Goal: Task Accomplishment & Management: Complete application form

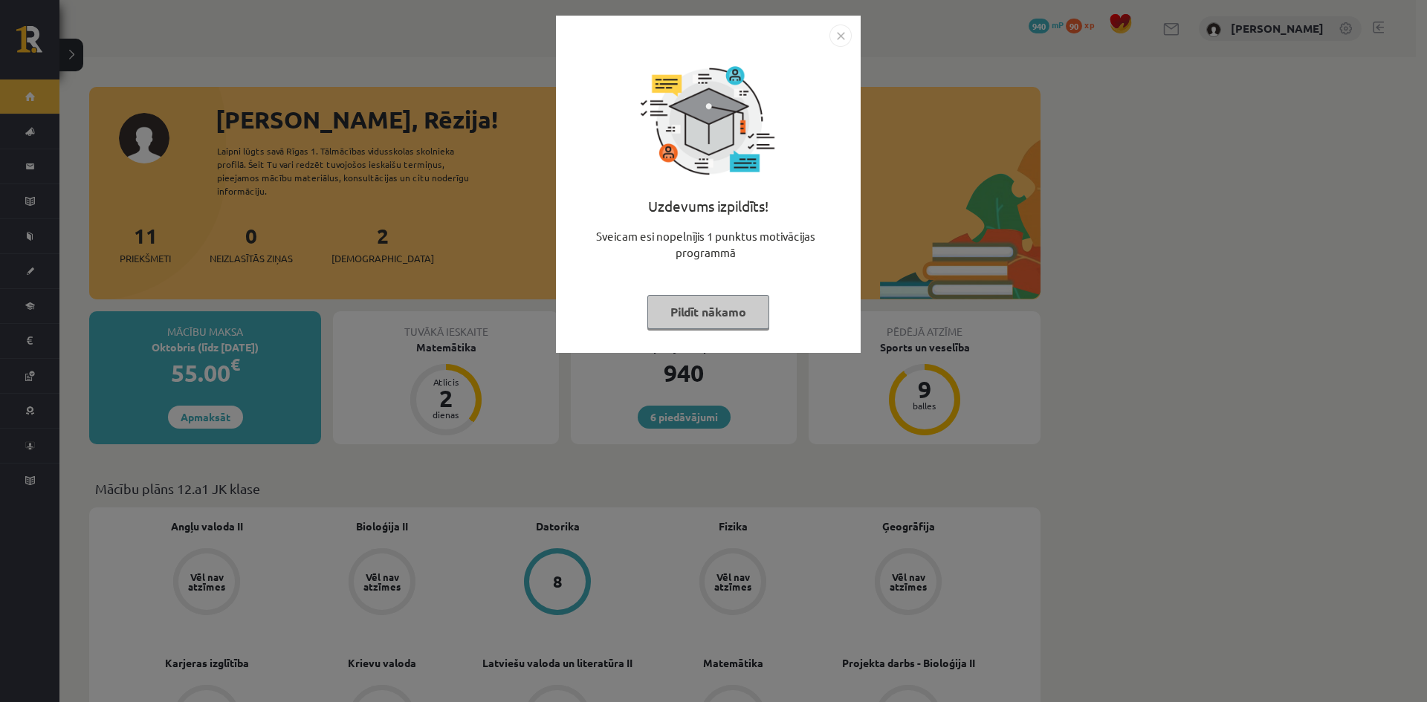
click at [751, 317] on button "Pildīt nākamo" at bounding box center [708, 312] width 122 height 34
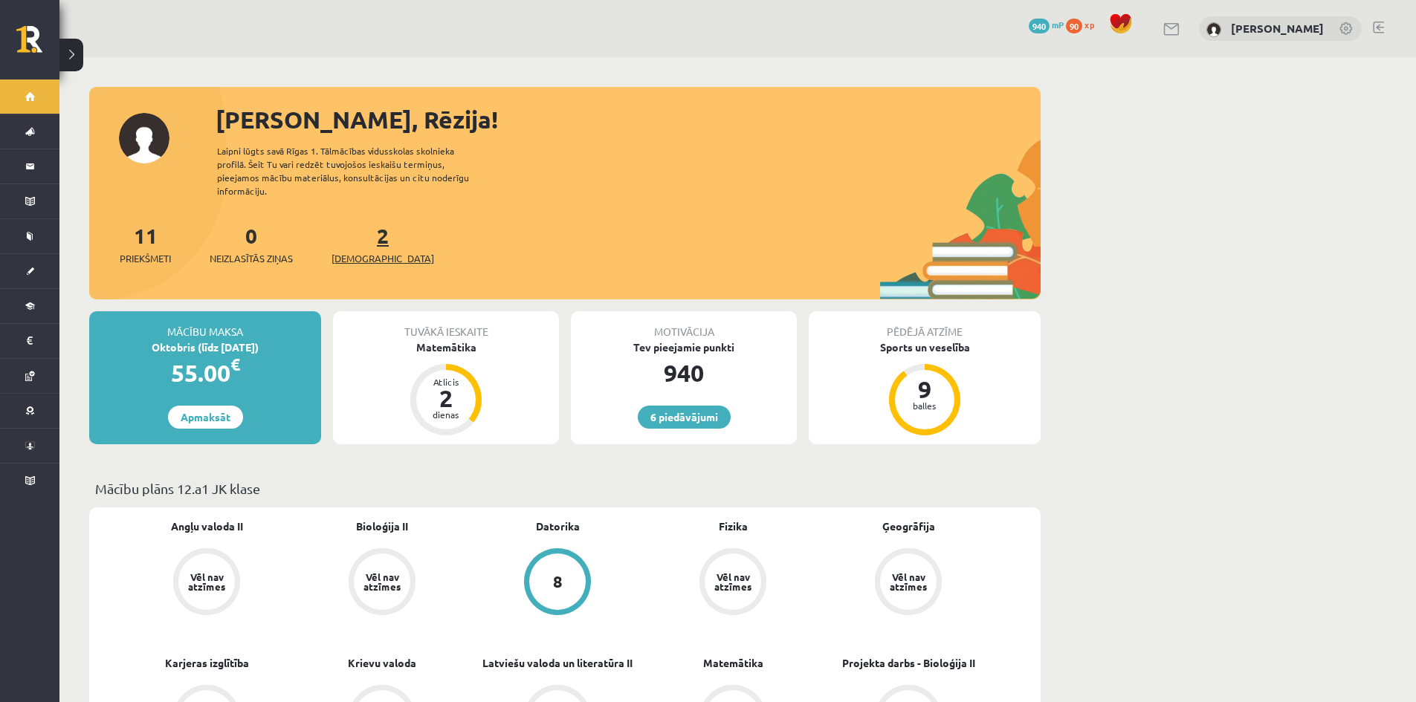
click at [367, 251] on span "[DEMOGRAPHIC_DATA]" at bounding box center [382, 258] width 103 height 15
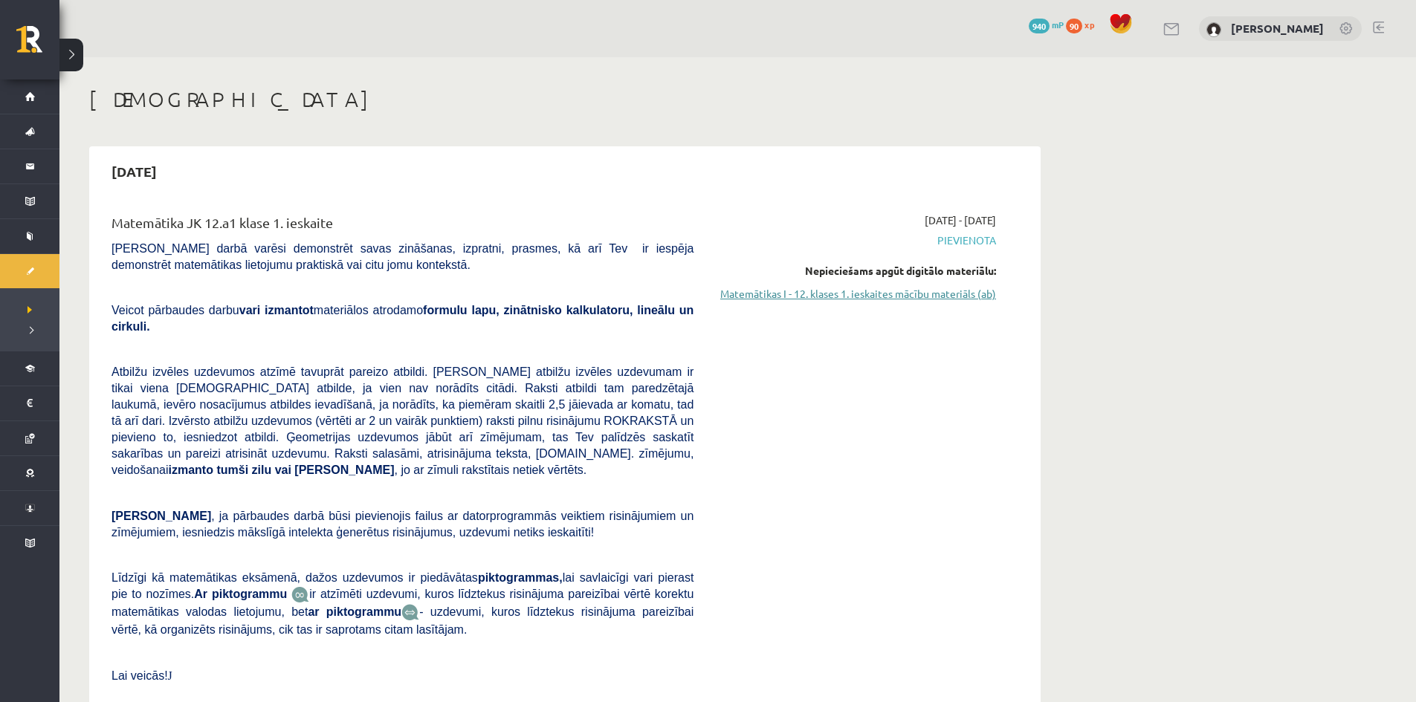
click at [872, 291] on link "Matemātikas I - 12. klases 1. ieskaites mācību materiāls (ab)" at bounding box center [856, 294] width 280 height 16
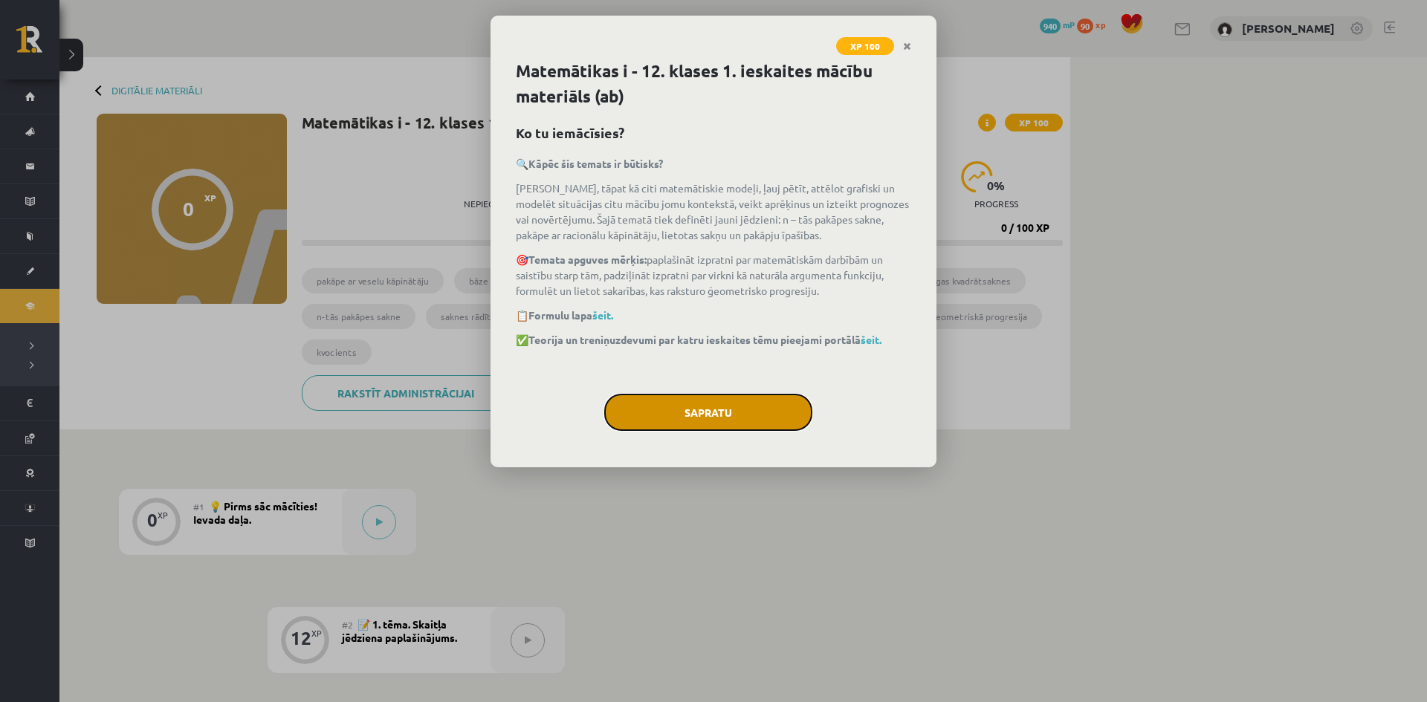
click at [762, 406] on button "Sapratu" at bounding box center [708, 412] width 208 height 37
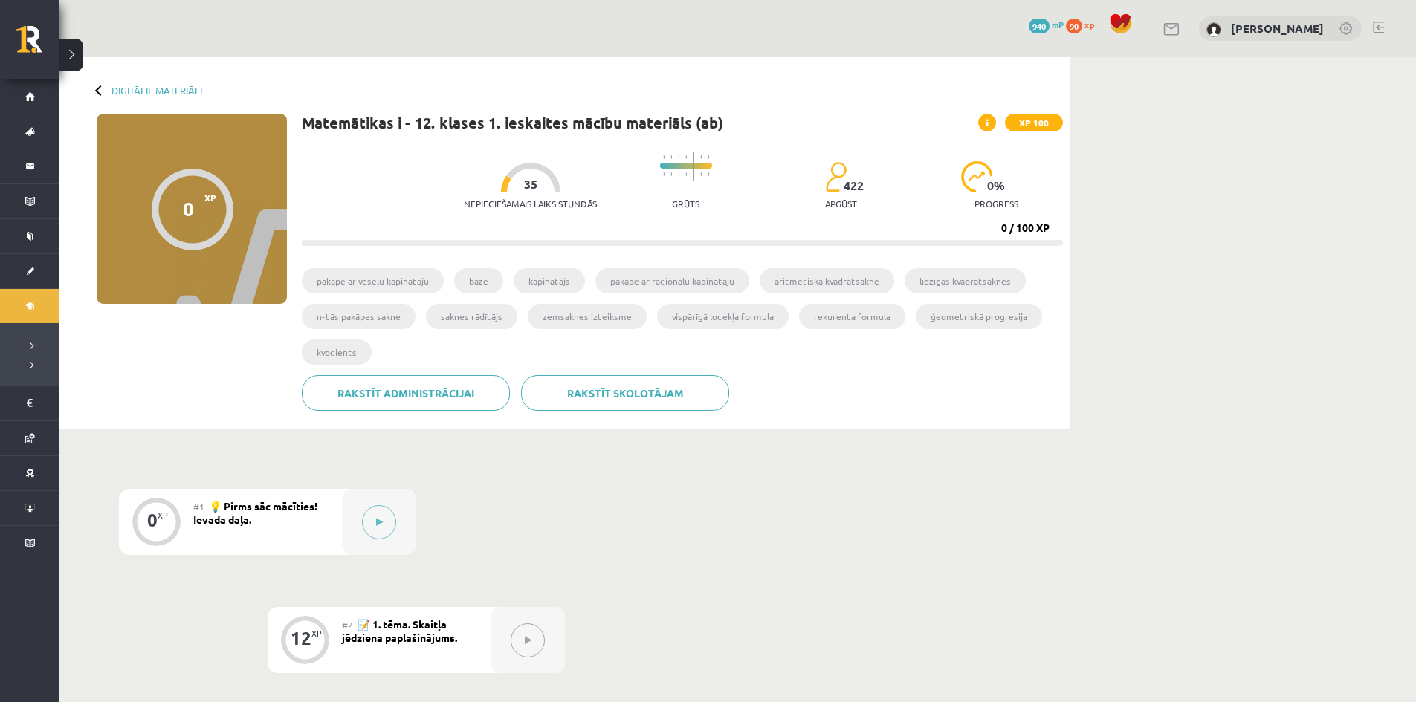
click at [548, 650] on div at bounding box center [527, 640] width 74 height 66
click at [383, 518] on button at bounding box center [379, 522] width 34 height 34
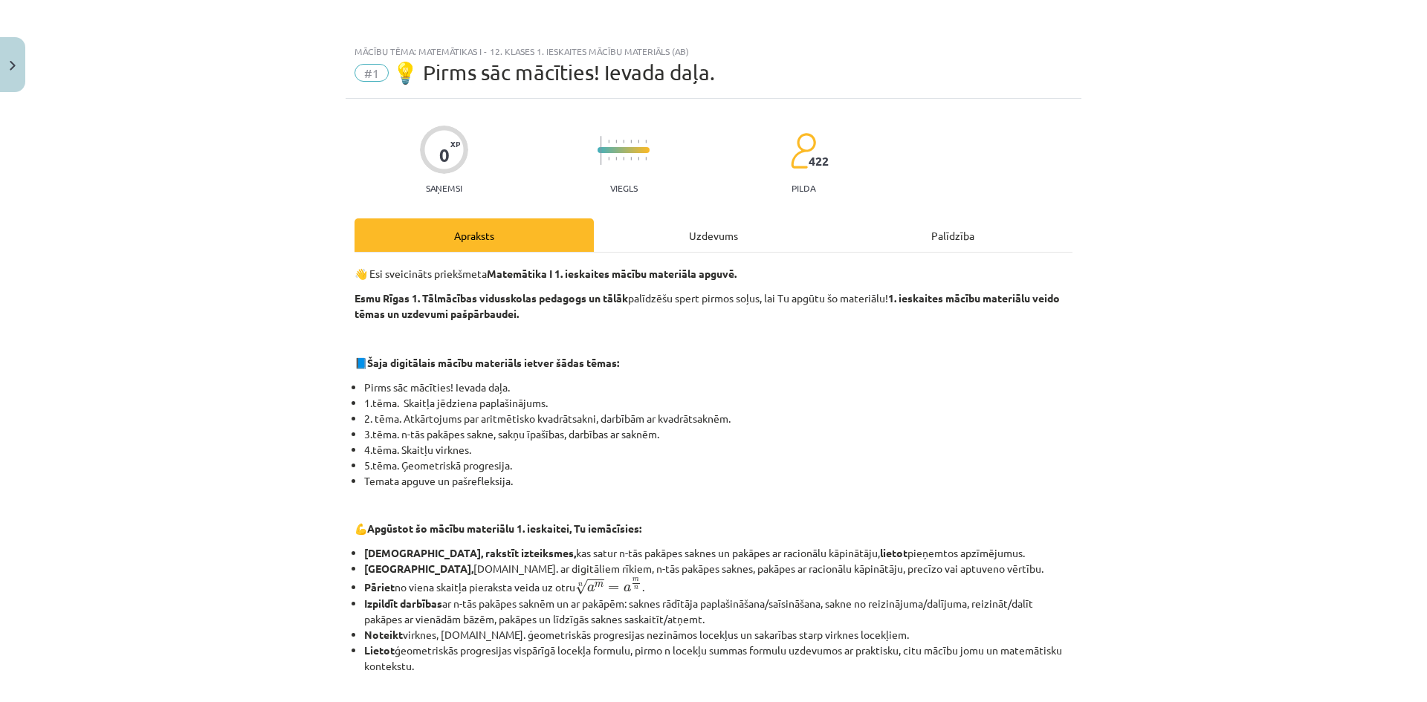
click at [750, 239] on div "Uzdevums" at bounding box center [713, 234] width 239 height 33
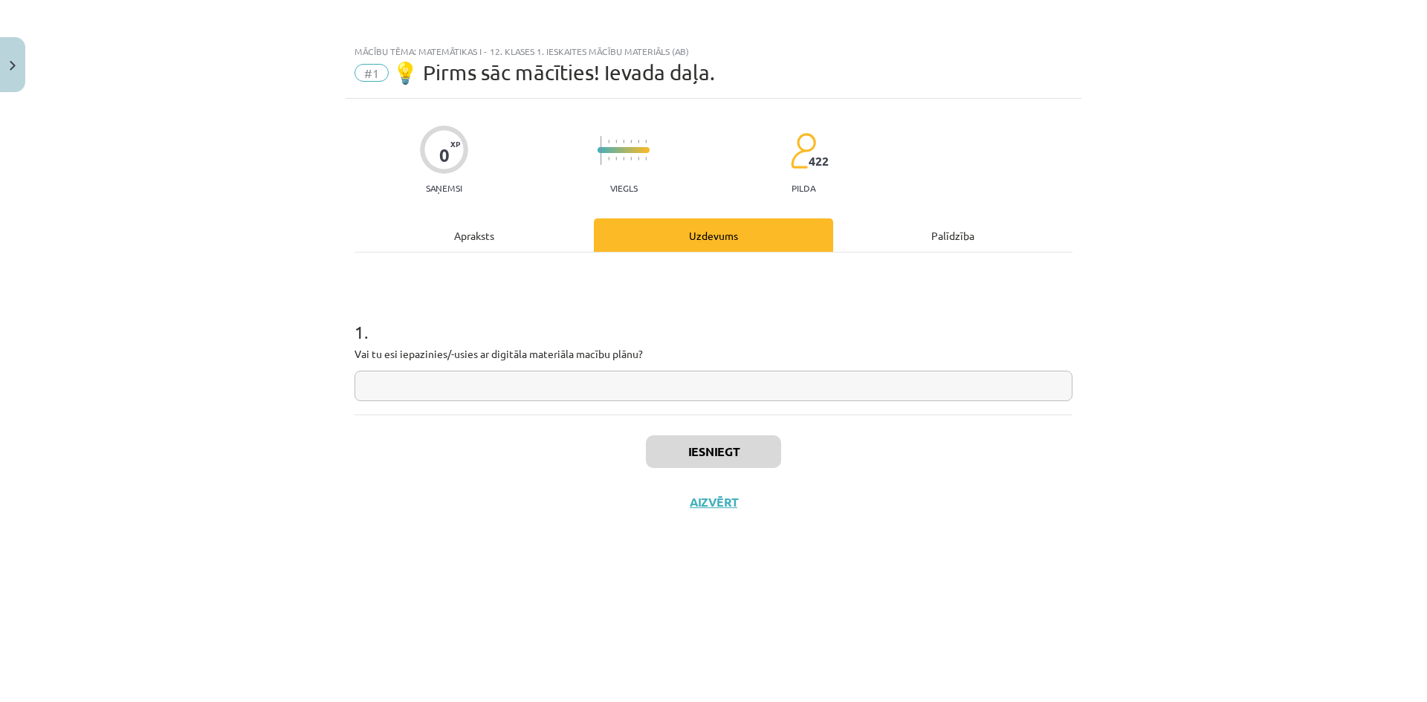
click at [483, 396] on input "text" at bounding box center [713, 386] width 718 height 30
type input "**********"
click at [692, 451] on button "Iesniegt" at bounding box center [713, 451] width 135 height 33
click at [713, 503] on button "Nākamā nodarbība" at bounding box center [714, 512] width 146 height 34
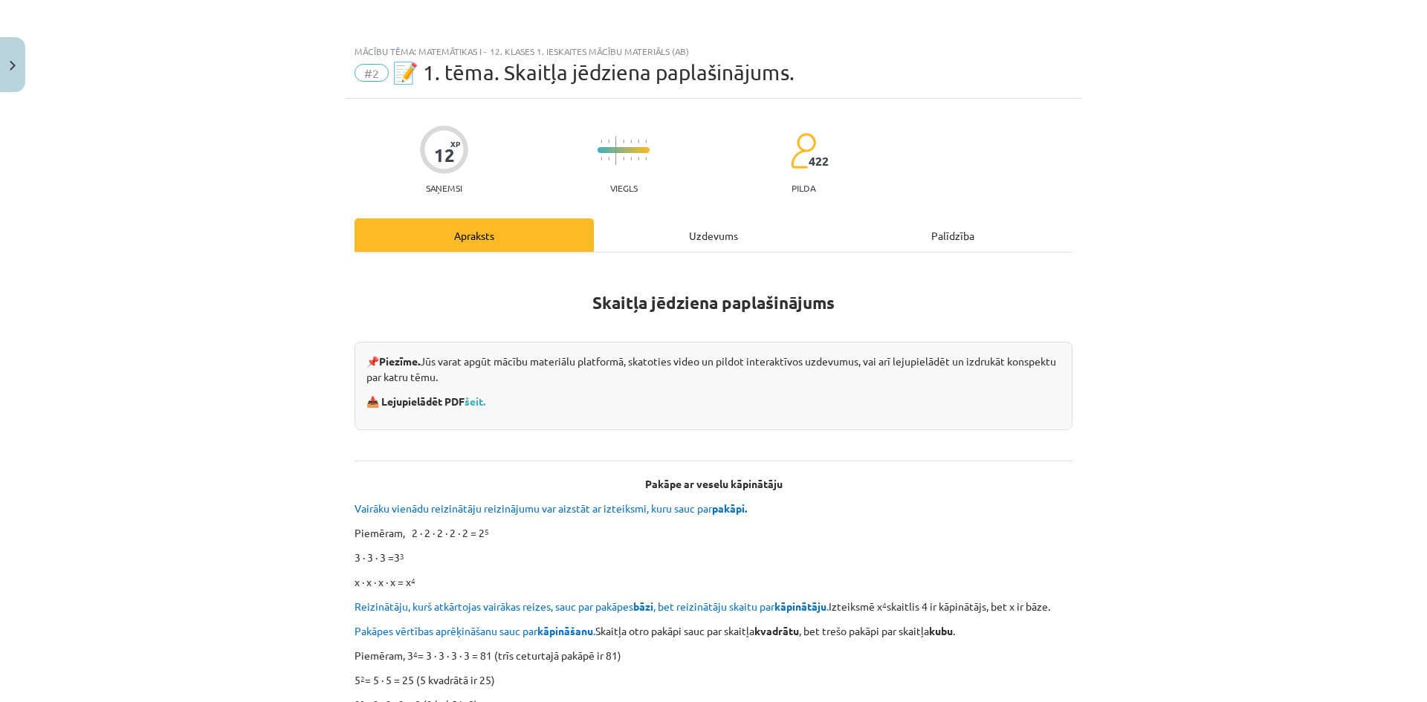
click at [715, 232] on div "Uzdevums" at bounding box center [713, 234] width 239 height 33
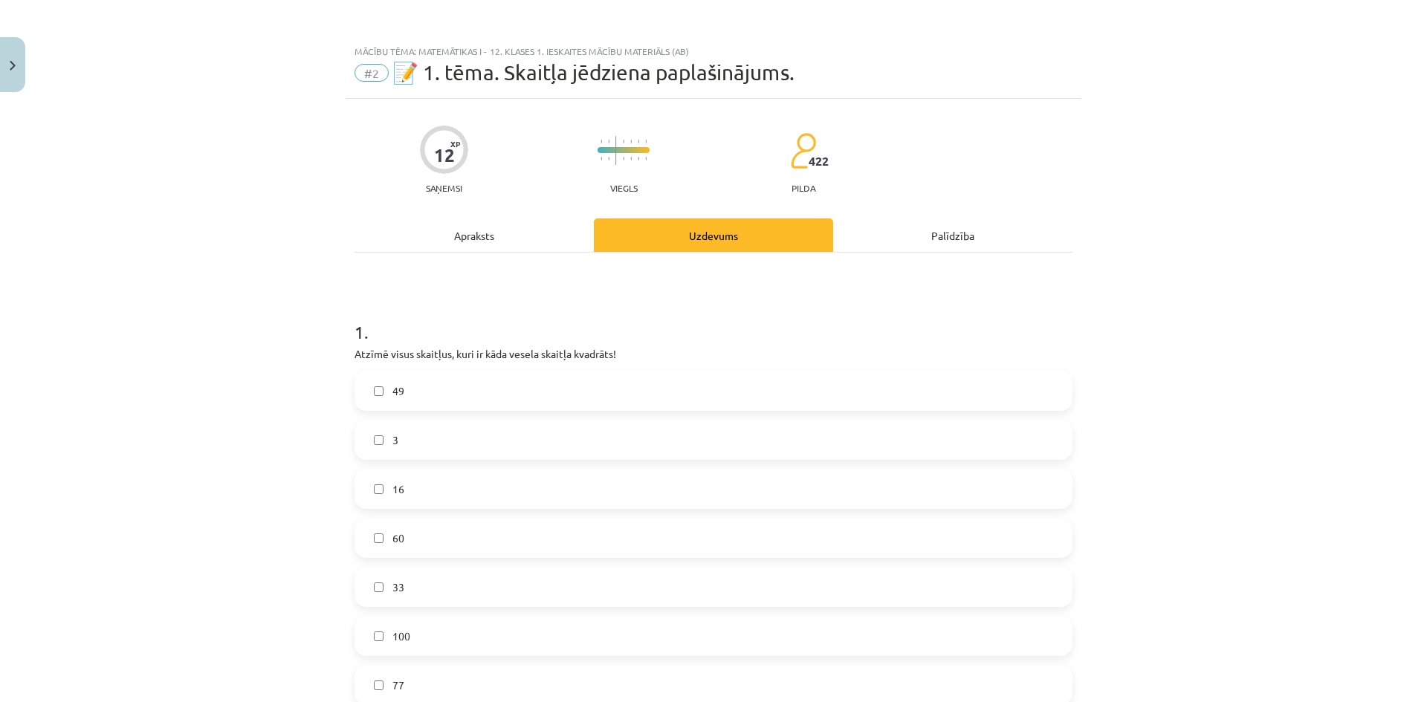
scroll to position [37, 0]
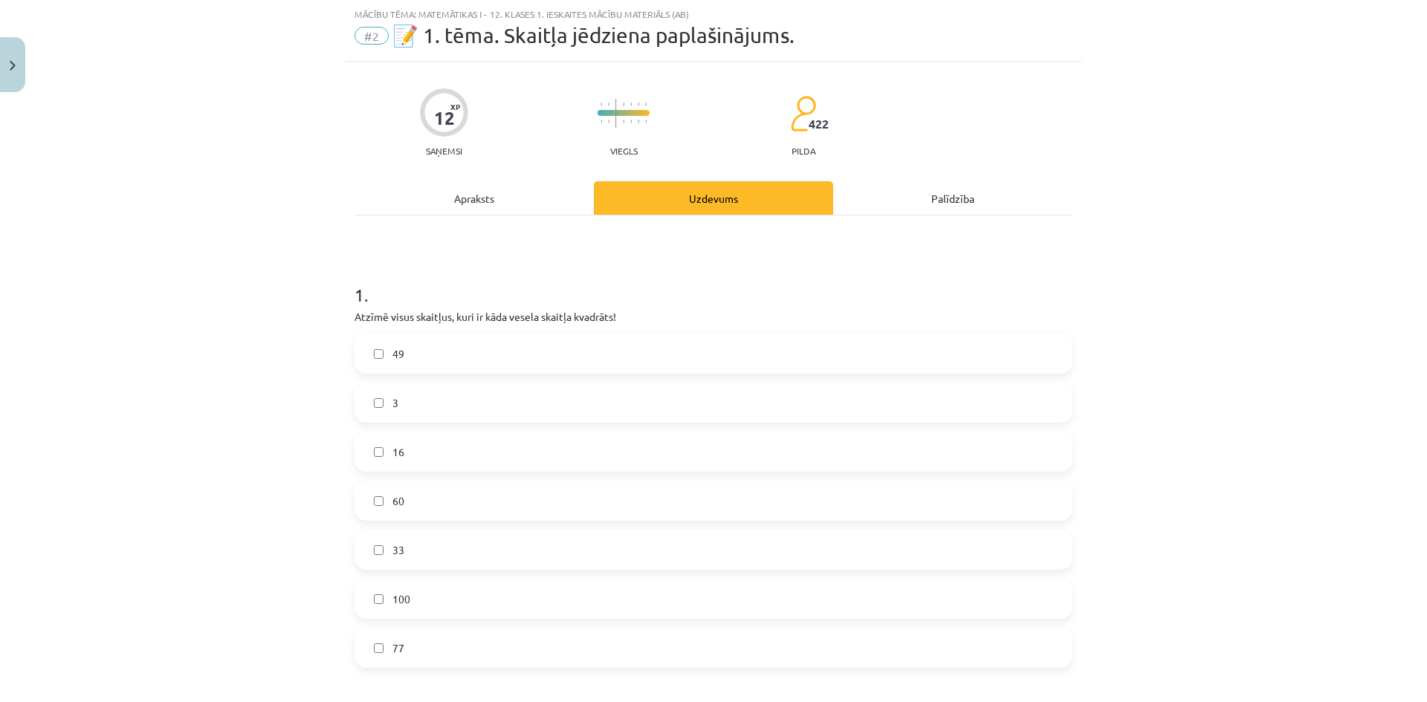
click at [380, 358] on label "49" at bounding box center [713, 353] width 715 height 37
click at [380, 456] on label "16" at bounding box center [713, 451] width 715 height 37
click at [406, 604] on label "100" at bounding box center [713, 598] width 715 height 37
drag, startPoint x: 380, startPoint y: 618, endPoint x: 1125, endPoint y: 279, distance: 818.5
click at [1124, 279] on div "Mācību tēma: Matemātikas i - 12. klases 1. ieskaites mācību materiāls (ab) #2 📝…" at bounding box center [713, 351] width 1427 height 702
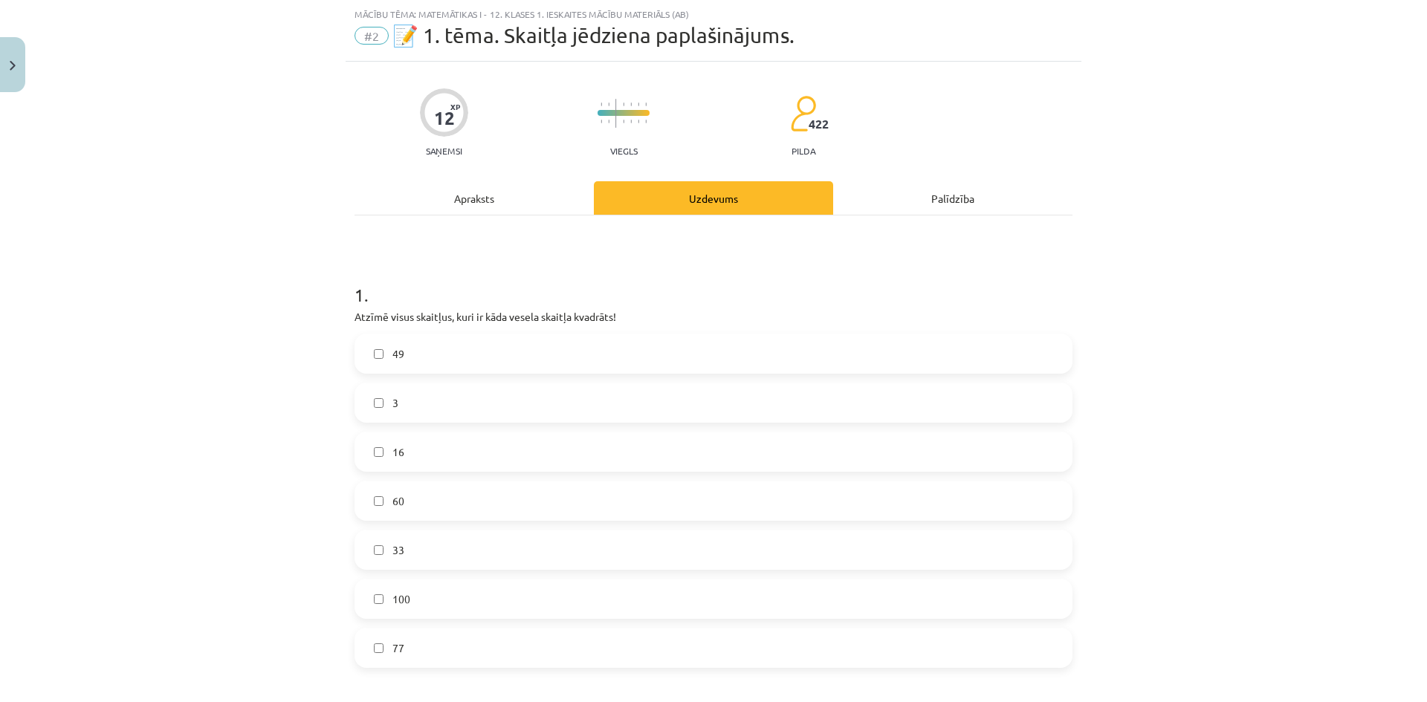
scroll to position [384, 0]
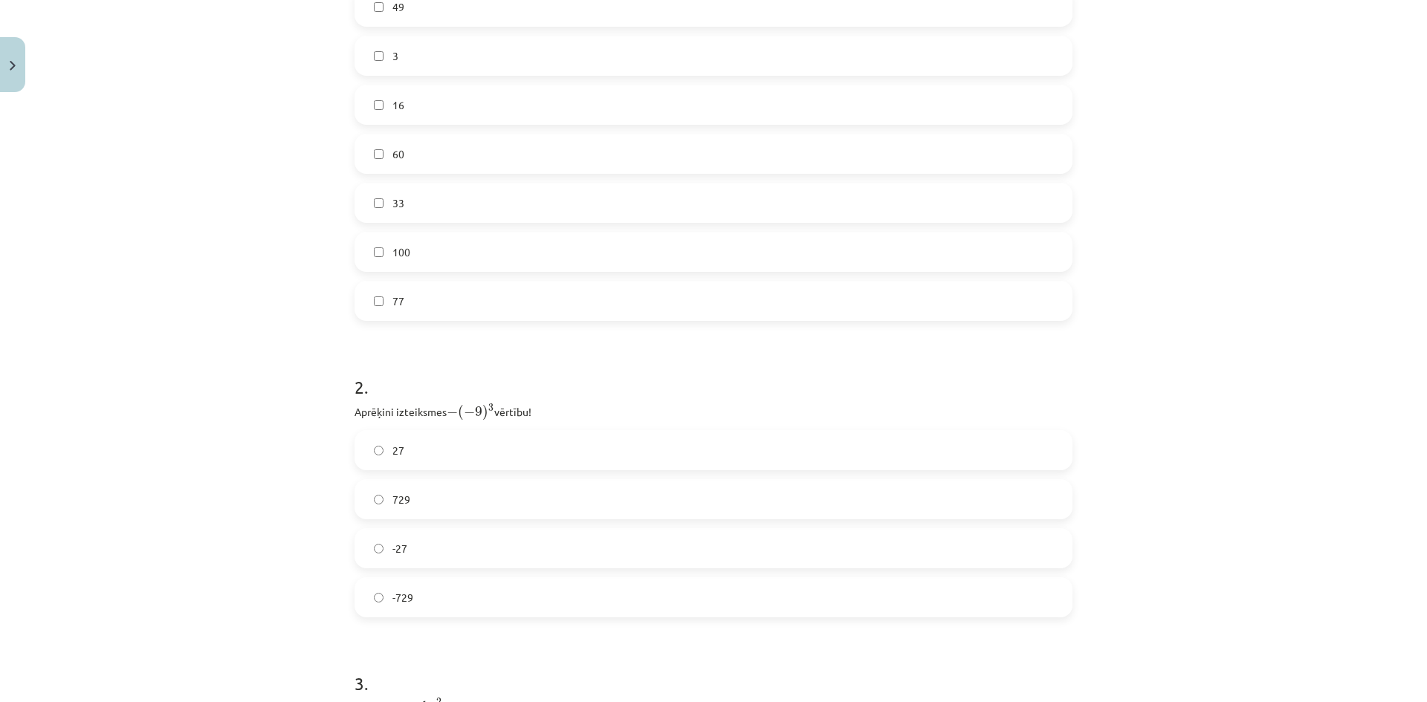
click at [404, 498] on span "729" at bounding box center [401, 500] width 18 height 16
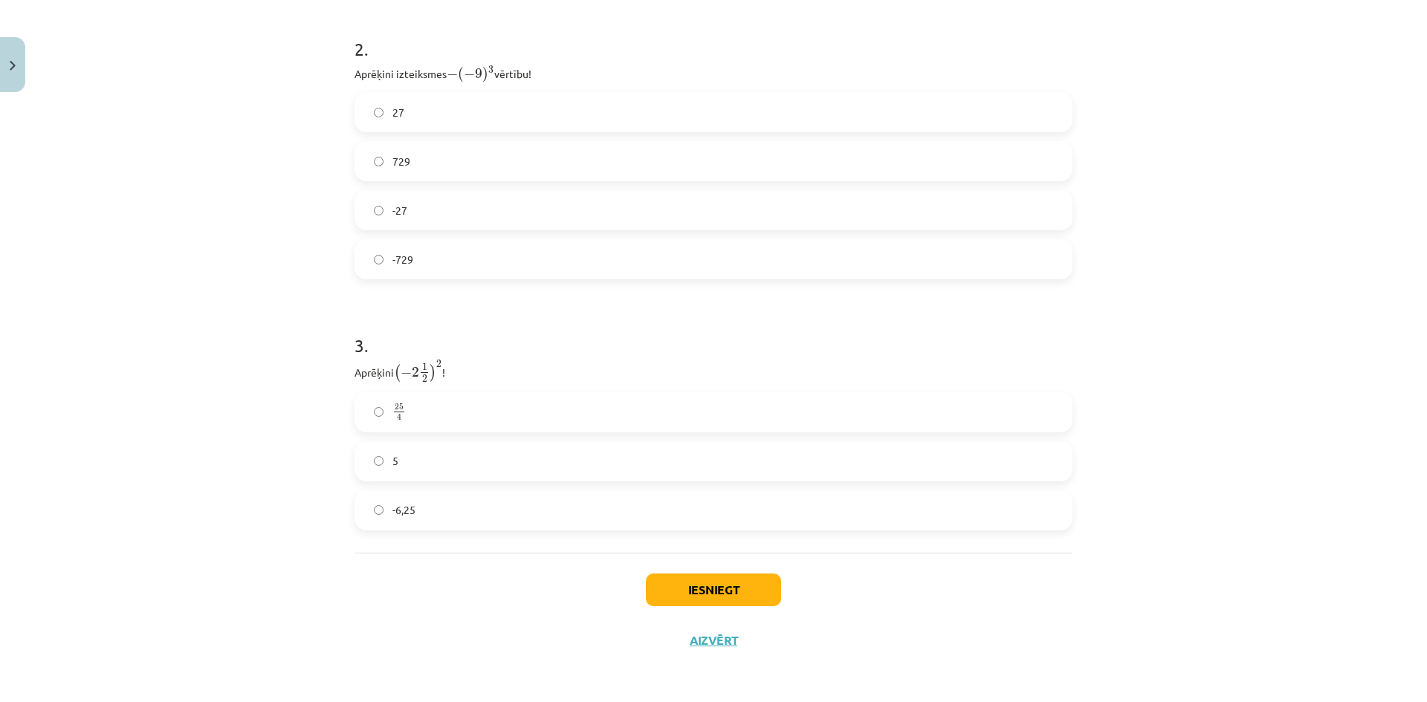
click at [464, 415] on label "25 4 25 4" at bounding box center [713, 412] width 715 height 37
click at [728, 588] on button "Iesniegt" at bounding box center [713, 590] width 135 height 33
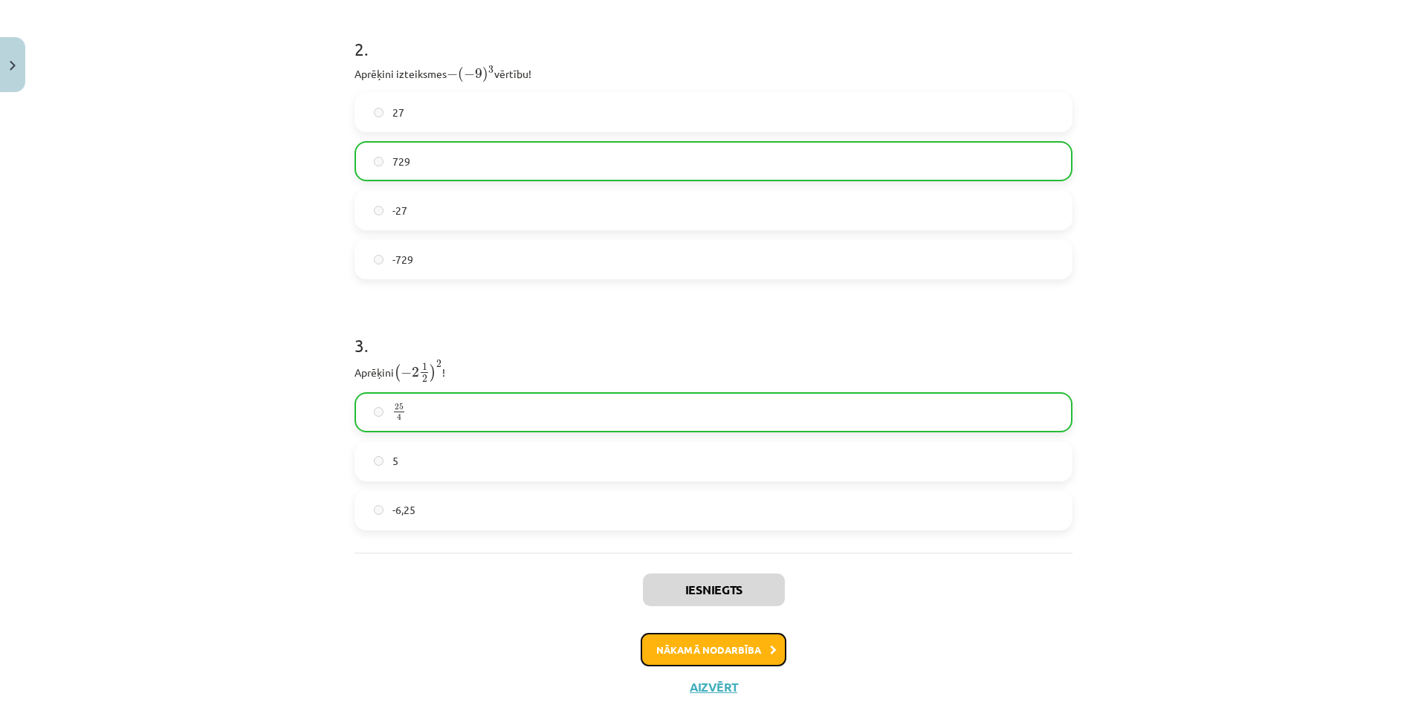
click at [771, 655] on button "Nākamā nodarbība" at bounding box center [714, 650] width 146 height 34
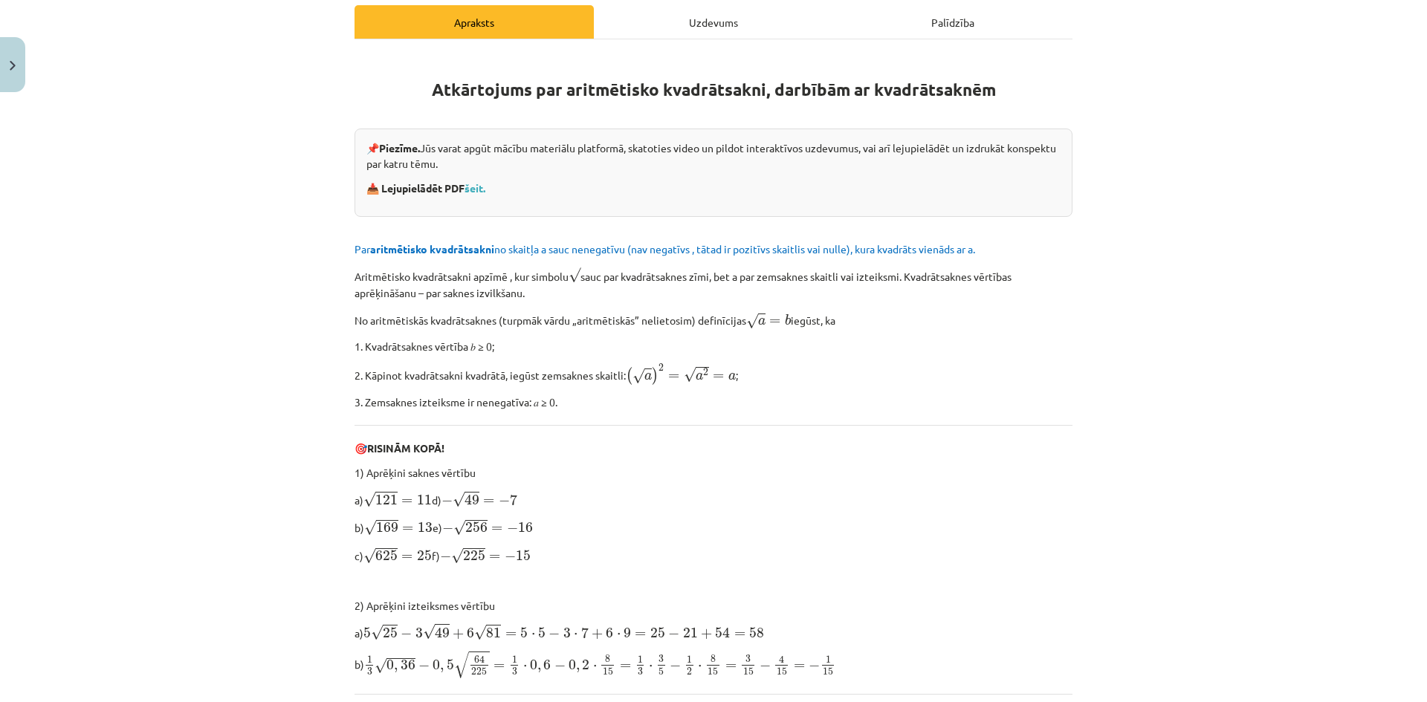
scroll to position [0, 0]
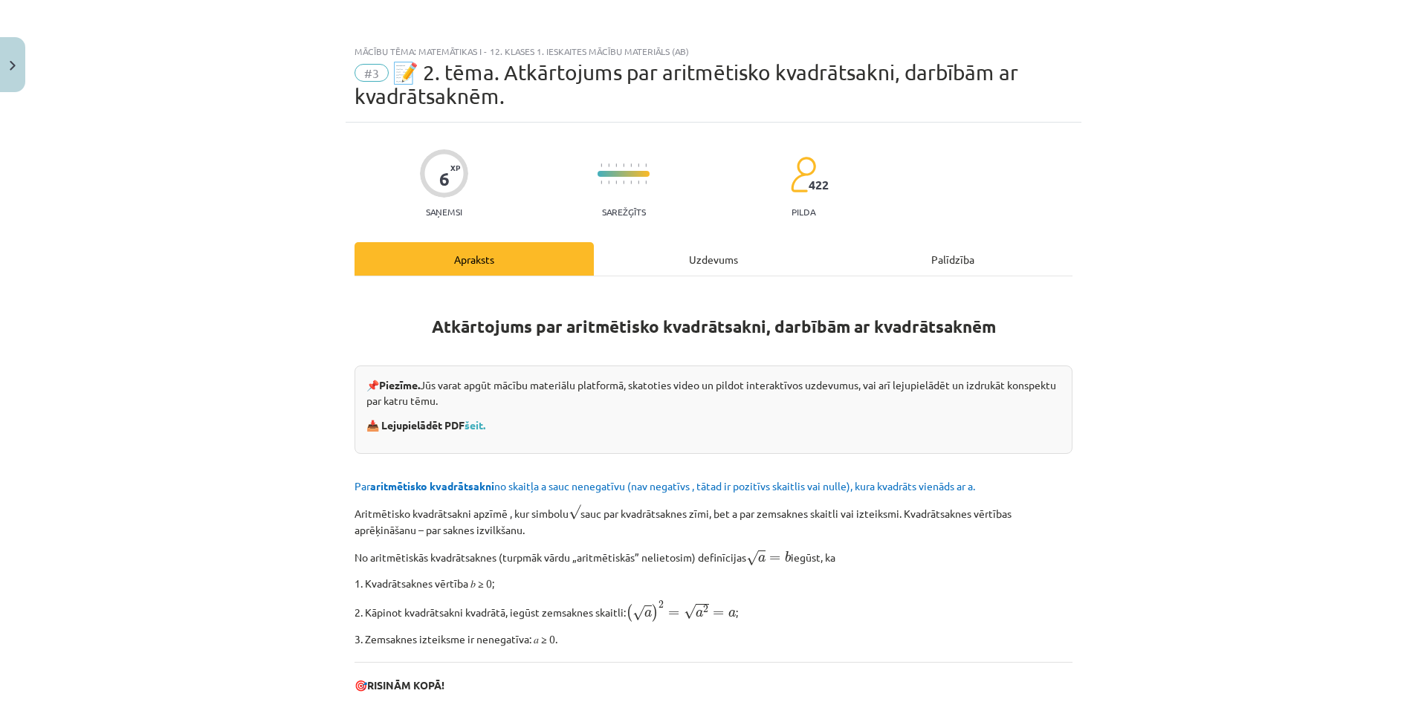
click at [700, 264] on div "Uzdevums" at bounding box center [713, 258] width 239 height 33
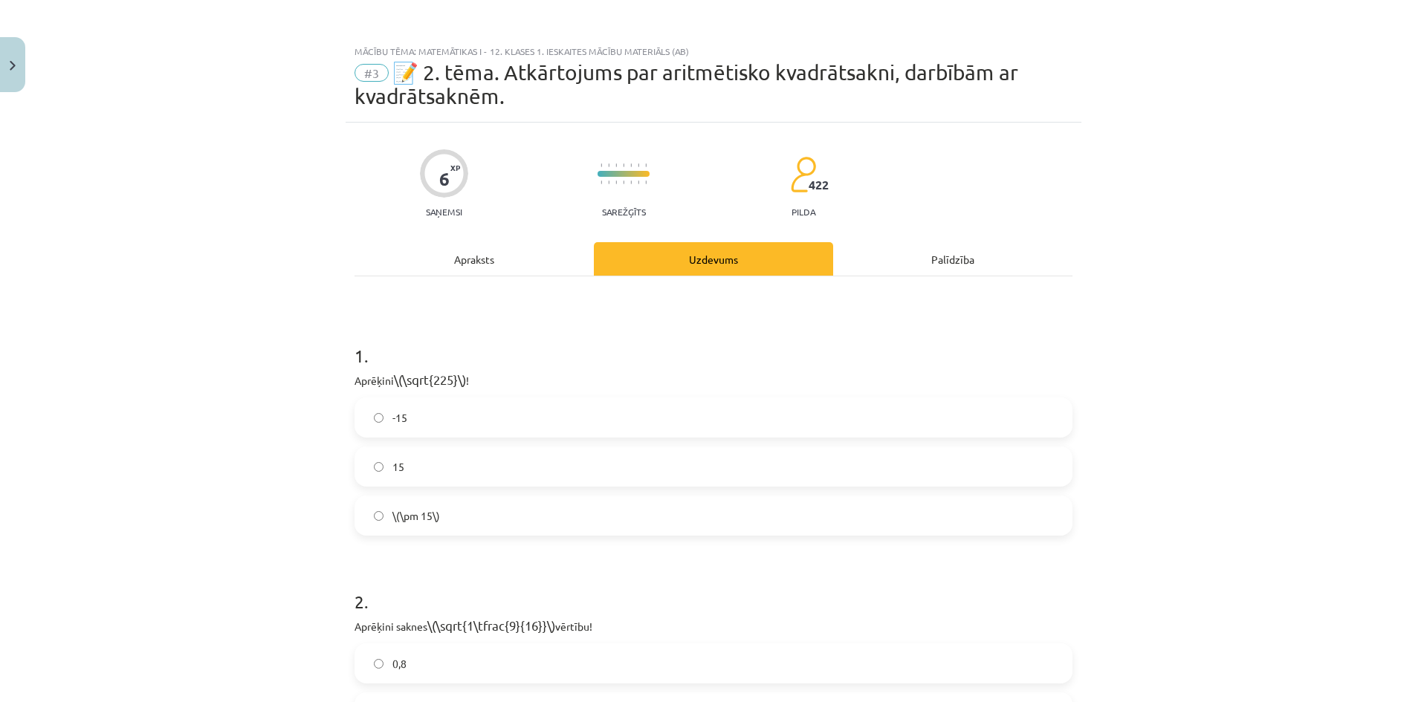
scroll to position [37, 0]
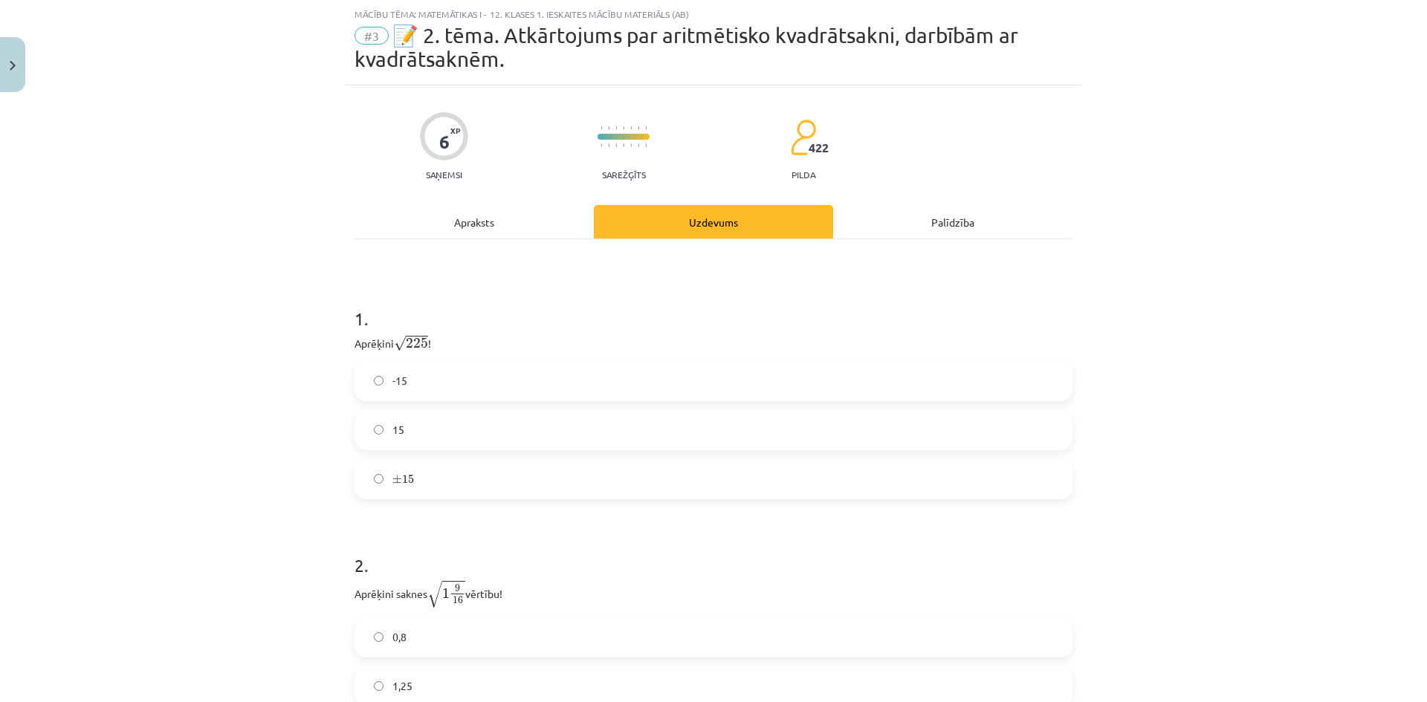
click at [436, 434] on label "15" at bounding box center [713, 430] width 715 height 37
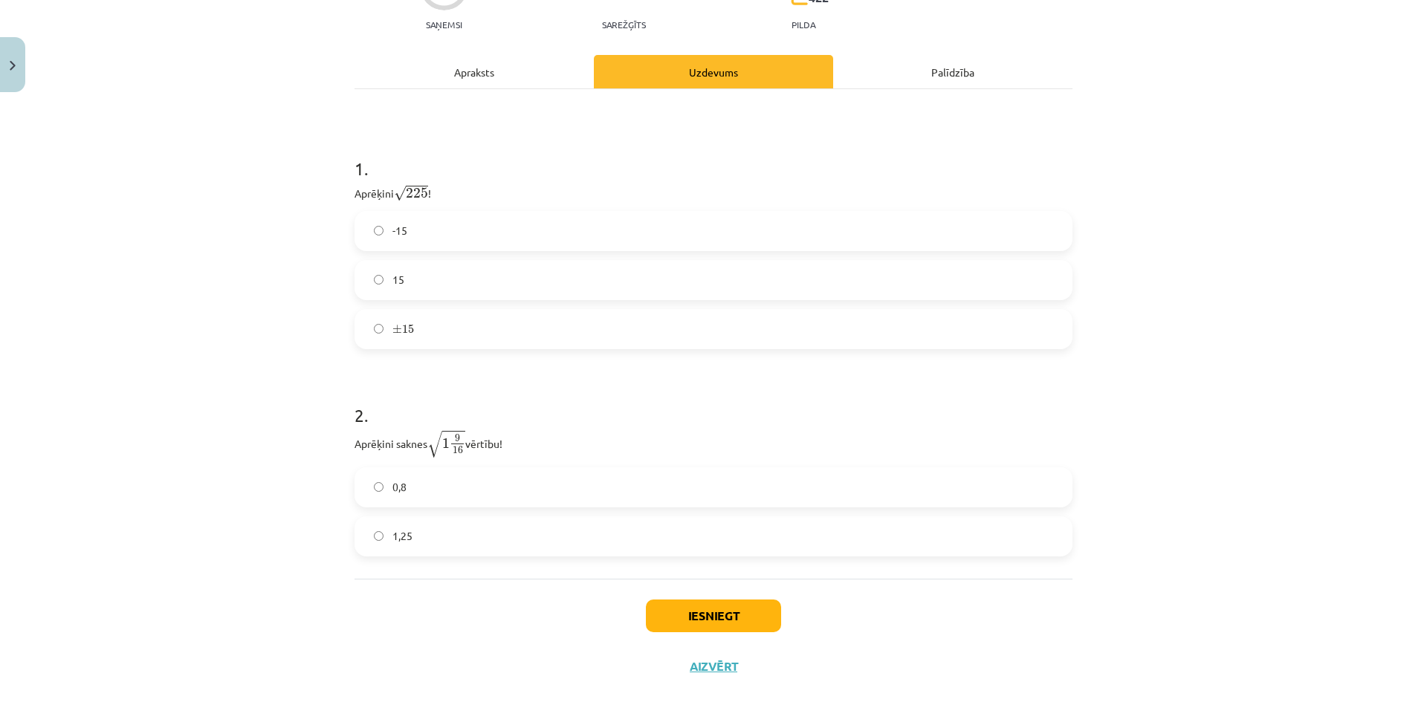
scroll to position [213, 0]
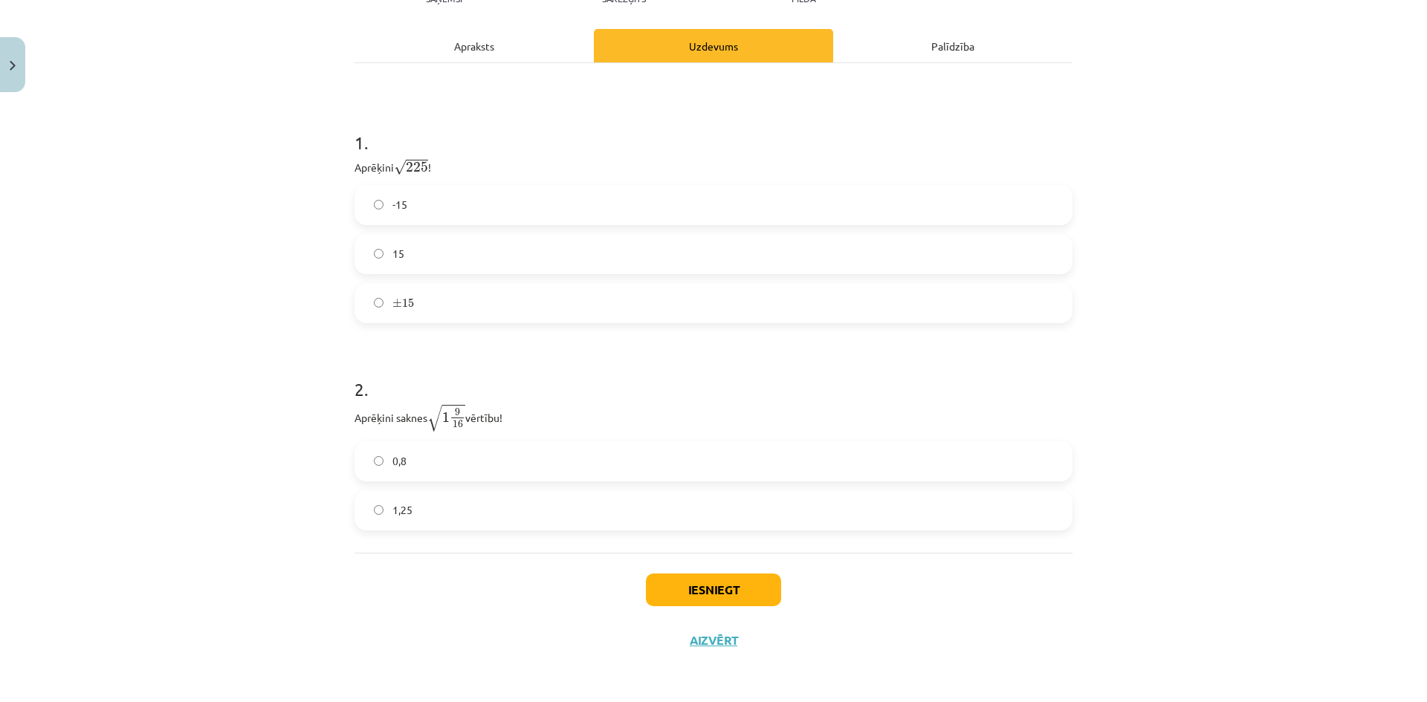
click at [437, 502] on label "1,25" at bounding box center [713, 510] width 715 height 37
click at [704, 591] on button "Iesniegt" at bounding box center [713, 590] width 135 height 33
click at [603, 617] on div "Iesniegt Aizvērt" at bounding box center [713, 605] width 718 height 104
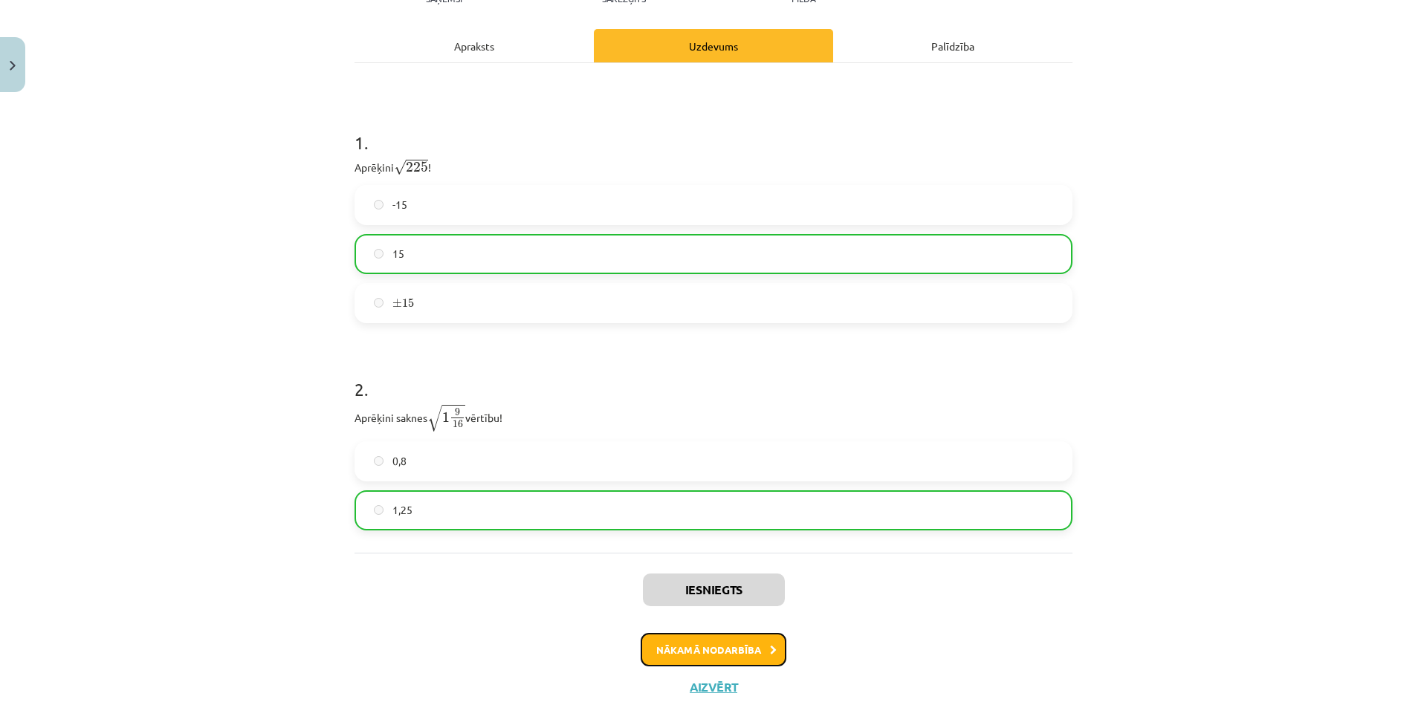
click at [733, 636] on button "Nākamā nodarbība" at bounding box center [714, 650] width 146 height 34
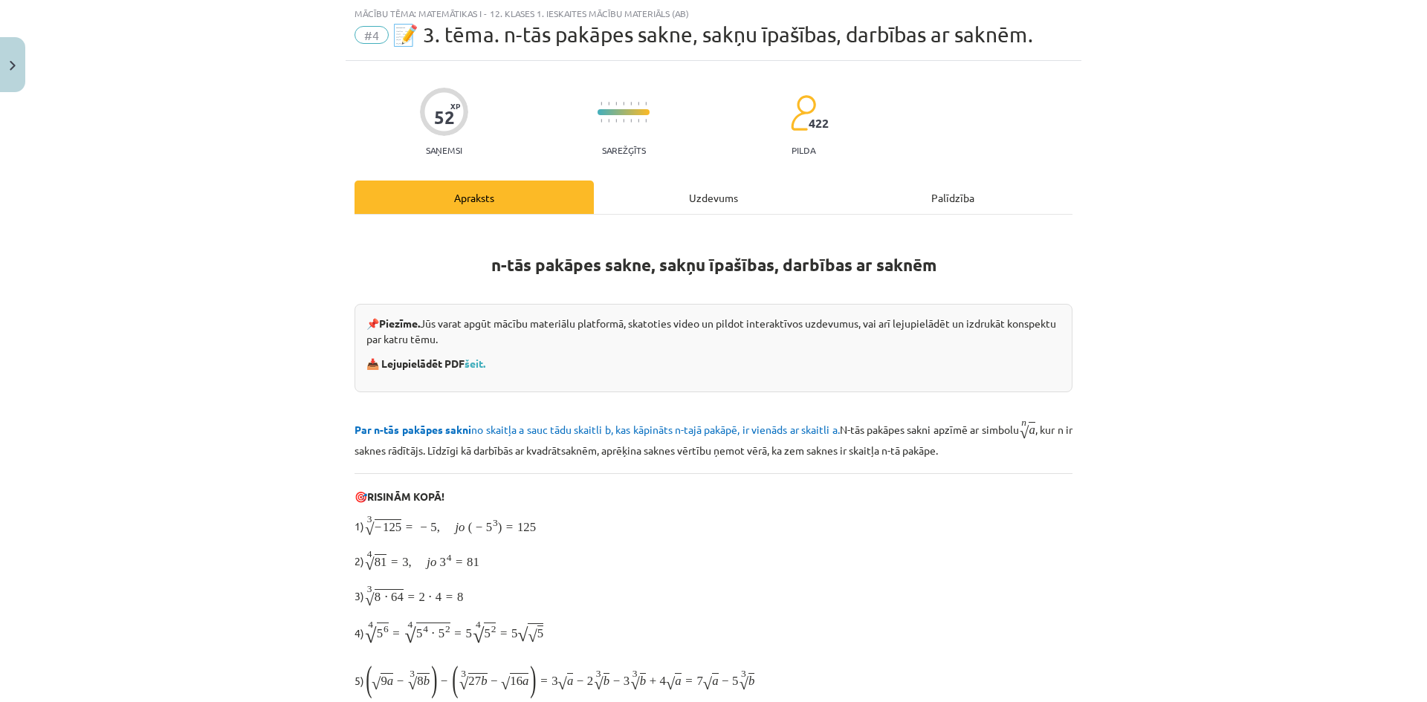
scroll to position [37, 0]
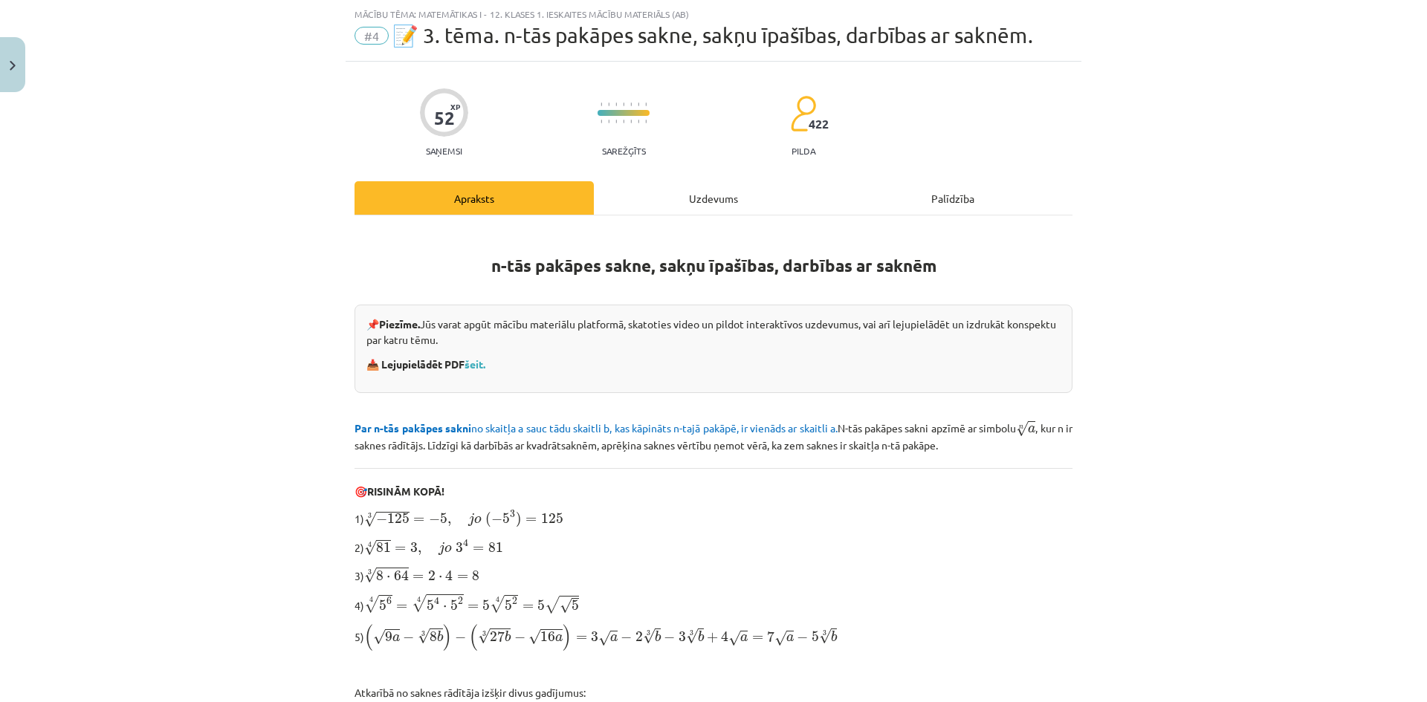
click at [694, 205] on div "Uzdevums" at bounding box center [713, 197] width 239 height 33
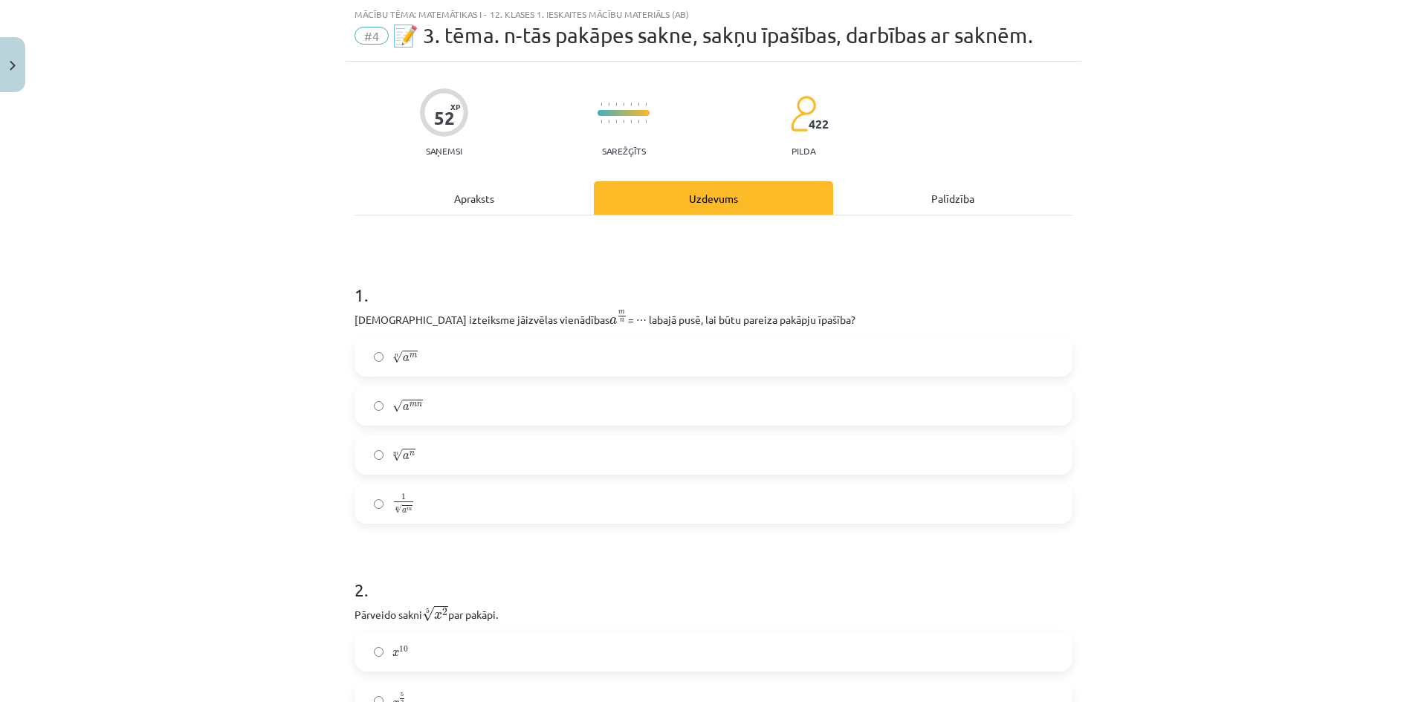
click at [432, 361] on label "n √ a m a m n" at bounding box center [713, 356] width 715 height 37
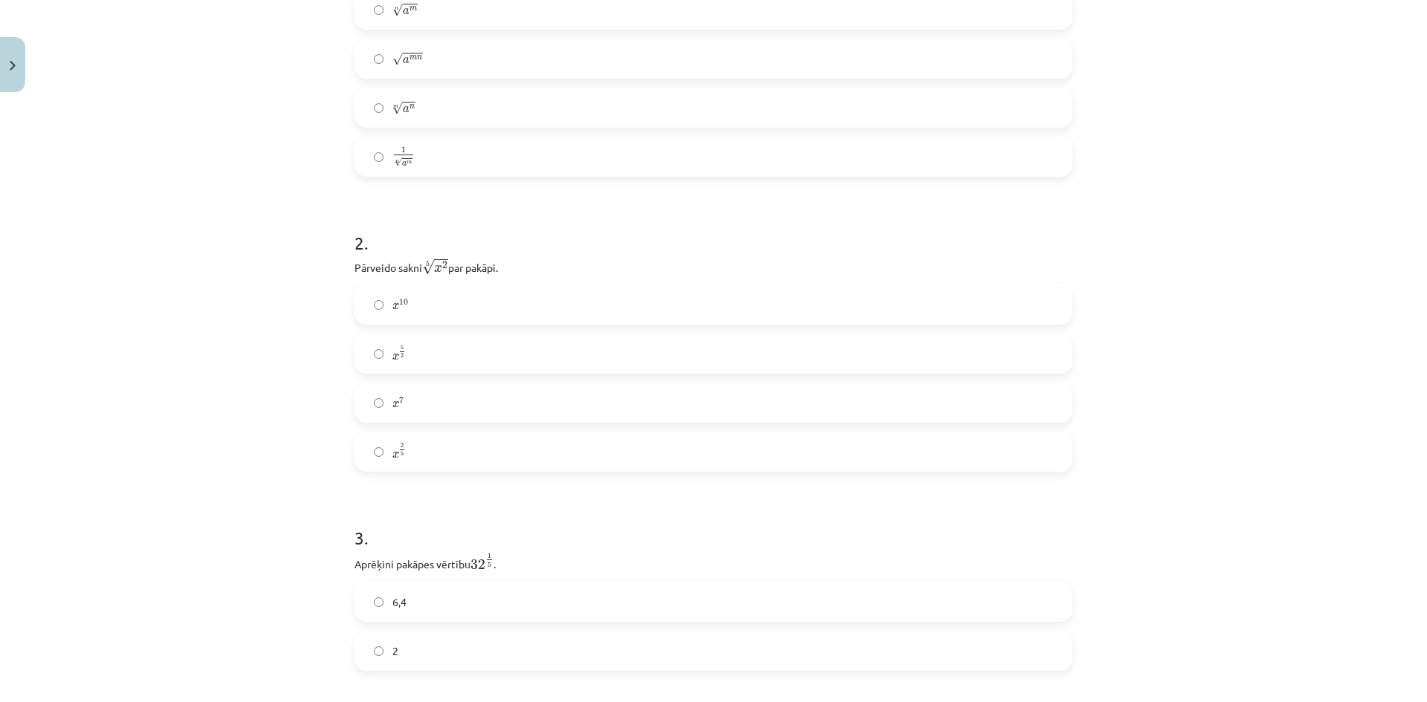
click at [415, 444] on label "x 2 5 x 2 5" at bounding box center [713, 451] width 715 height 37
click at [428, 294] on label "2" at bounding box center [713, 304] width 715 height 37
click at [441, 445] on label "2" at bounding box center [713, 454] width 715 height 37
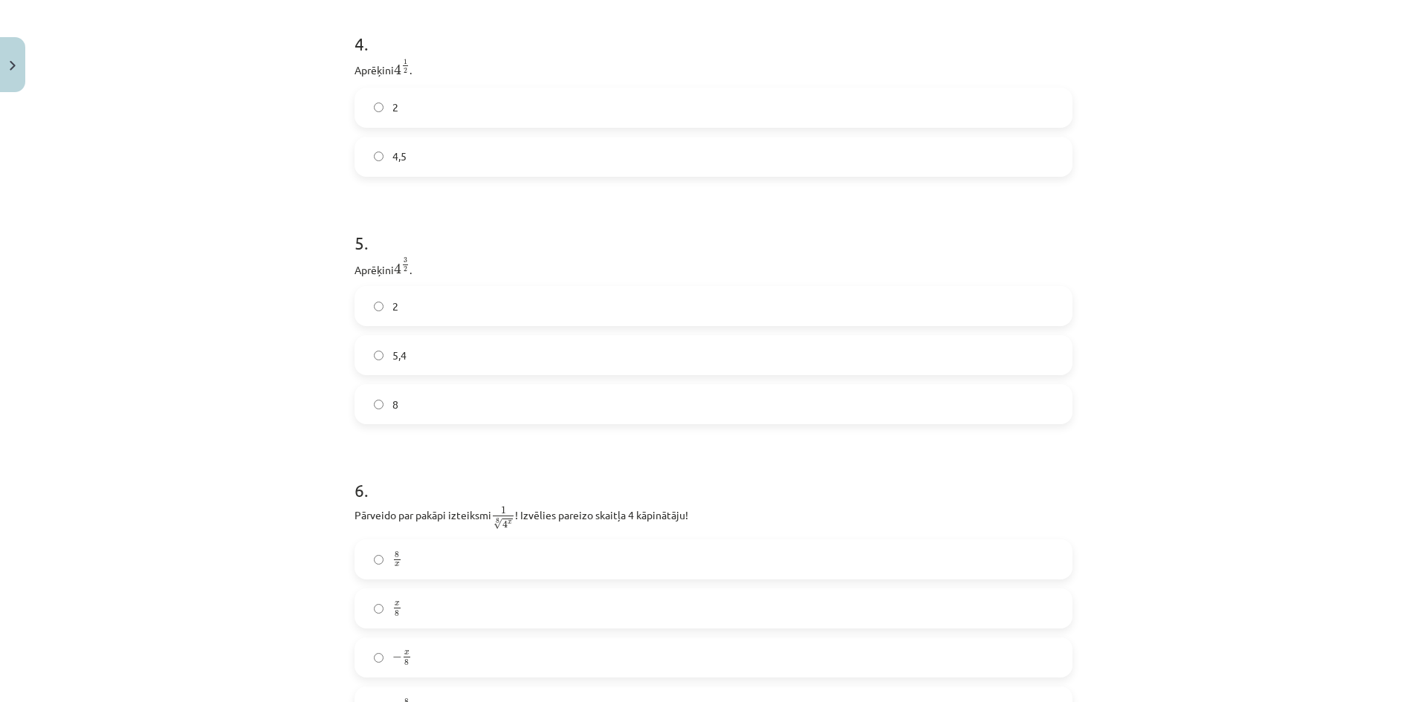
click at [452, 406] on label "8" at bounding box center [713, 404] width 715 height 37
click at [842, 211] on h1 "5 ." at bounding box center [713, 230] width 718 height 46
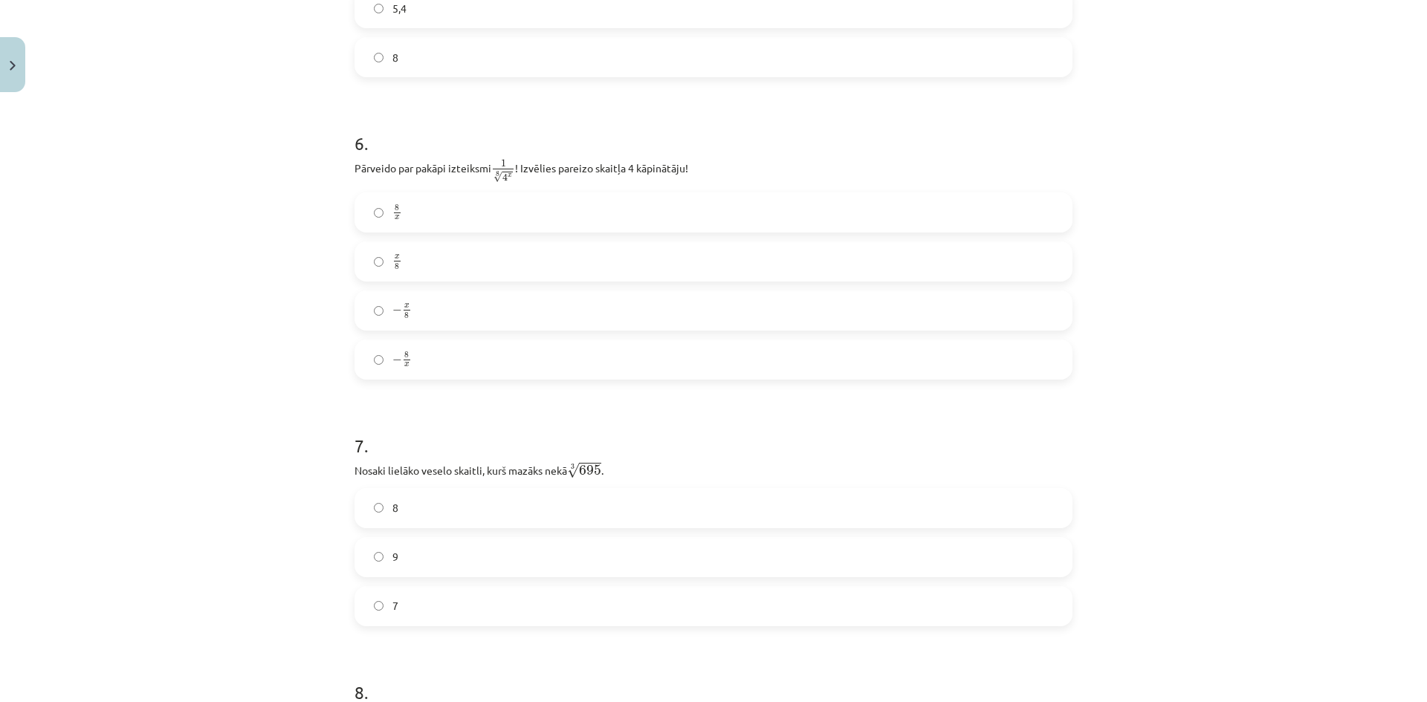
click at [445, 314] on label "− x 8 − x 8" at bounding box center [713, 310] width 715 height 37
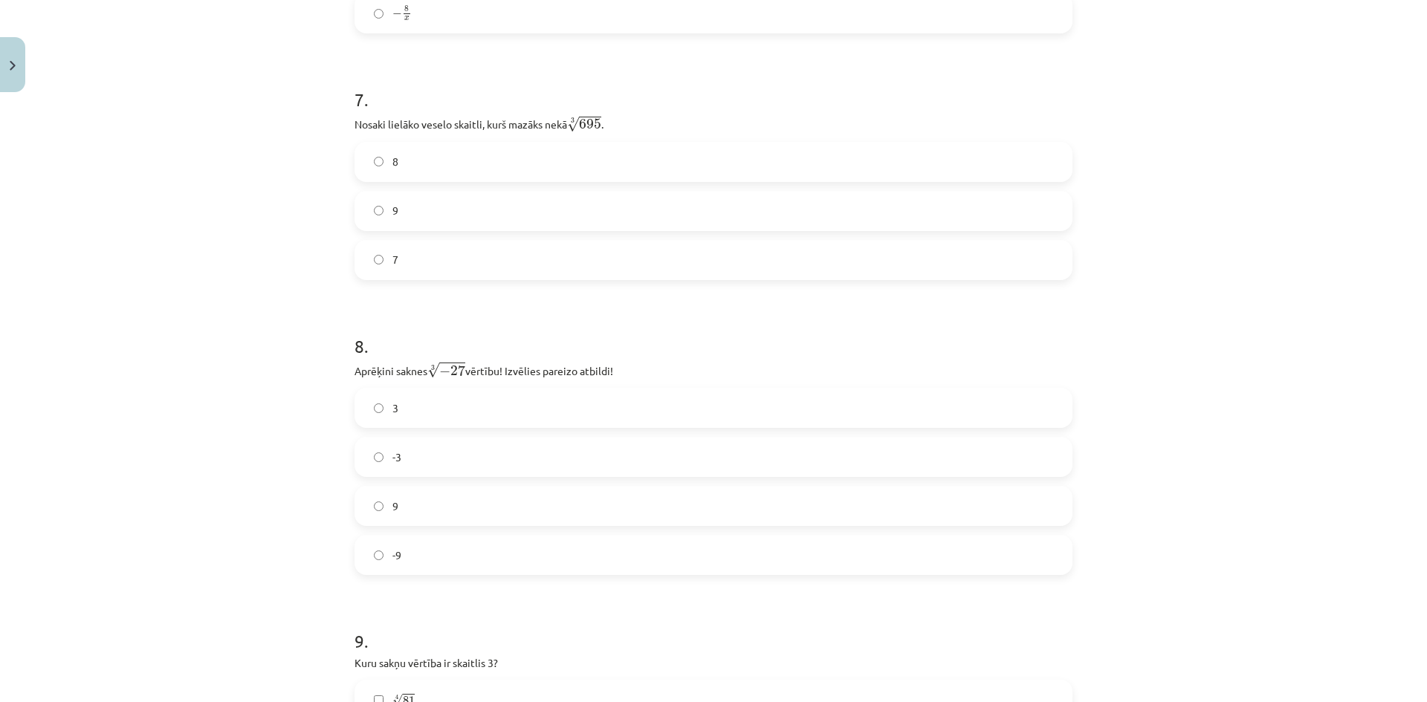
click at [496, 163] on label "8" at bounding box center [713, 161] width 715 height 37
click at [456, 213] on label "9" at bounding box center [713, 210] width 715 height 37
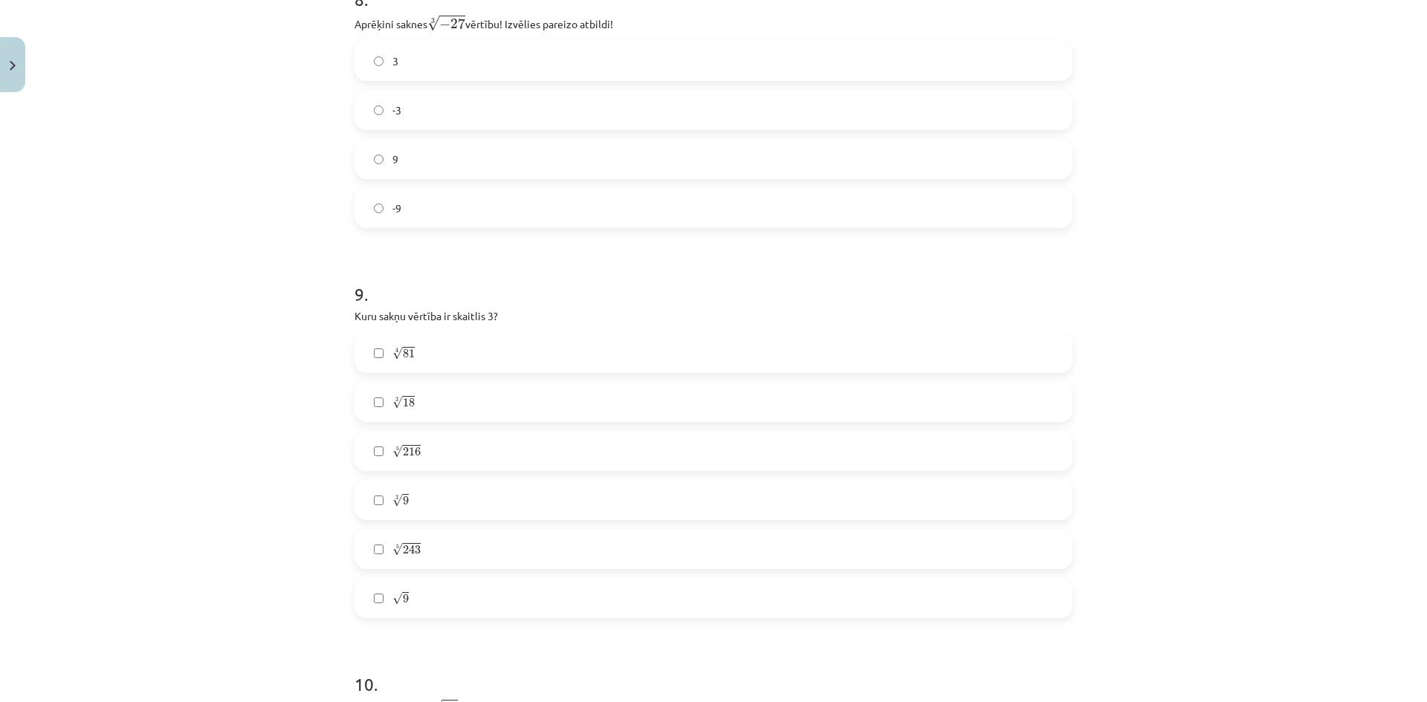
click at [450, 97] on label "-3" at bounding box center [713, 109] width 715 height 37
drag, startPoint x: 345, startPoint y: 308, endPoint x: 444, endPoint y: 597, distance: 305.0
copy div "Kuru sakņu vērtība ir skaitlis 3? 4 √ 81 81 4 3 √ 18 18 3 5 √ 216 216 5 3 √ 9 9…"
click at [418, 583] on label "√ 9 9" at bounding box center [713, 598] width 715 height 37
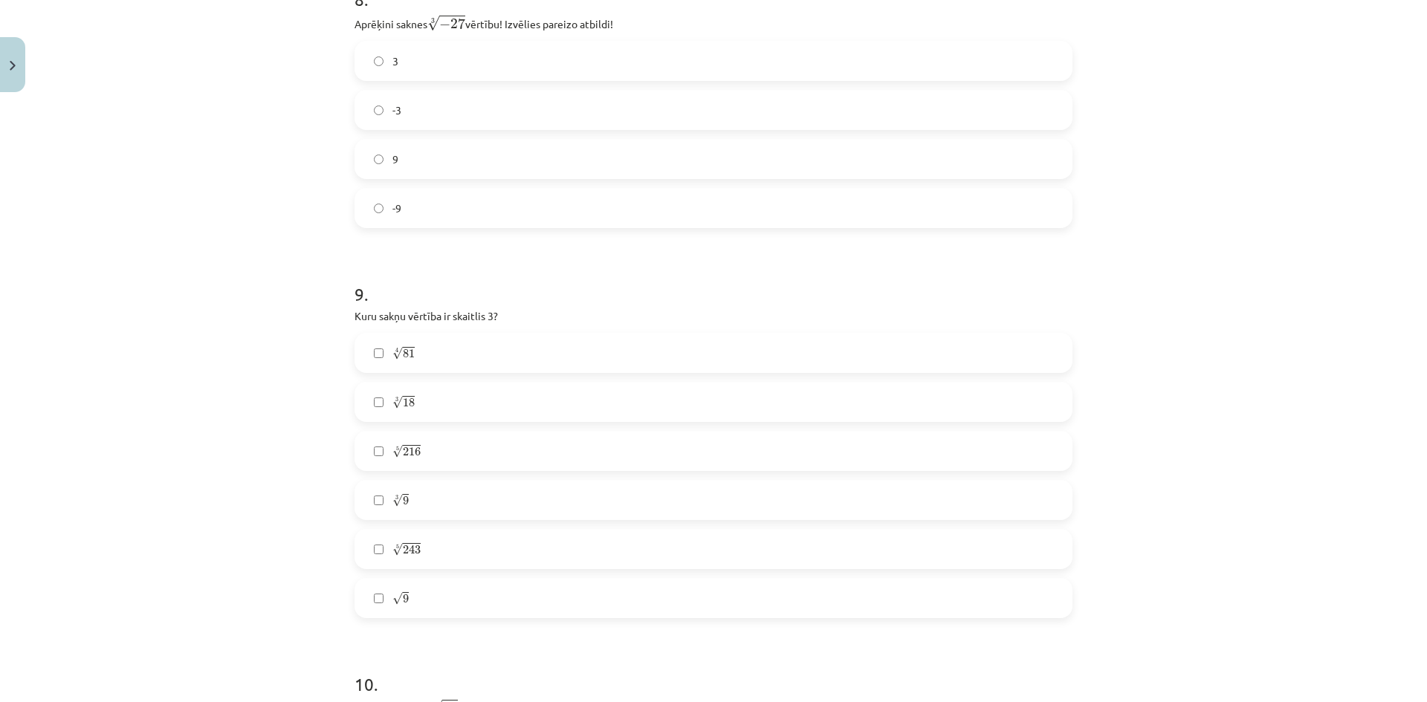
click at [449, 352] on label "4 √ 81 81 4" at bounding box center [713, 352] width 715 height 37
click at [446, 546] on label "5 √ 243 243 5" at bounding box center [713, 549] width 715 height 37
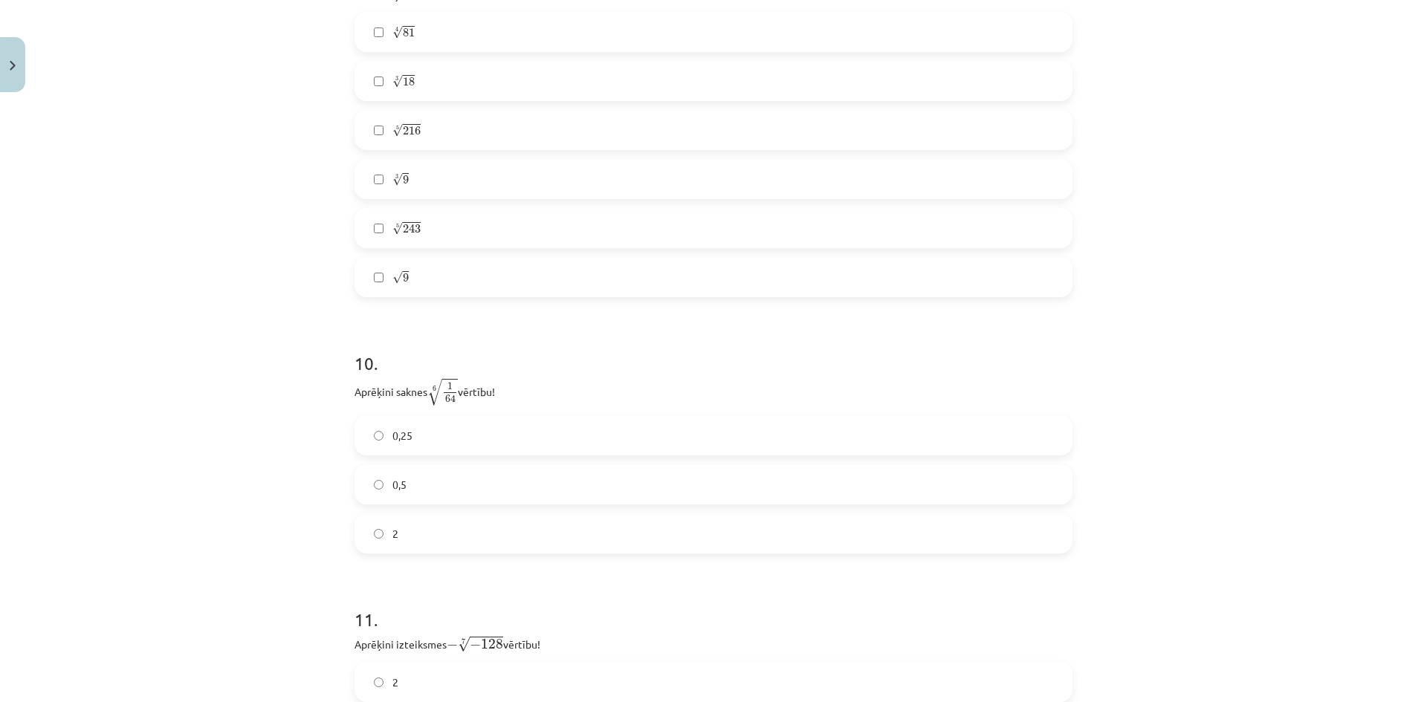
scroll to position [2465, 0]
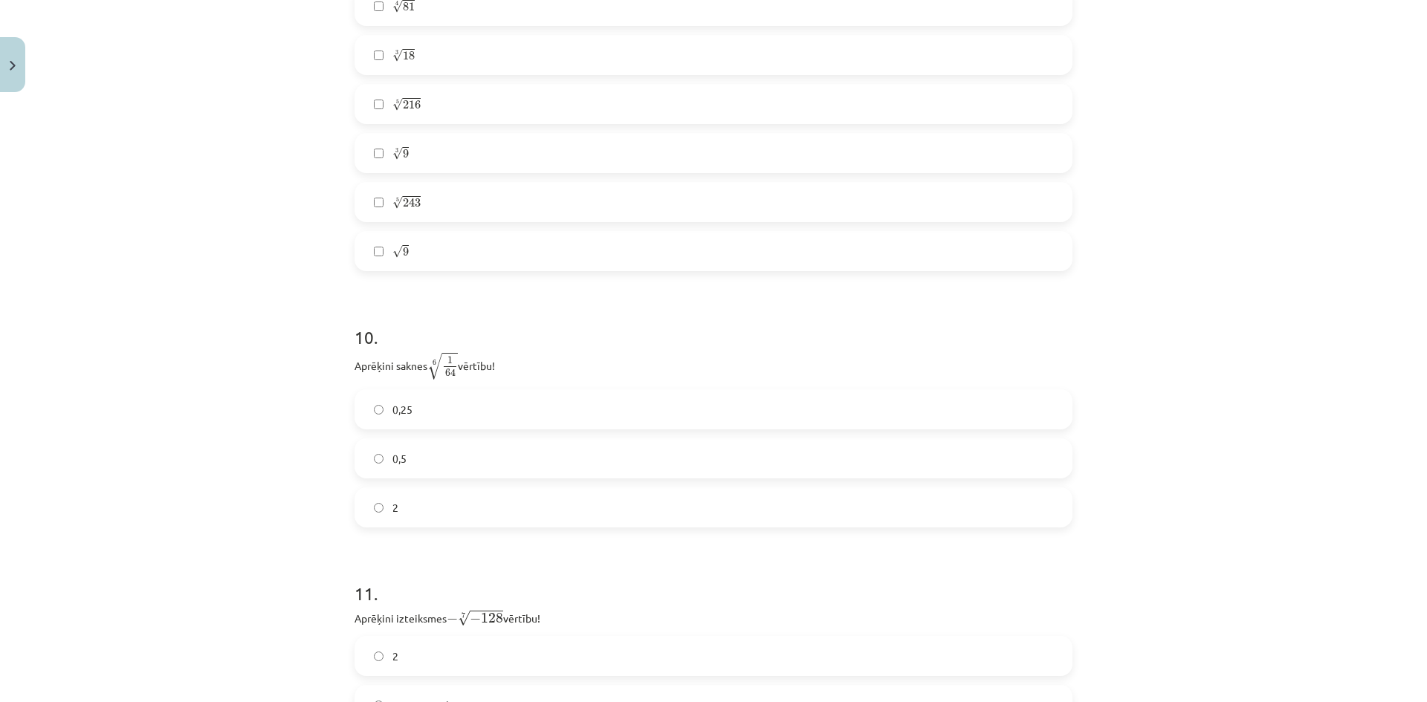
click at [431, 460] on label "0,5" at bounding box center [713, 458] width 715 height 37
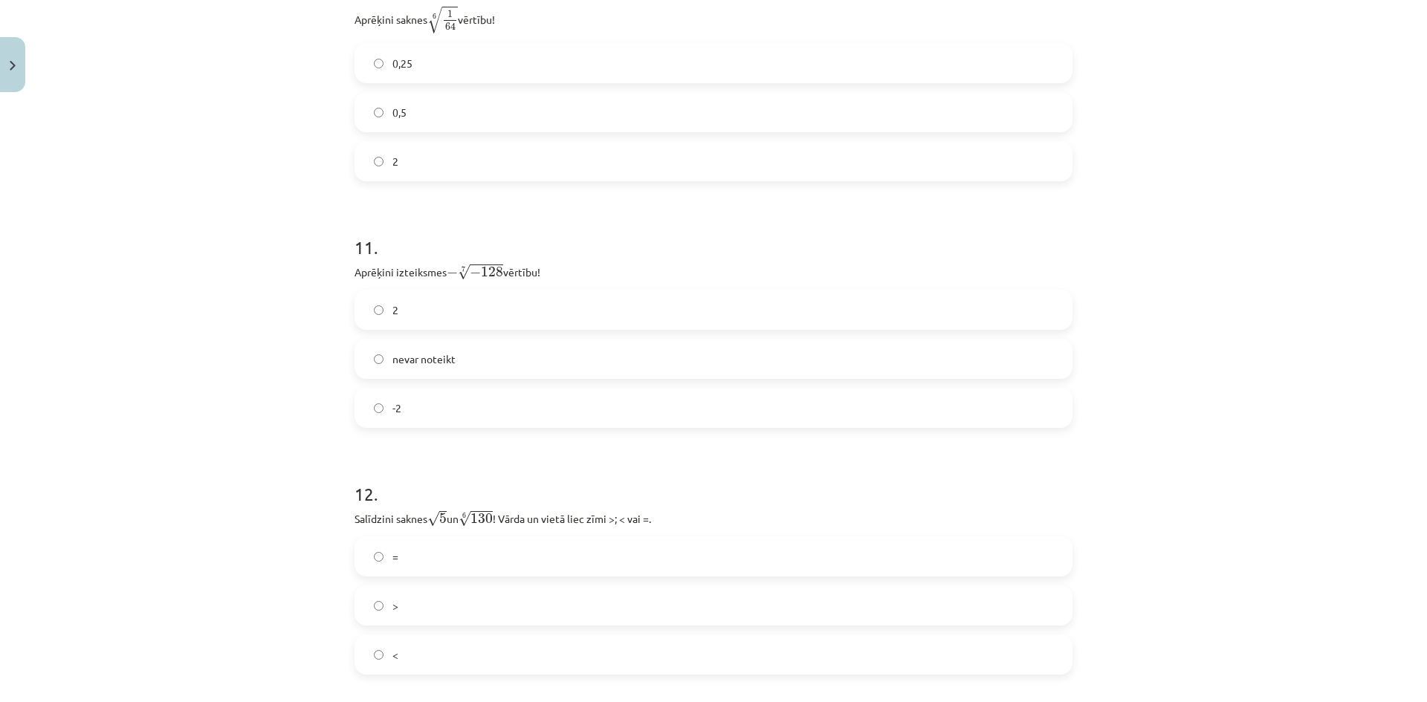
click at [473, 311] on label "2" at bounding box center [713, 309] width 715 height 37
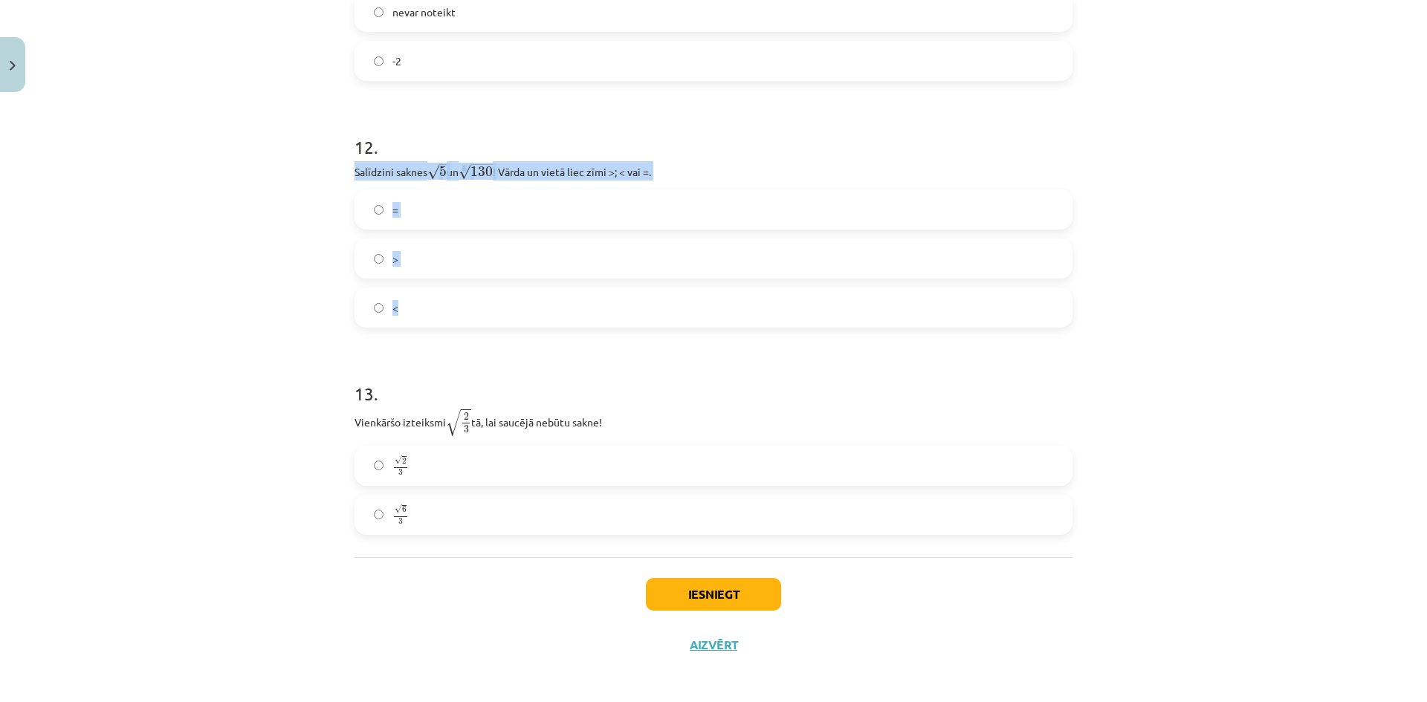
drag, startPoint x: 344, startPoint y: 167, endPoint x: 435, endPoint y: 290, distance: 152.9
copy div "Salīdzini saknes √ 5 5 un 6 √ 130 130 6 ! Vārda un vietā liec zīmi >; < vai =. …"
click at [409, 311] on label "<" at bounding box center [713, 307] width 715 height 37
click at [385, 515] on label "√ 6 3 6 3" at bounding box center [713, 514] width 715 height 37
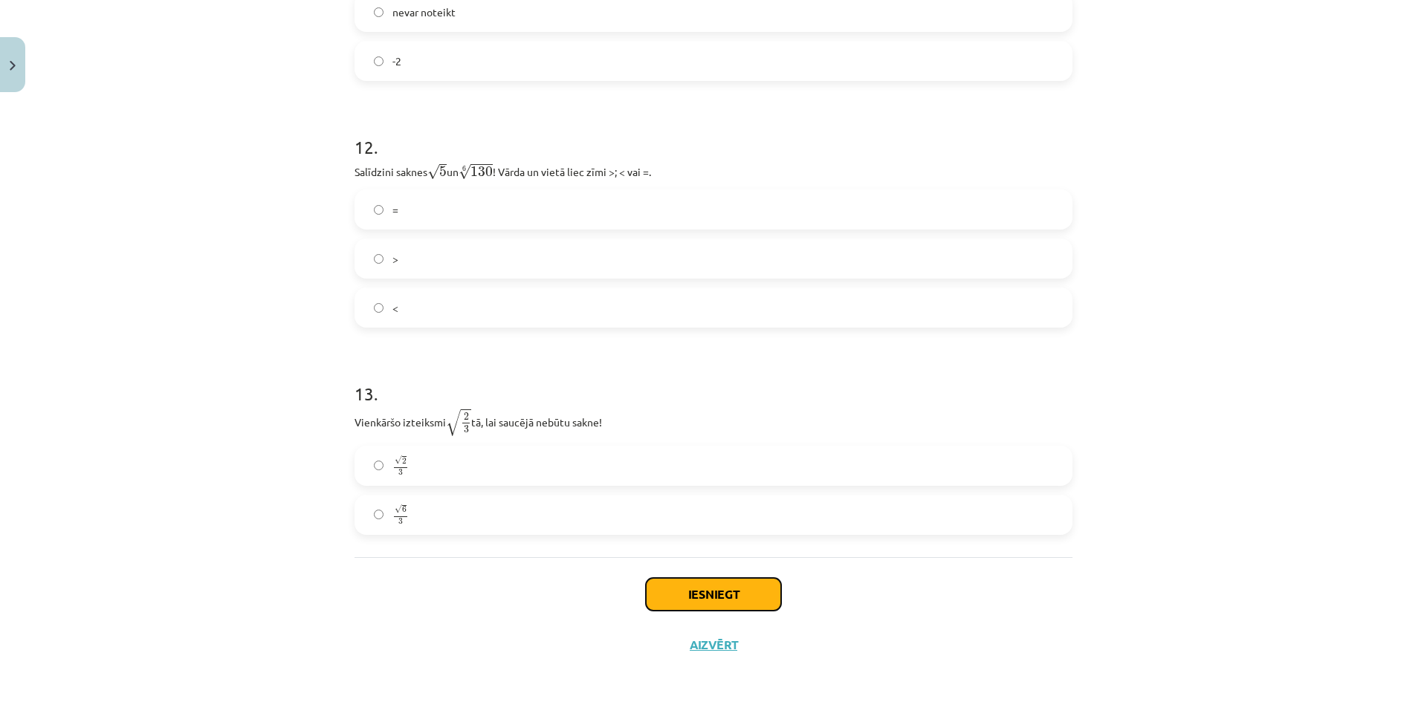
click at [708, 586] on button "Iesniegt" at bounding box center [713, 594] width 135 height 33
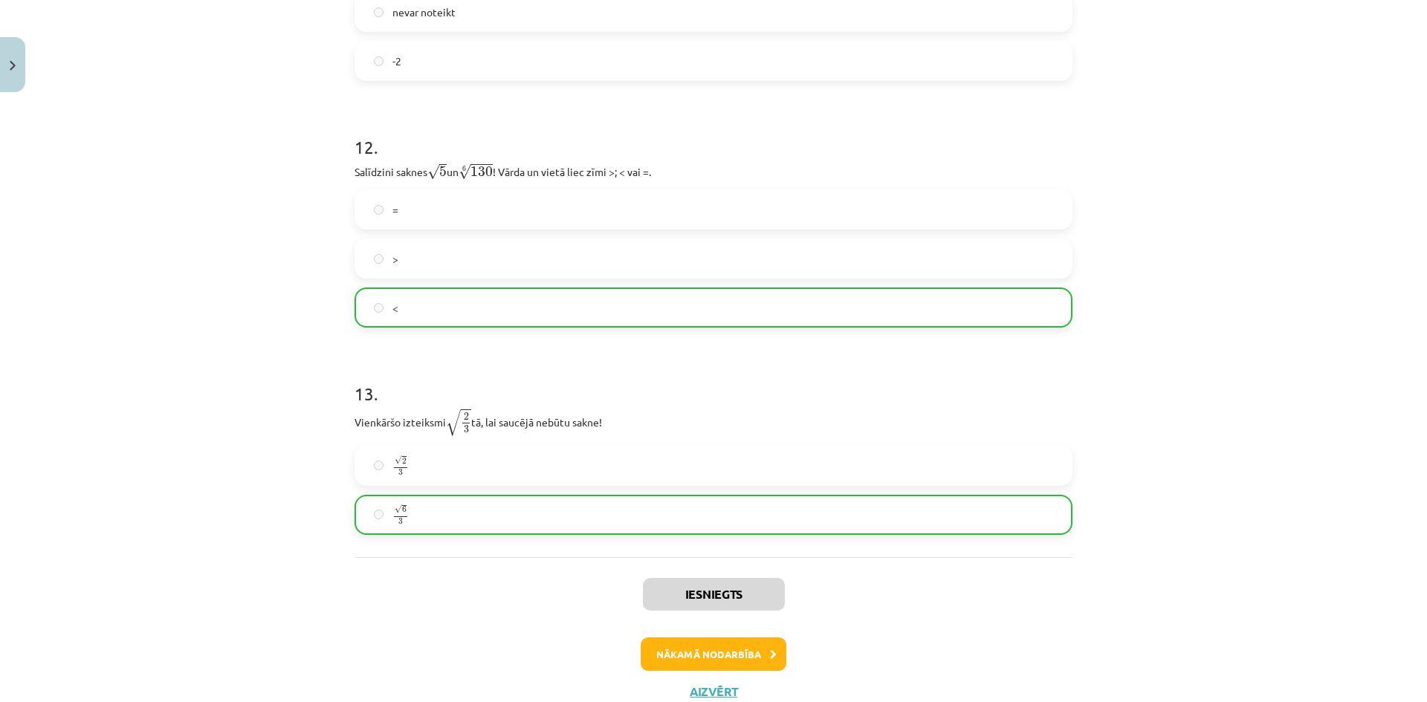
click at [1263, 425] on div "Mācību tēma: Matemātikas i - 12. klases 1. ieskaites mācību materiāls (ab) #4 📝…" at bounding box center [713, 351] width 1427 height 702
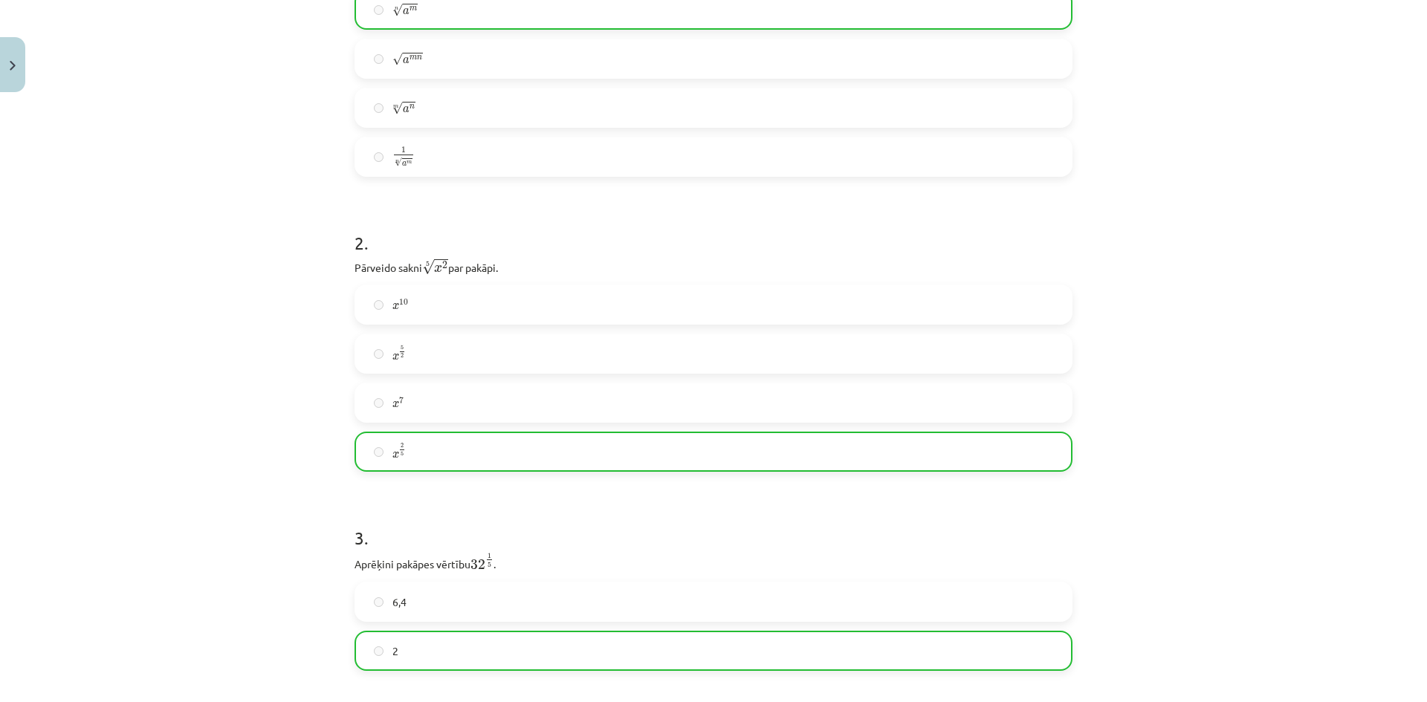
scroll to position [0, 0]
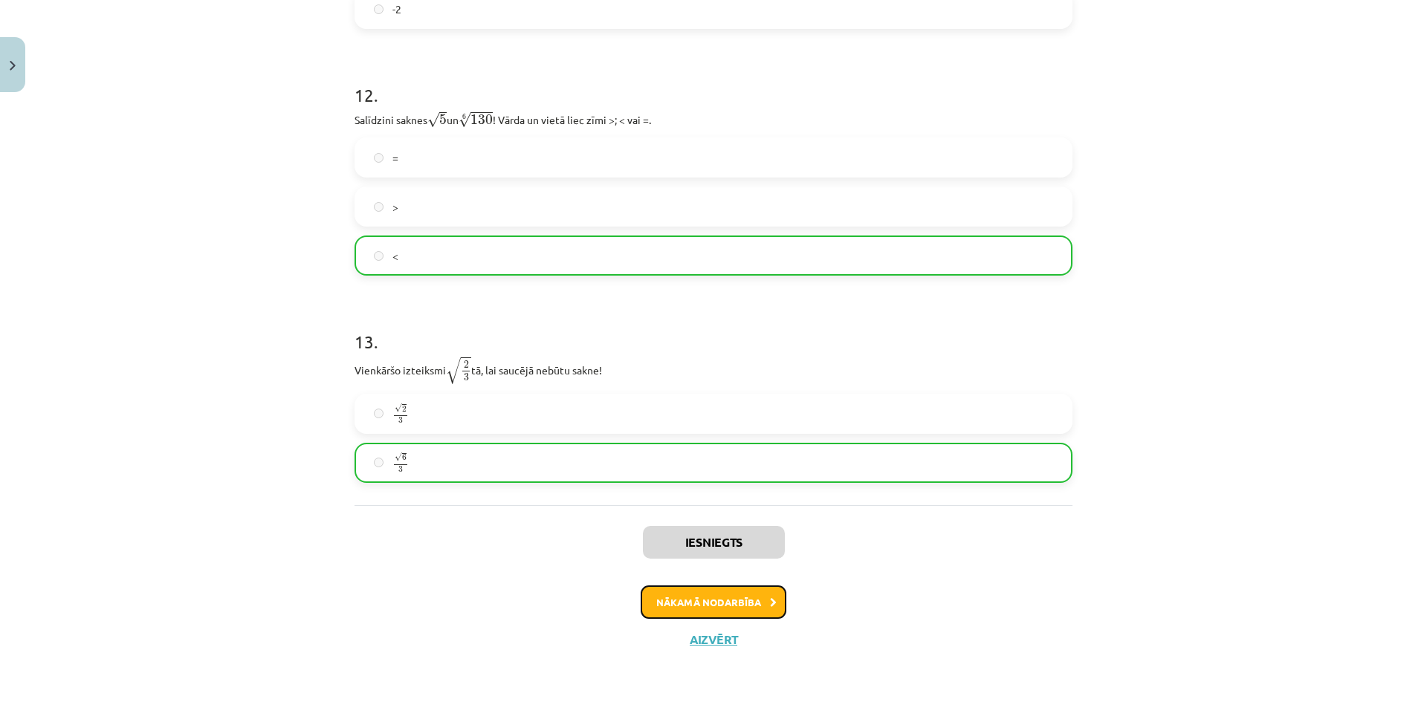
click at [742, 595] on button "Nākamā nodarbība" at bounding box center [714, 603] width 146 height 34
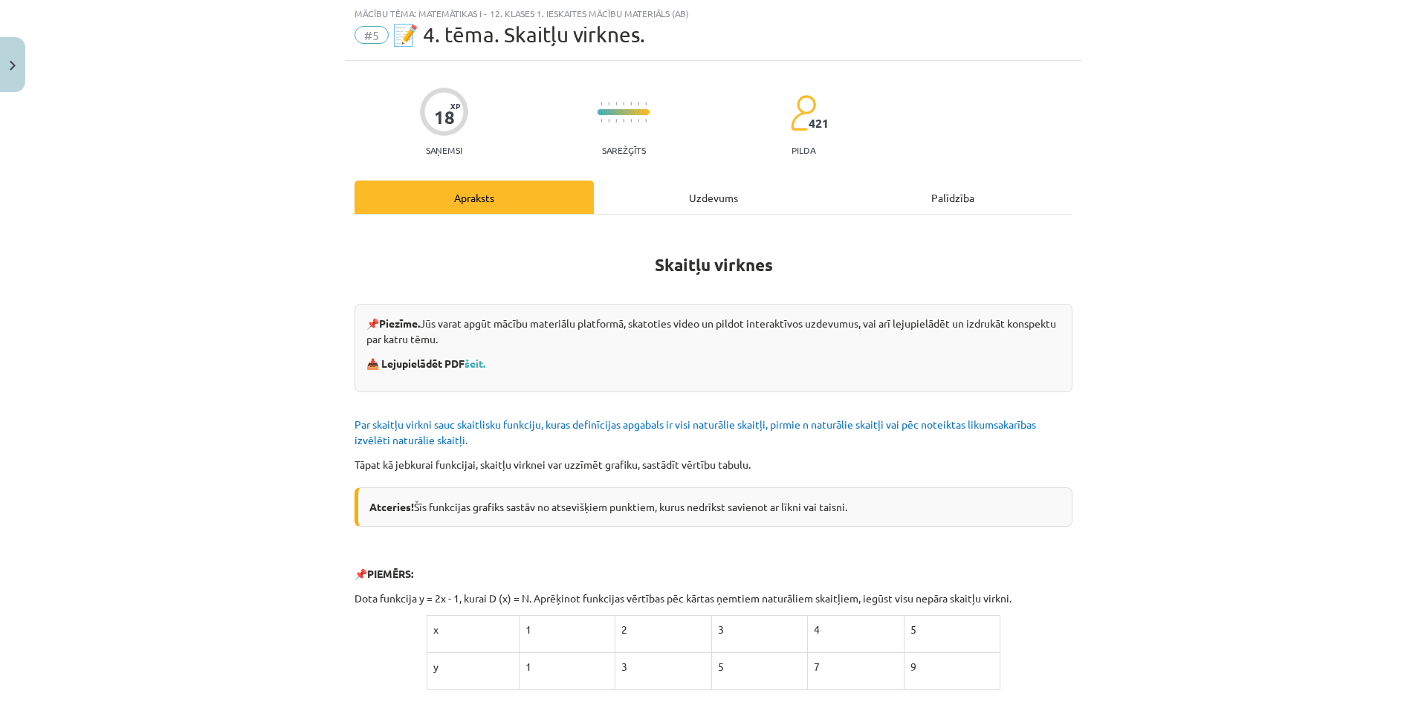
scroll to position [37, 0]
click at [700, 186] on div "Uzdevums" at bounding box center [713, 197] width 239 height 33
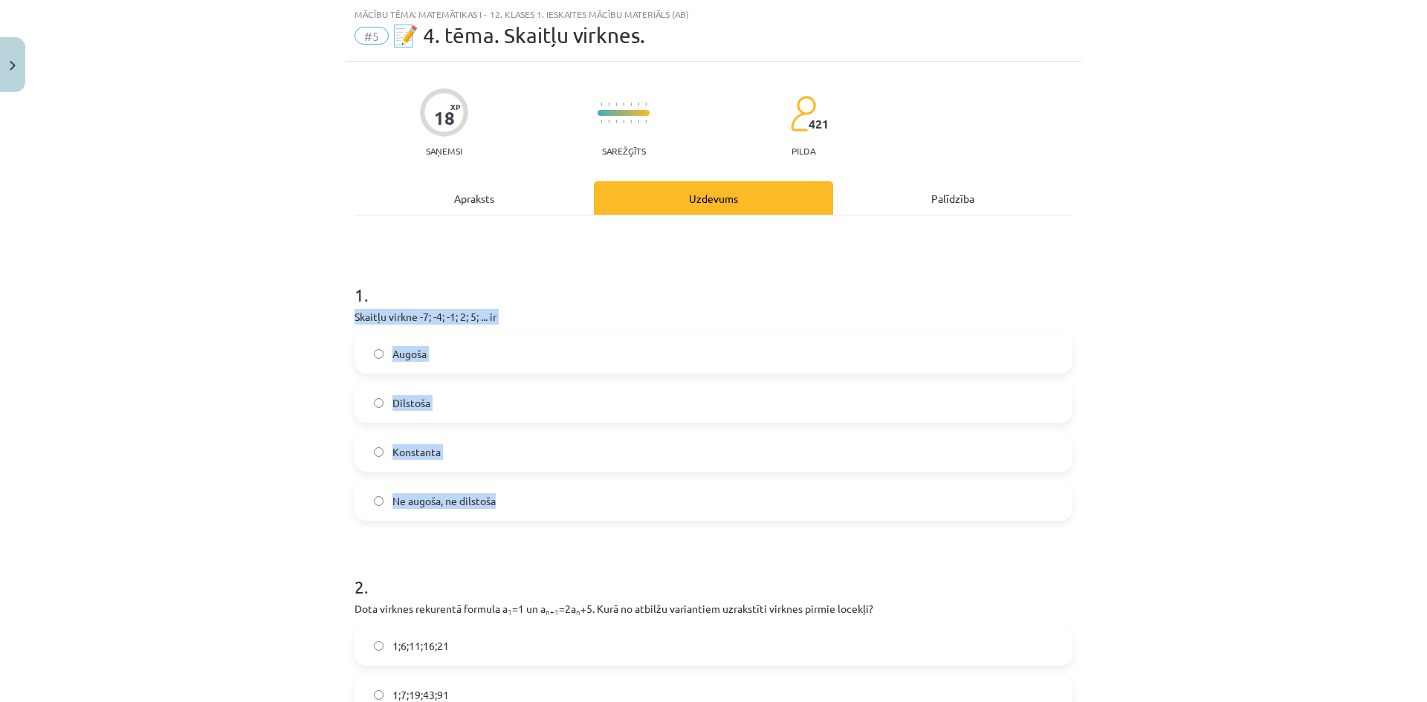
drag, startPoint x: 337, startPoint y: 308, endPoint x: 567, endPoint y: 510, distance: 306.0
click at [567, 510] on div "Mācību tēma: Matemātikas i - 12. klases 1. ieskaites mācību materiāls (ab) #5 📝…" at bounding box center [713, 351] width 1427 height 702
copy div "Skaitļu virkne -7; -4; -1; 2; 5; ... ir Augoša Dilstoša Konstanta Ne augoša, ne…"
click at [454, 351] on label "Augoša" at bounding box center [713, 353] width 715 height 37
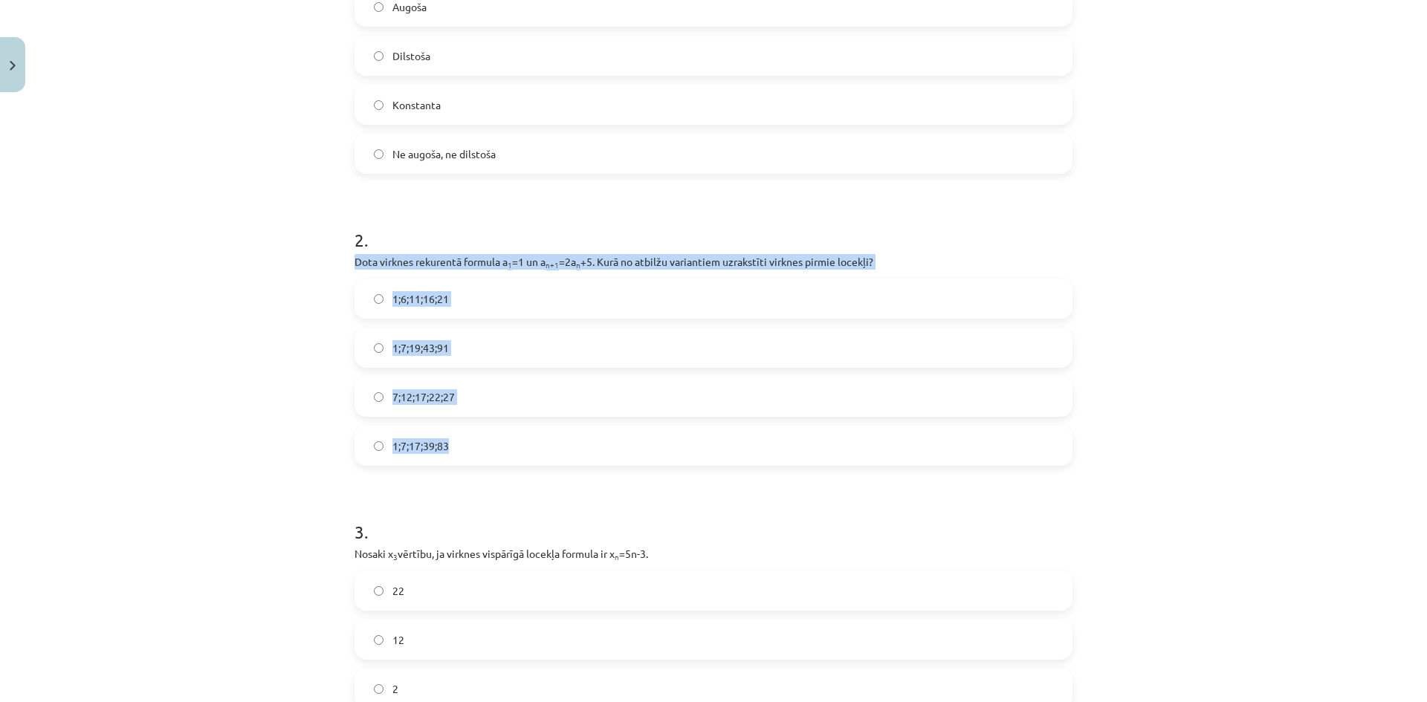
drag, startPoint x: 365, startPoint y: 280, endPoint x: 490, endPoint y: 437, distance: 200.9
click at [490, 437] on div "Mācību tēma: Matemātikas i - 12. klases 1. ieskaites mācību materiāls (ab) #5 📝…" at bounding box center [713, 351] width 1427 height 702
copy div "Dota virknes rekurentā formula a 1 =1 un a n+1 =2a n +5. Kurā no atbilžu varian…"
click at [480, 346] on label "1;7;19;43;91" at bounding box center [713, 347] width 715 height 37
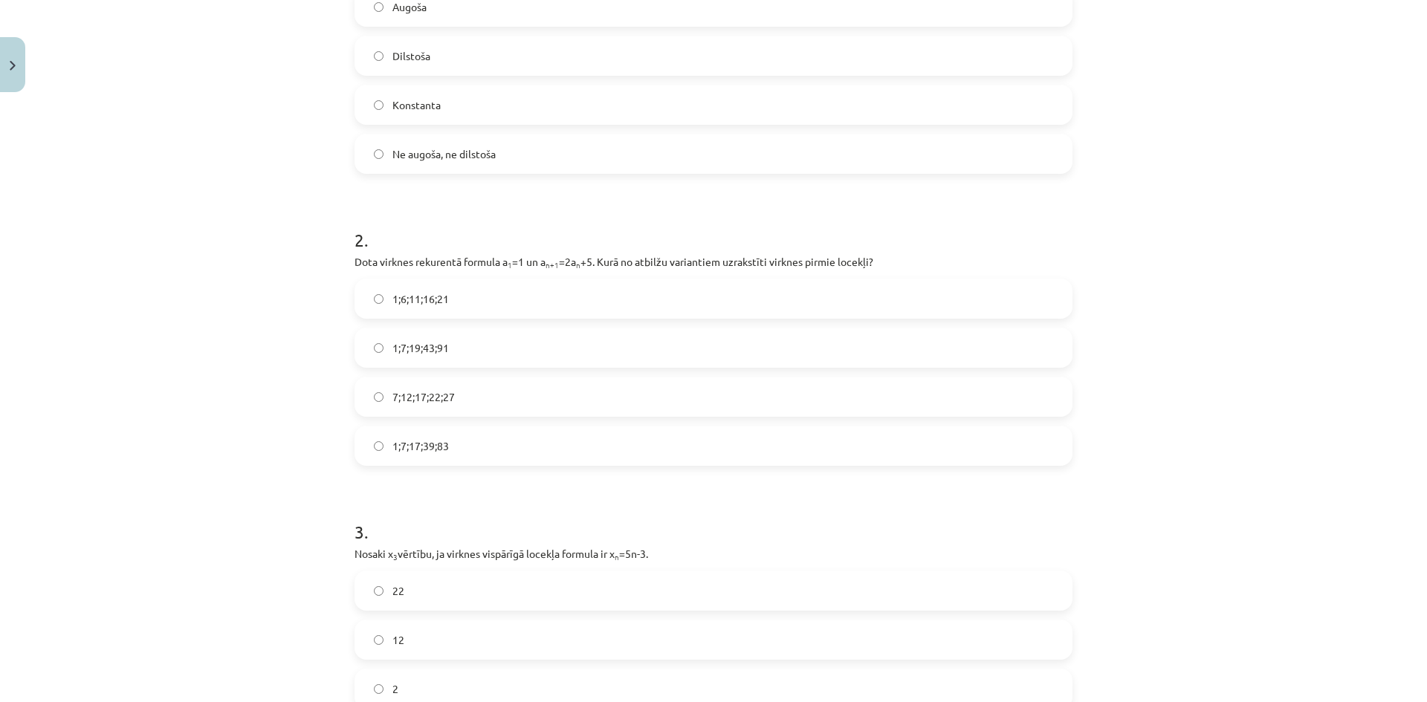
scroll to position [730, 0]
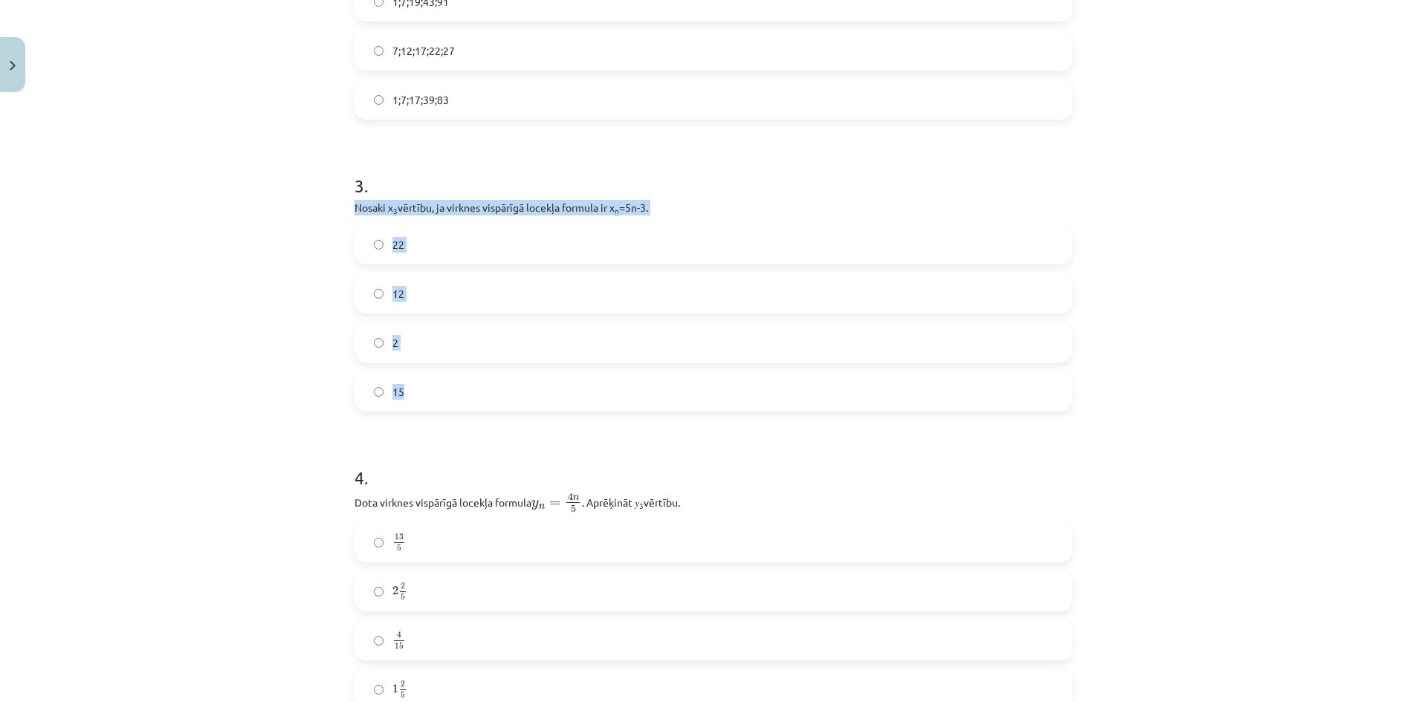
drag, startPoint x: 330, startPoint y: 205, endPoint x: 423, endPoint y: 397, distance: 213.0
click at [423, 397] on div "Mācību tēma: Matemātikas i - 12. klases 1. ieskaites mācību materiāls (ab) #5 📝…" at bounding box center [713, 351] width 1427 height 702
copy div "Nosaki x 3 vērtību, ja virknes vispārīgā locekļa formula ir x n =5n-3. 22 12 2 …"
click at [424, 285] on label "12" at bounding box center [713, 293] width 715 height 37
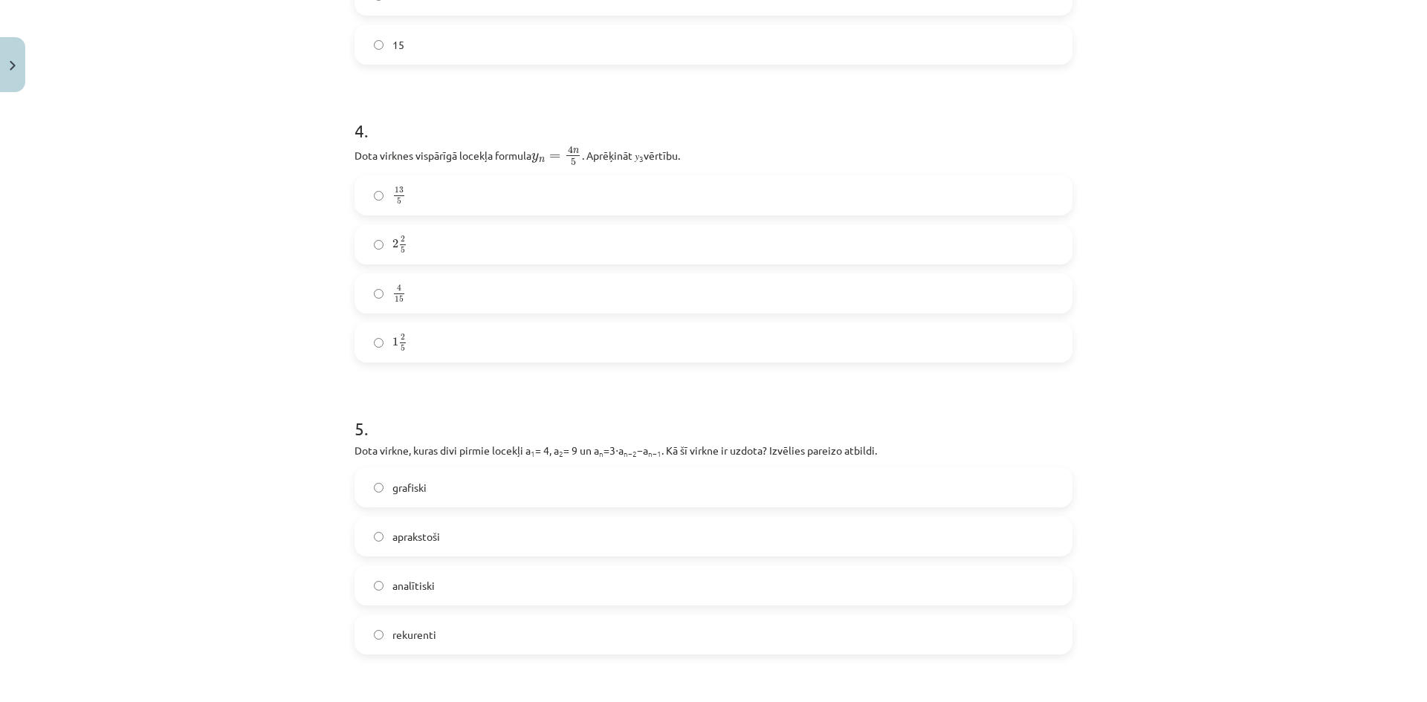
click at [460, 252] on label "2 2 5 2 2 5" at bounding box center [713, 244] width 715 height 37
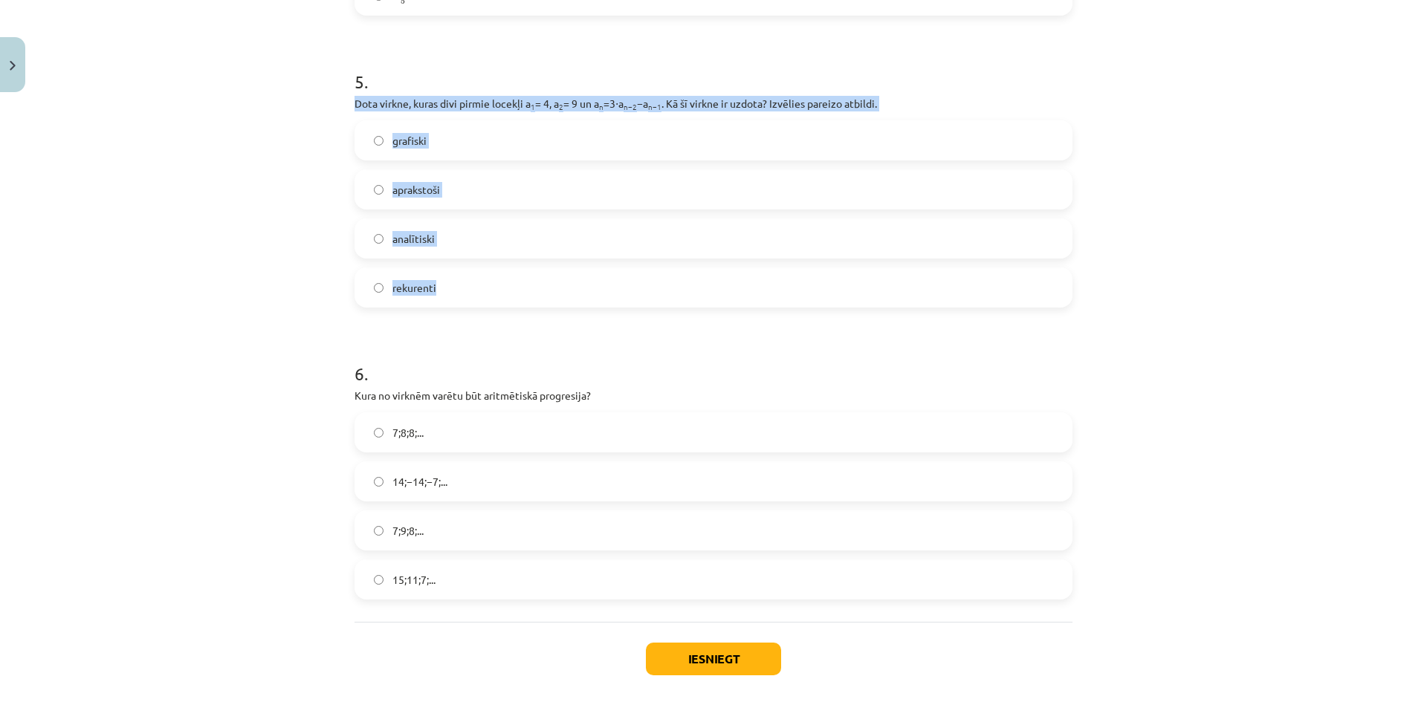
drag, startPoint x: 346, startPoint y: 104, endPoint x: 452, endPoint y: 294, distance: 217.5
copy div "Dota virkne, kuras divi pirmie locekļi a 1 = 4, a 2 = 9 un a n =3⋅a n−2 −a n−1 …"
click at [473, 285] on label "rekurenti" at bounding box center [713, 287] width 715 height 37
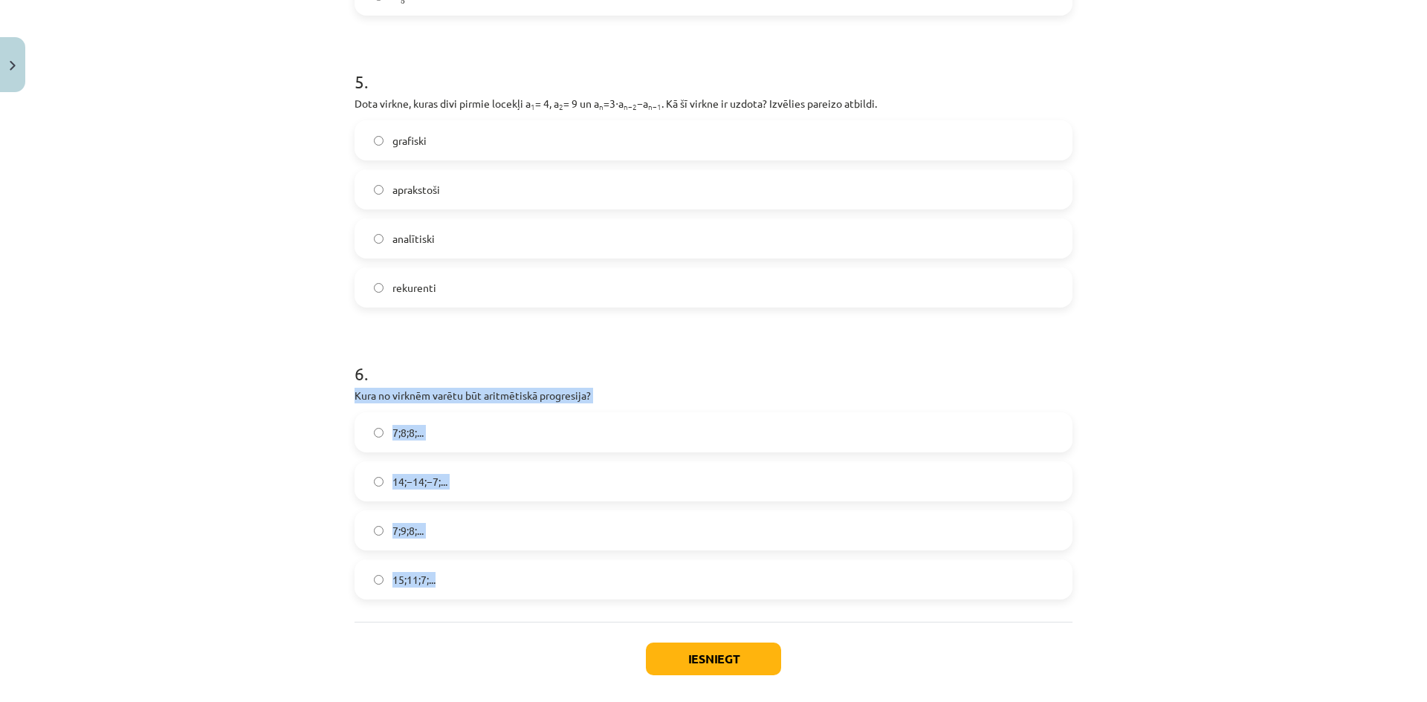
drag, startPoint x: 345, startPoint y: 401, endPoint x: 516, endPoint y: 563, distance: 235.5
copy div "Kura no virknēm varētu būt aritmētiskā progresija? 7;8;8;... 14;−14;−7;... 7;9;…"
click at [467, 586] on label "15;11;7;..." at bounding box center [713, 579] width 715 height 37
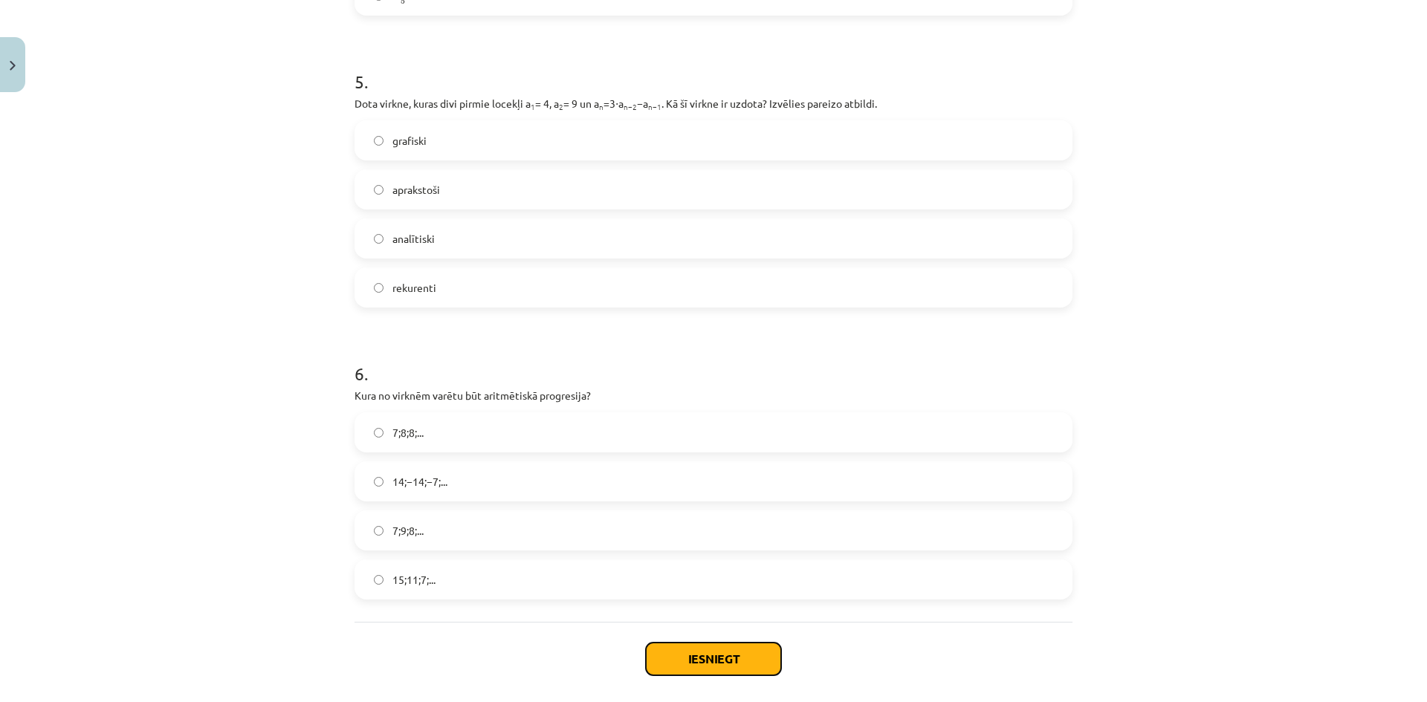
click at [696, 652] on button "Iesniegt" at bounding box center [713, 659] width 135 height 33
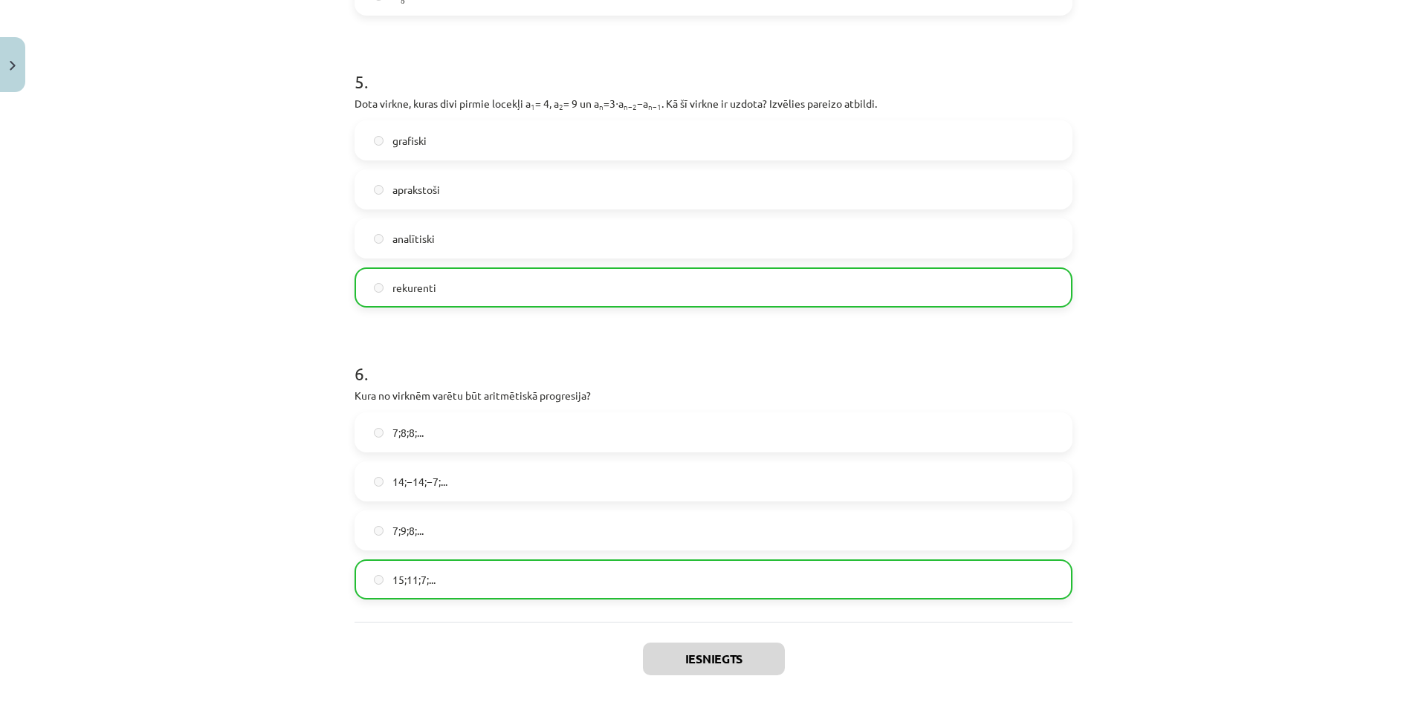
scroll to position [1541, 0]
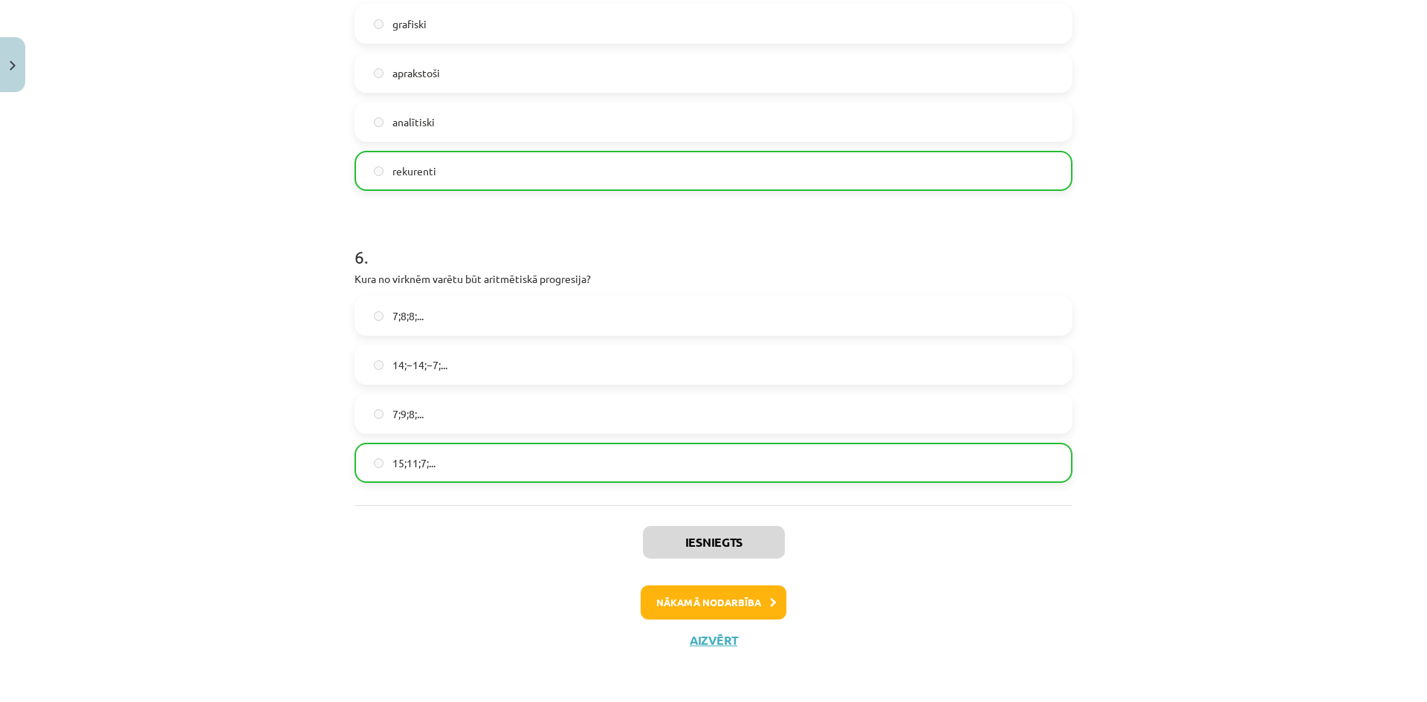
click at [747, 623] on div "Iesniegts Nākamā nodarbība Aizvērt" at bounding box center [713, 581] width 718 height 152
click at [754, 603] on button "Nākamā nodarbība" at bounding box center [714, 603] width 146 height 34
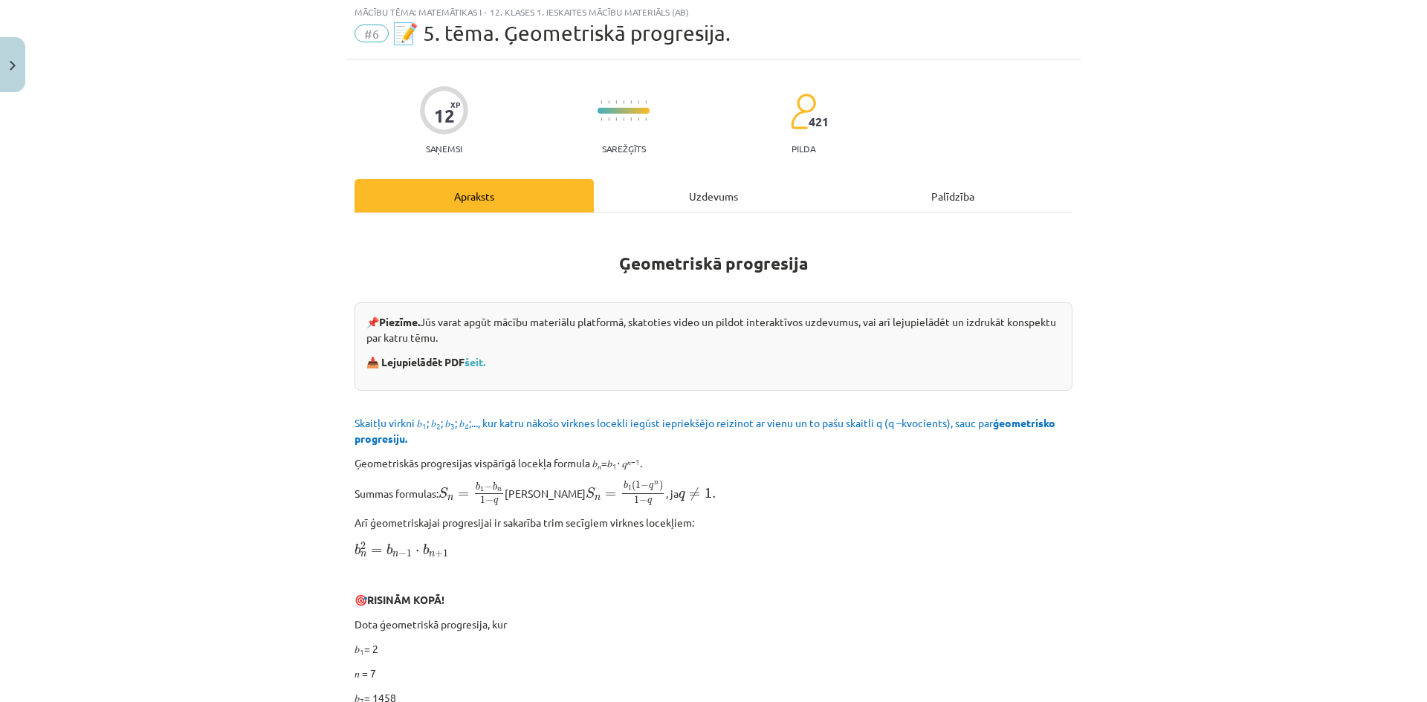
scroll to position [37, 0]
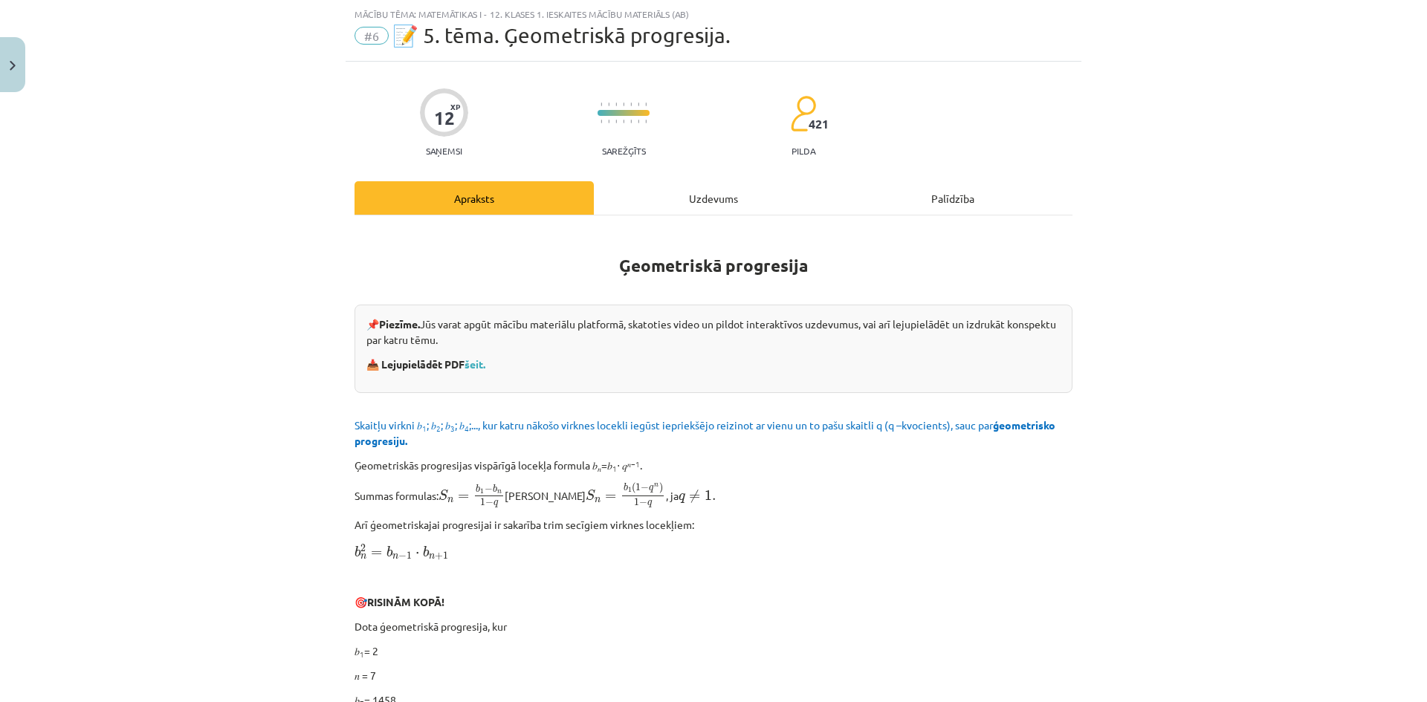
click at [711, 191] on div "Uzdevums" at bounding box center [713, 197] width 239 height 33
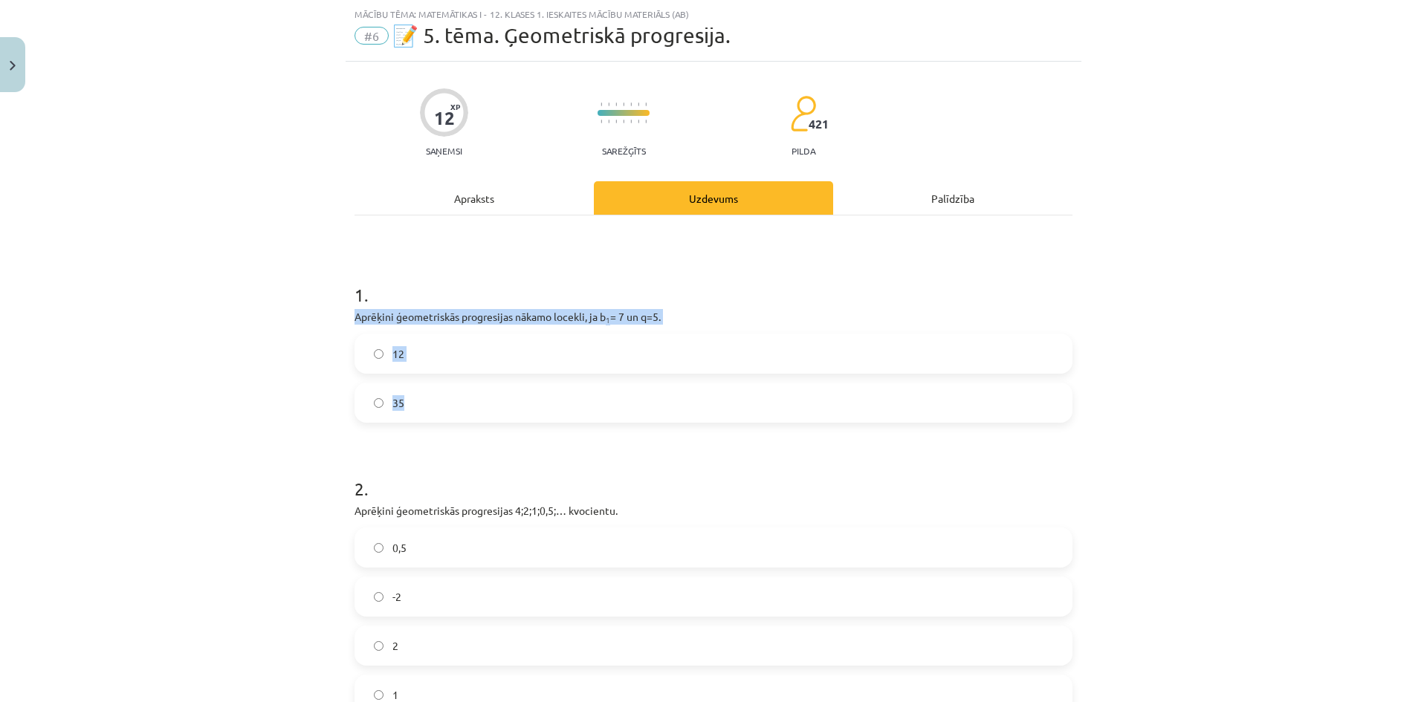
drag, startPoint x: 344, startPoint y: 320, endPoint x: 430, endPoint y: 386, distance: 108.1
click at [430, 386] on div "12 XP Saņemsi Sarežģīts 421 pilda Apraksts Uzdevums Palīdzība 1 . Aprēķini ģeom…" at bounding box center [714, 602] width 736 height 1081
copy div "Aprēķini ģeometriskās progresijas nākamo locekli, ja b 1 = 7 un q=5. 12 35"
click at [427, 404] on label "35" at bounding box center [713, 402] width 715 height 37
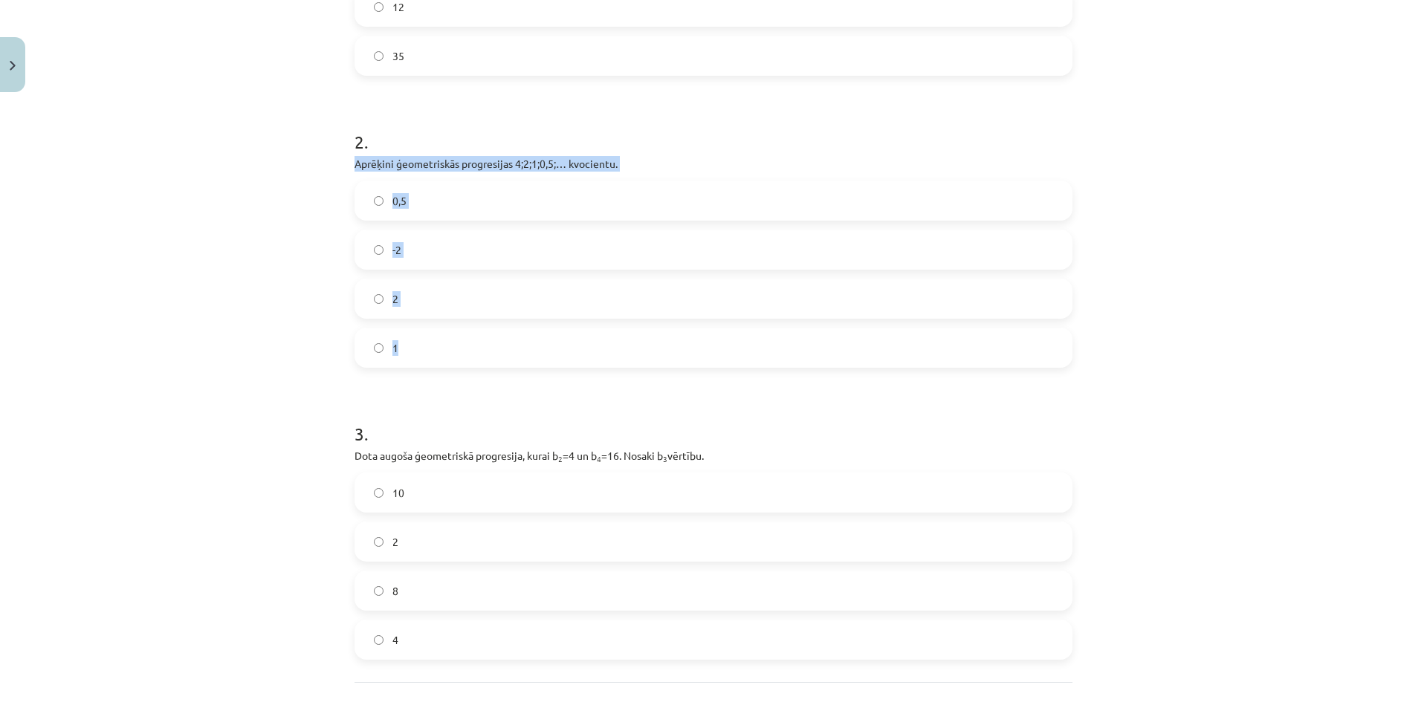
drag, startPoint x: 340, startPoint y: 158, endPoint x: 447, endPoint y: 308, distance: 184.3
click at [449, 328] on div "12 XP Saņemsi Sarežģīts 421 pilda Apraksts Uzdevums Palīdzība 1 . Aprēķini ģeom…" at bounding box center [714, 255] width 736 height 1081
copy div "Aprēķini ģeometriskās progresijas 4;2;1;0,5;… kvocientu. 0,5 -2 2 1"
click at [406, 199] on label "0,5" at bounding box center [713, 200] width 715 height 37
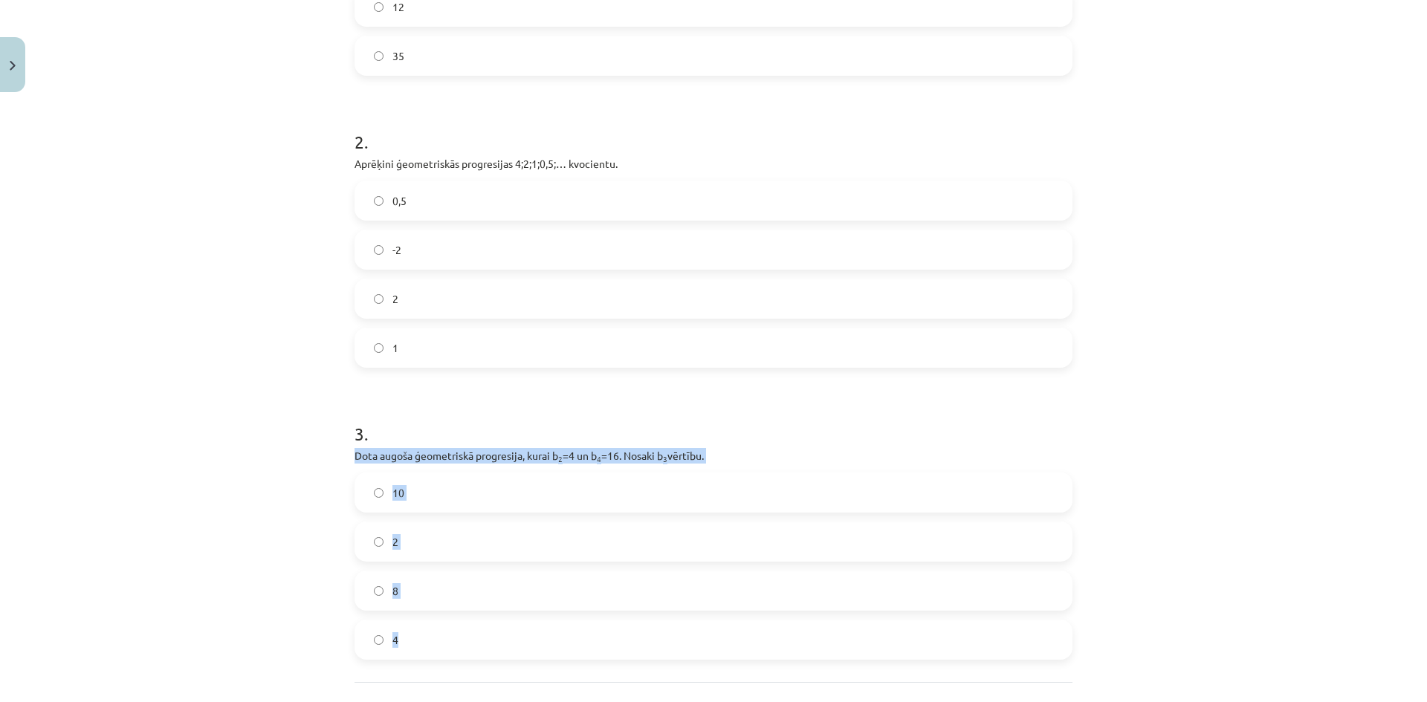
drag, startPoint x: 346, startPoint y: 458, endPoint x: 485, endPoint y: 623, distance: 216.3
click at [485, 623] on div "12 XP Saņemsi Sarežģīts 421 pilda Apraksts Uzdevums Palīdzība 1 . Aprēķini ģeom…" at bounding box center [714, 255] width 736 height 1081
drag, startPoint x: 412, startPoint y: 450, endPoint x: 460, endPoint y: 458, distance: 48.1
click at [460, 458] on p "Dota augoša ģeometriskā progresija, kurai b 2 =4 un b 4 =16. Nosaki b 3 vērtību." at bounding box center [713, 456] width 718 height 16
drag, startPoint x: 334, startPoint y: 459, endPoint x: 455, endPoint y: 661, distance: 235.3
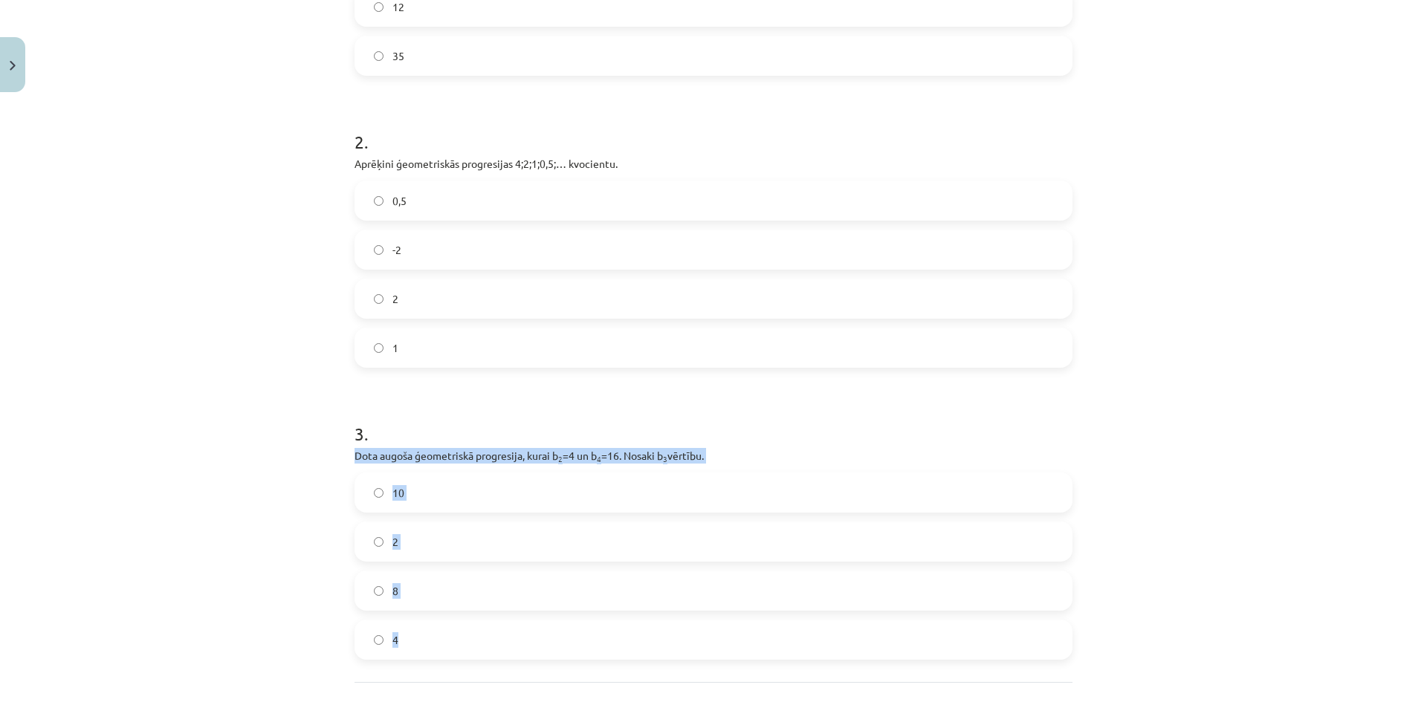
click at [455, 661] on div "Mācību tēma: Matemātikas i - 12. klases 1. ieskaites mācību materiāls (ab) #6 📝…" at bounding box center [713, 351] width 1427 height 702
copy div "Dota augoša ģeometriskā progresija, kurai b 2 =4 un b 4 =16. Nosaki b 3 vērtību…"
click at [440, 602] on label "8" at bounding box center [713, 590] width 715 height 37
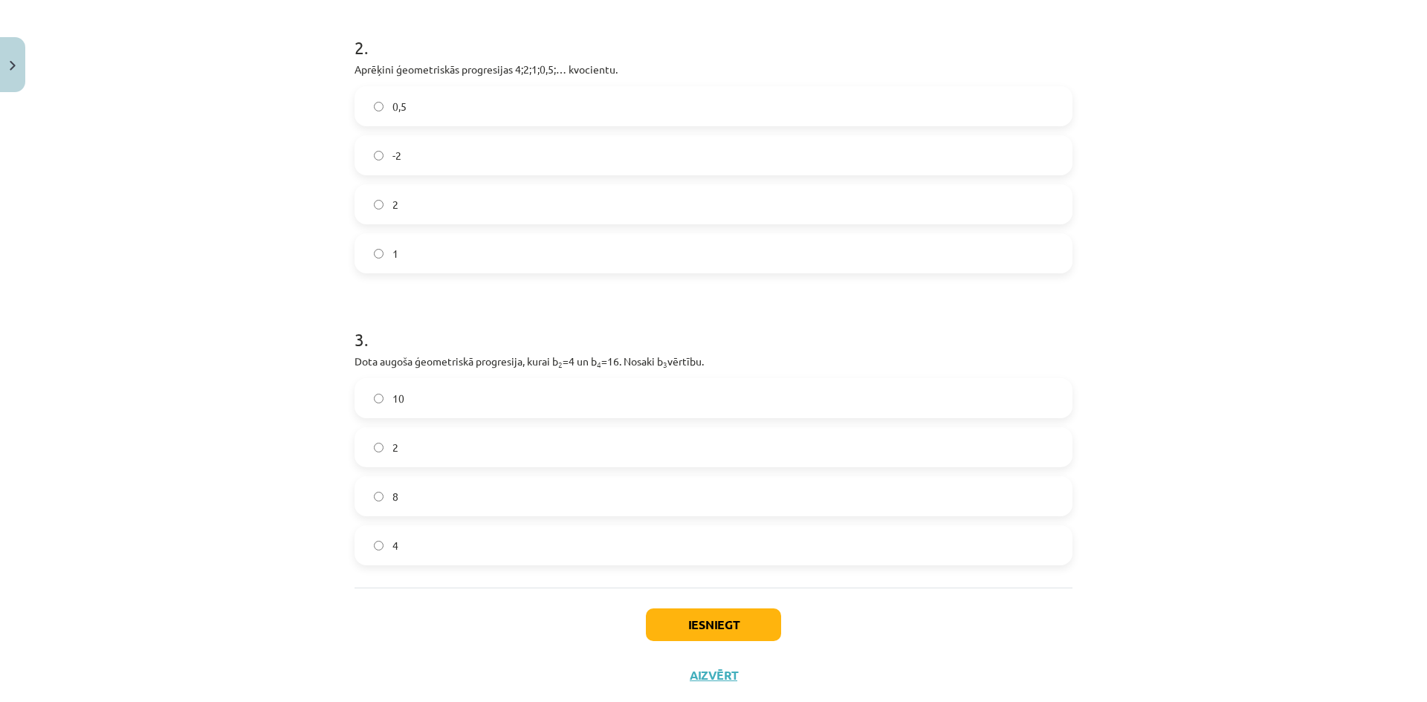
scroll to position [514, 0]
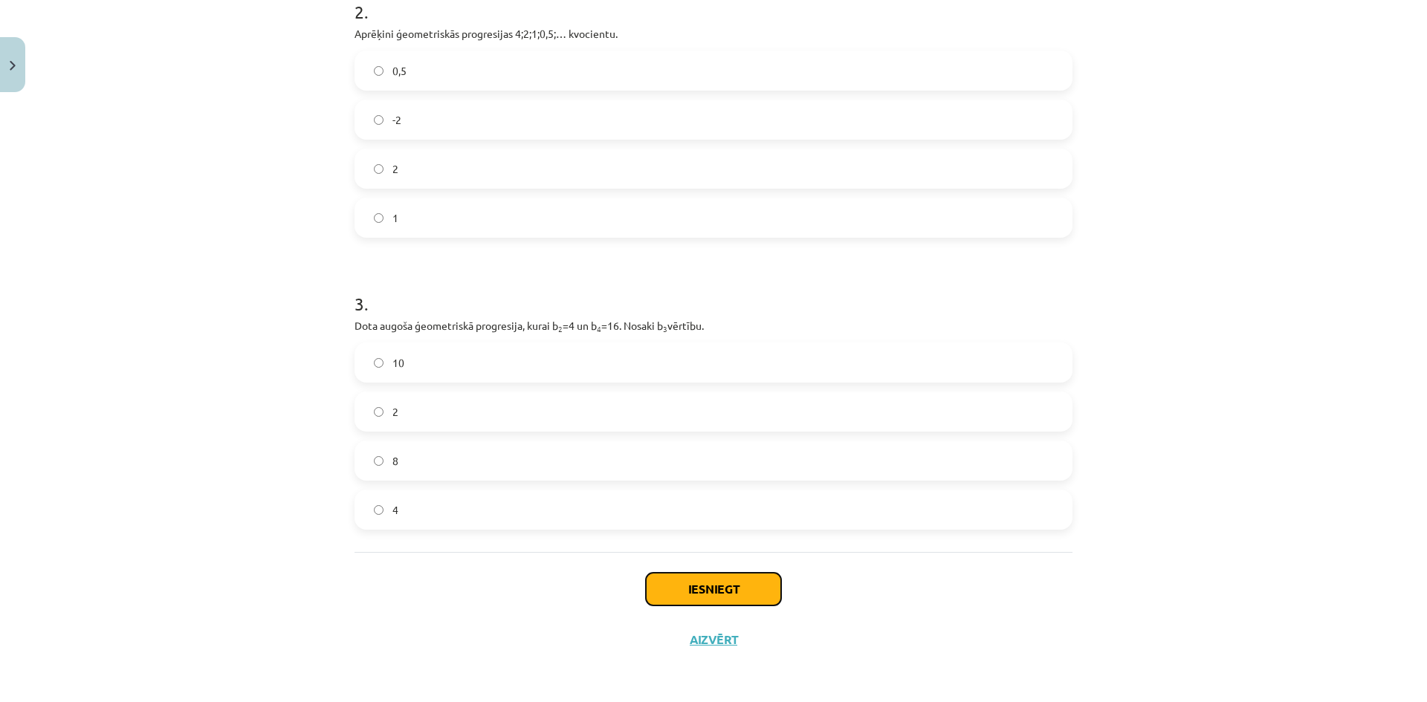
click at [725, 591] on button "Iesniegt" at bounding box center [713, 589] width 135 height 33
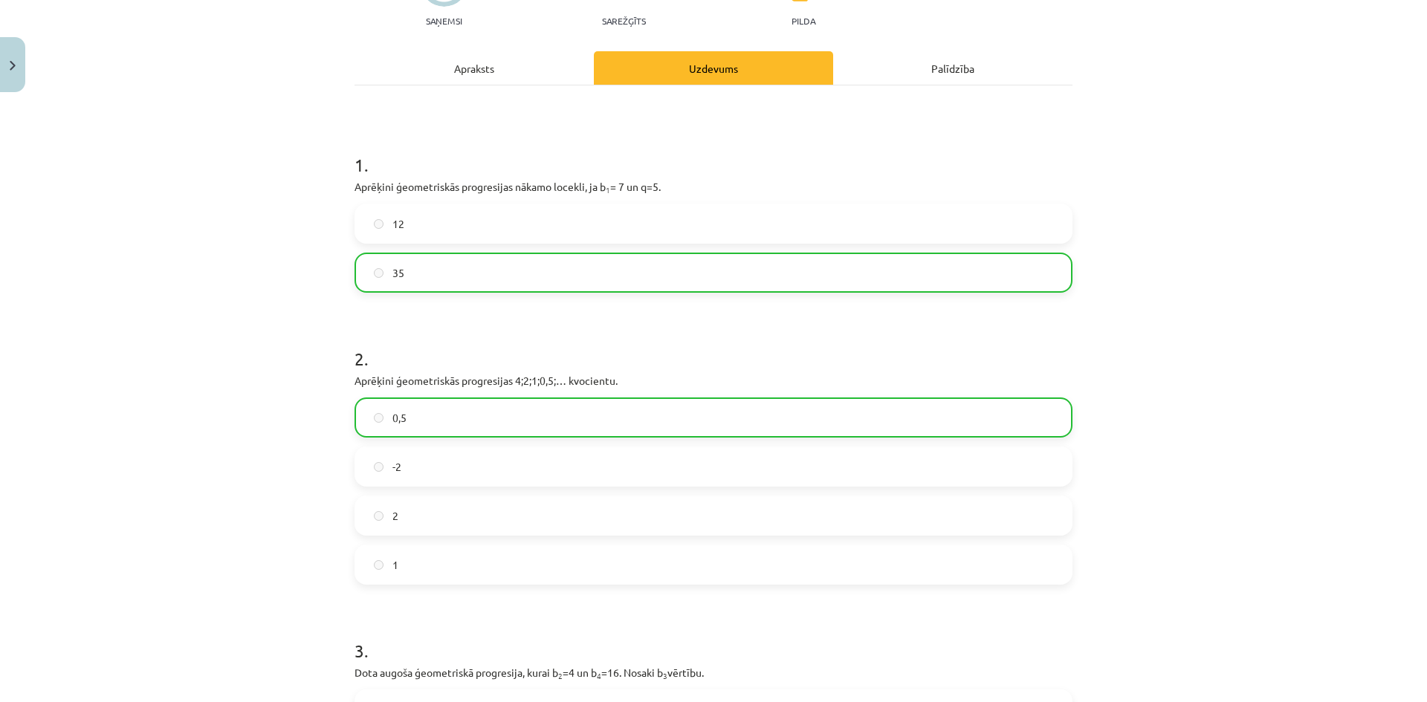
scroll to position [0, 0]
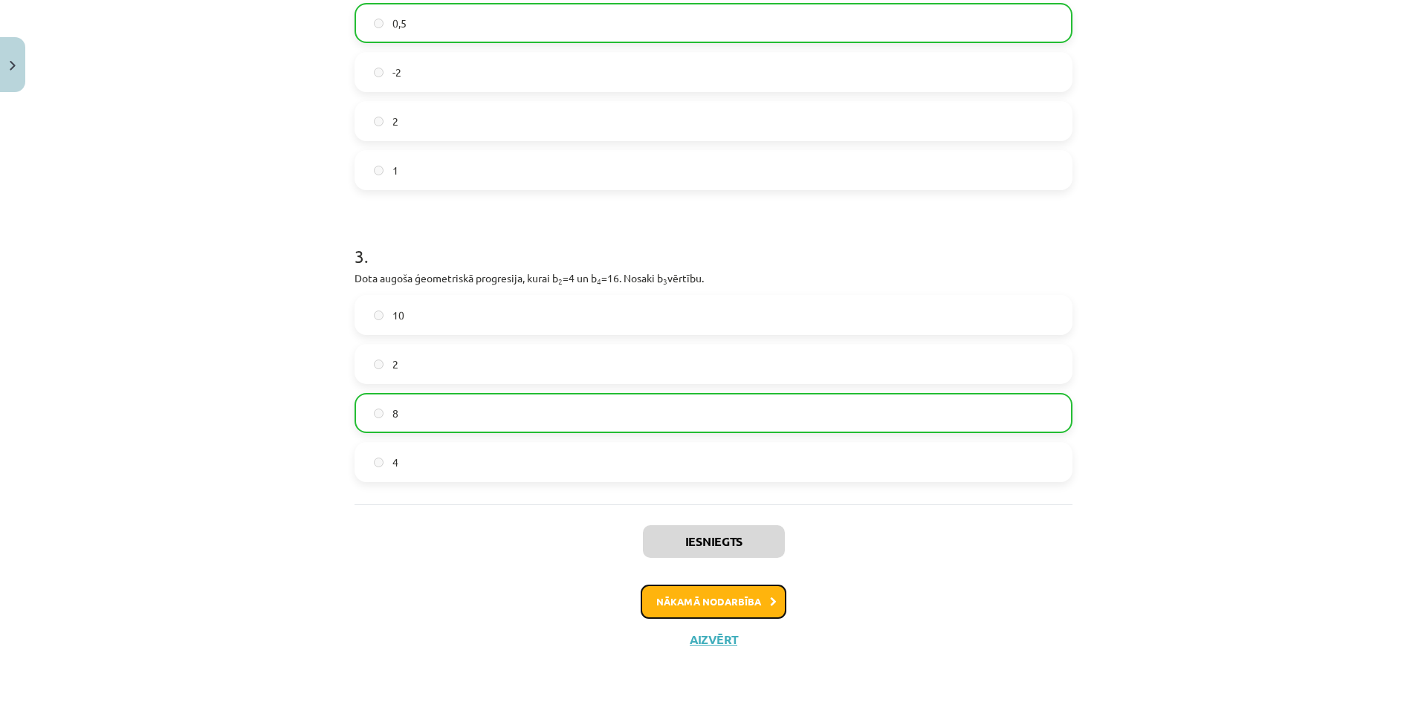
click at [759, 606] on button "Nākamā nodarbība" at bounding box center [714, 602] width 146 height 34
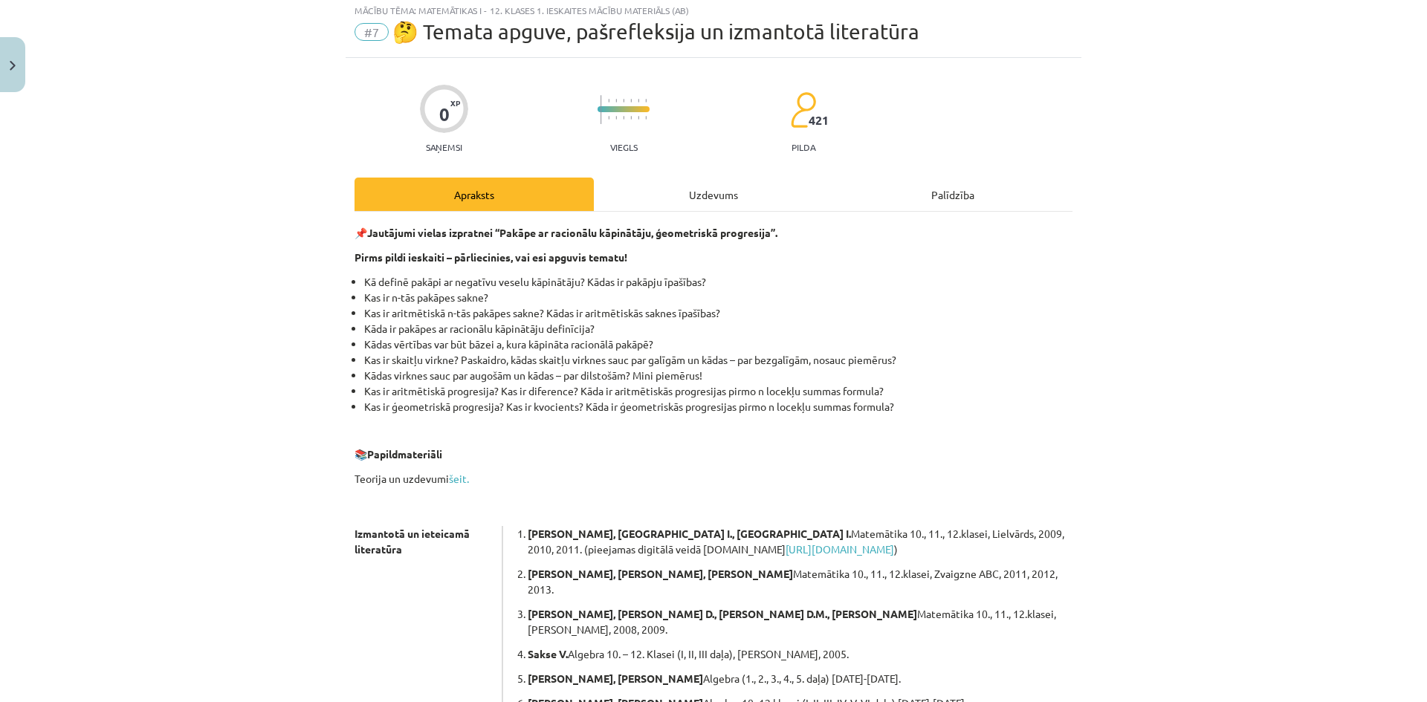
scroll to position [37, 0]
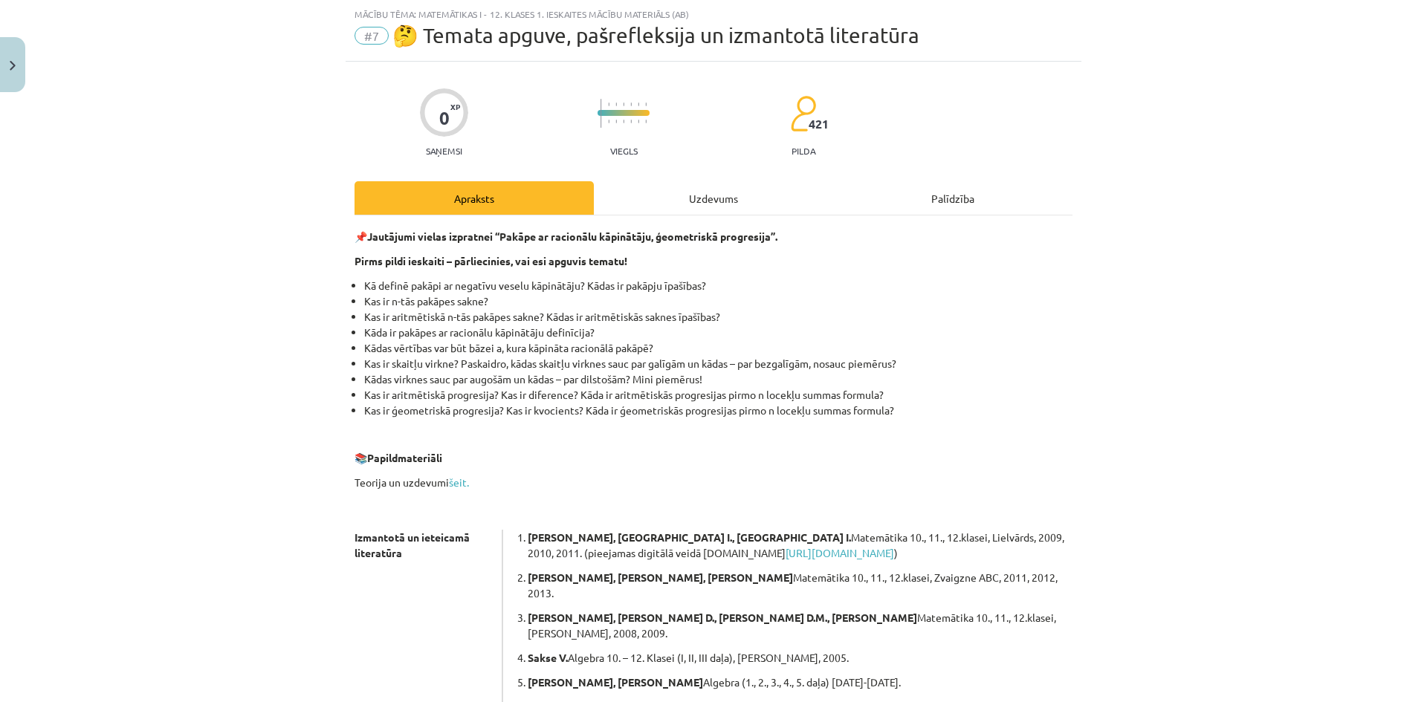
click at [720, 179] on div "0 XP Saņemsi Viegls 421 pilda Apraksts Uzdevums Palīdzība 📌 Jautājumi vielas iz…" at bounding box center [714, 487] width 736 height 851
click at [720, 203] on div "Uzdevums" at bounding box center [713, 197] width 239 height 33
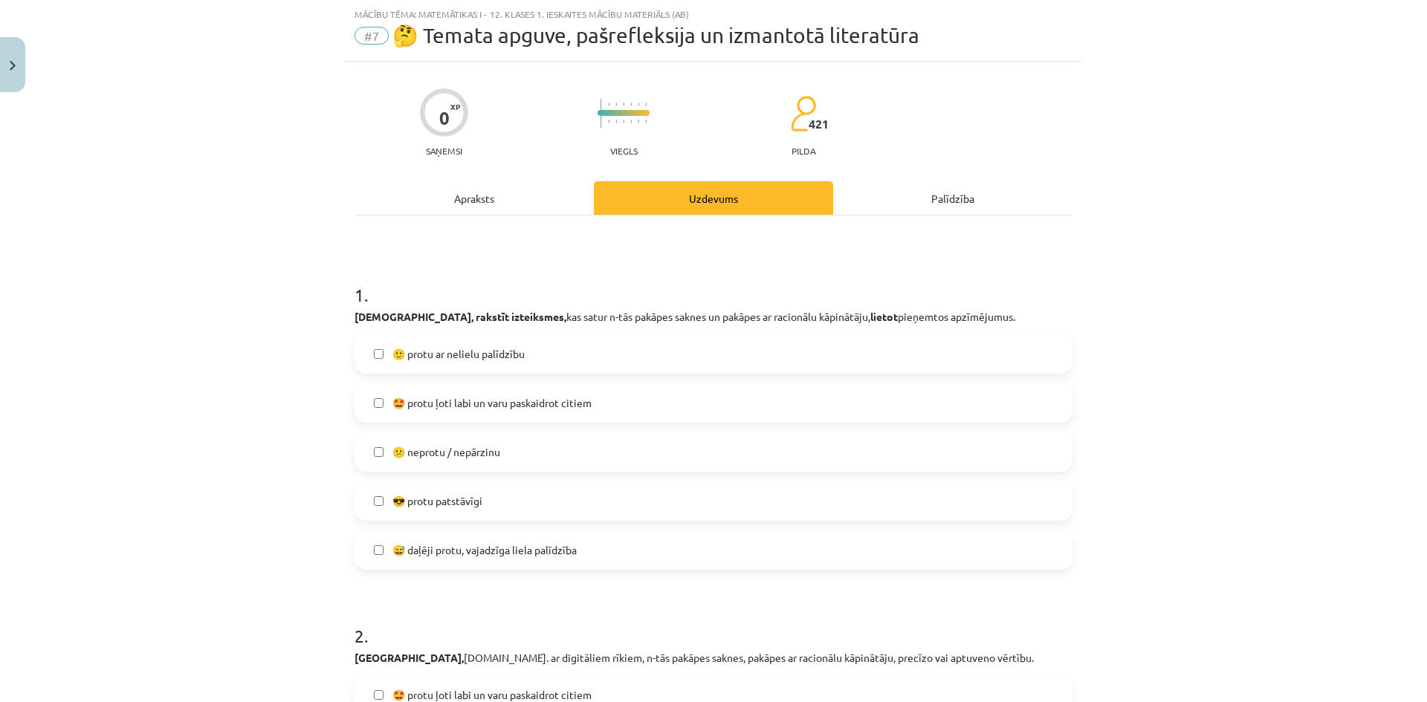
click at [525, 500] on label "😎 protu patstāvīgi" at bounding box center [713, 500] width 715 height 37
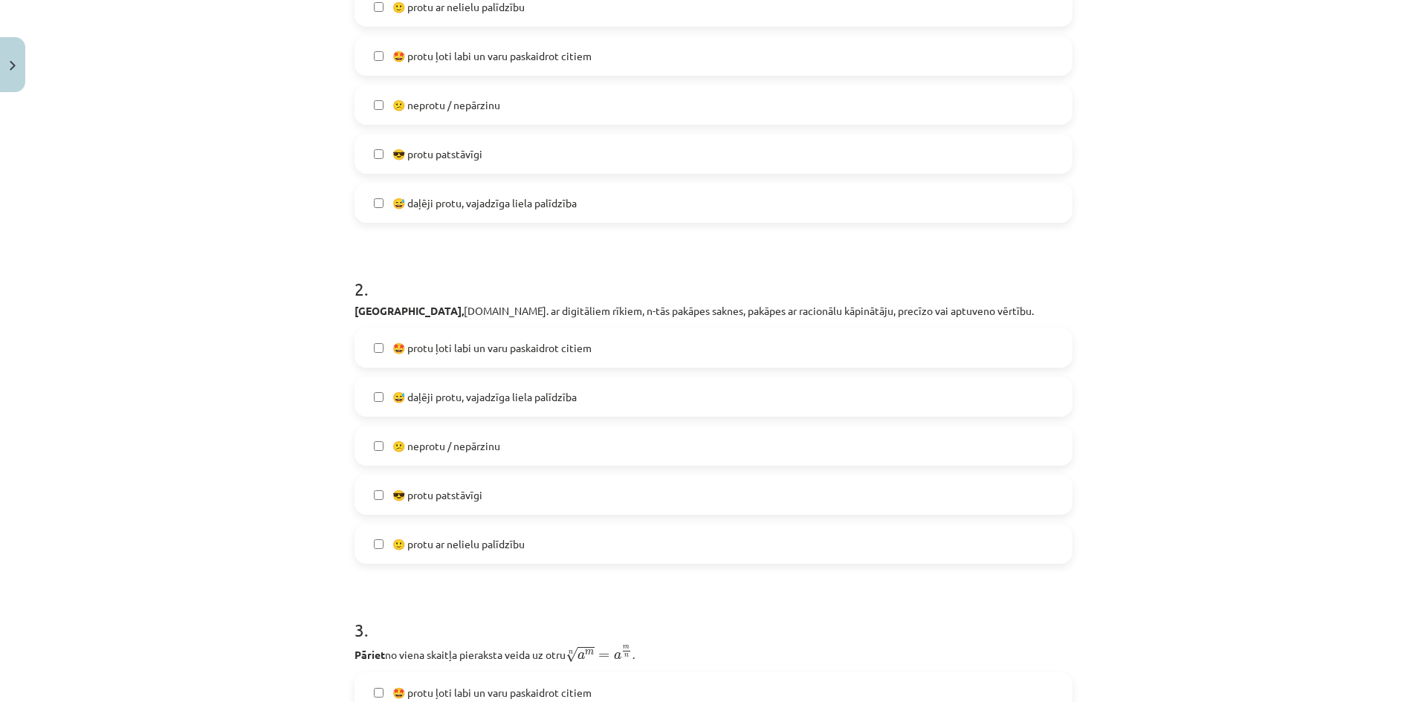
click at [509, 493] on label "😎 protu patstāvīgi" at bounding box center [713, 494] width 715 height 37
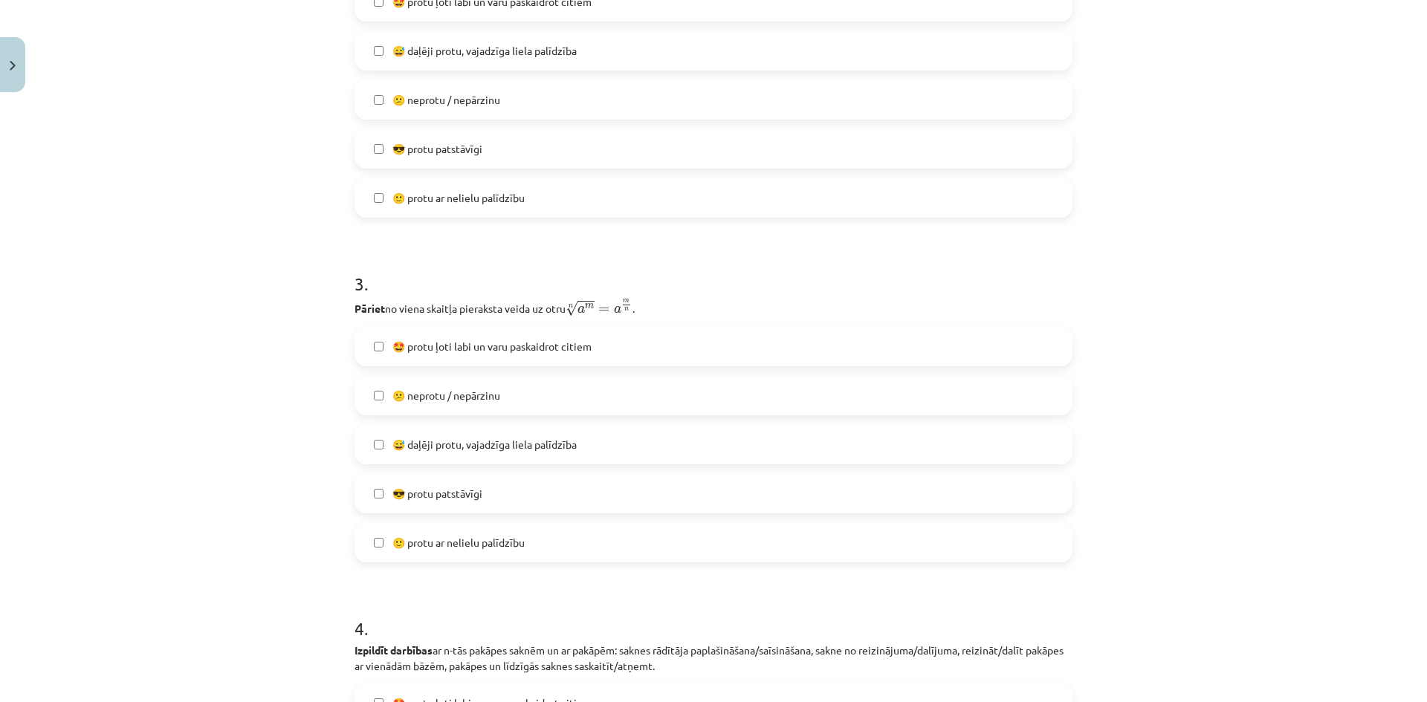
click at [509, 493] on label "😎 protu patstāvīgi" at bounding box center [713, 493] width 715 height 37
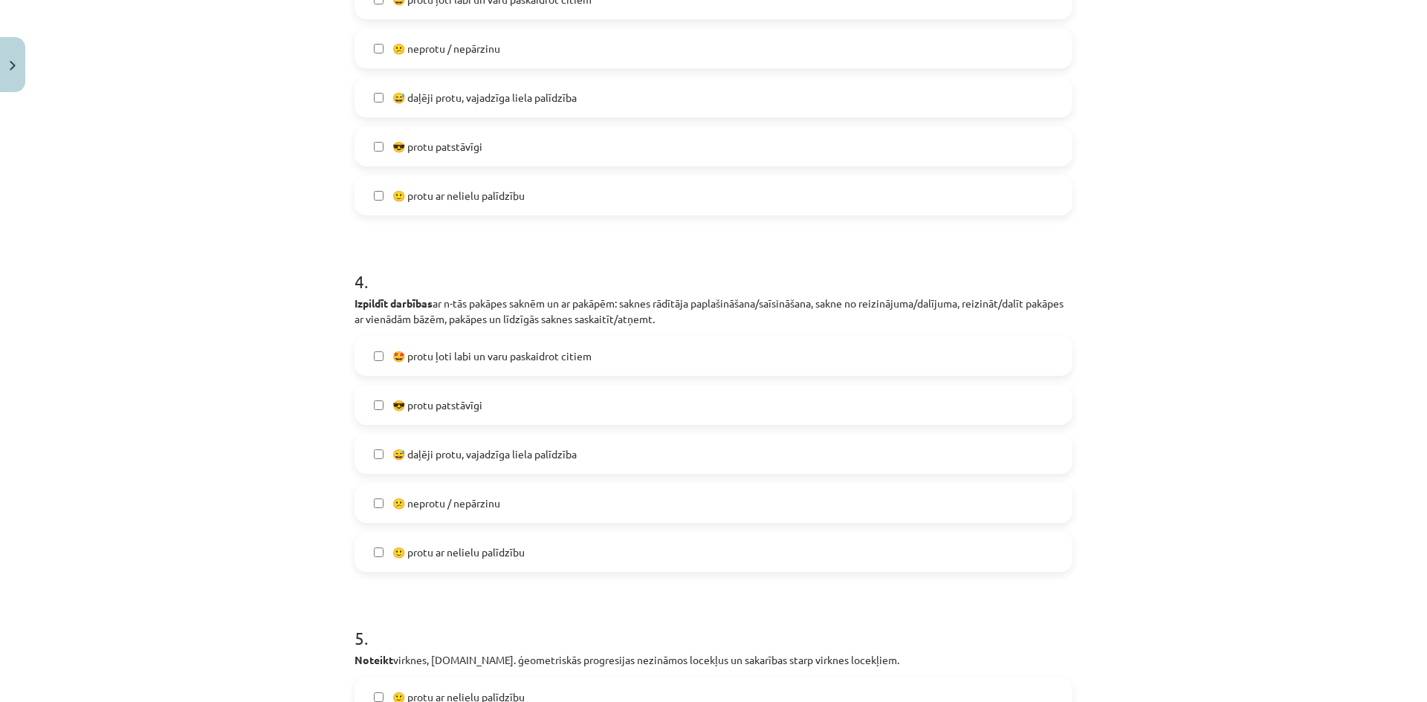
click at [509, 401] on label "😎 protu patstāvīgi" at bounding box center [713, 404] width 715 height 37
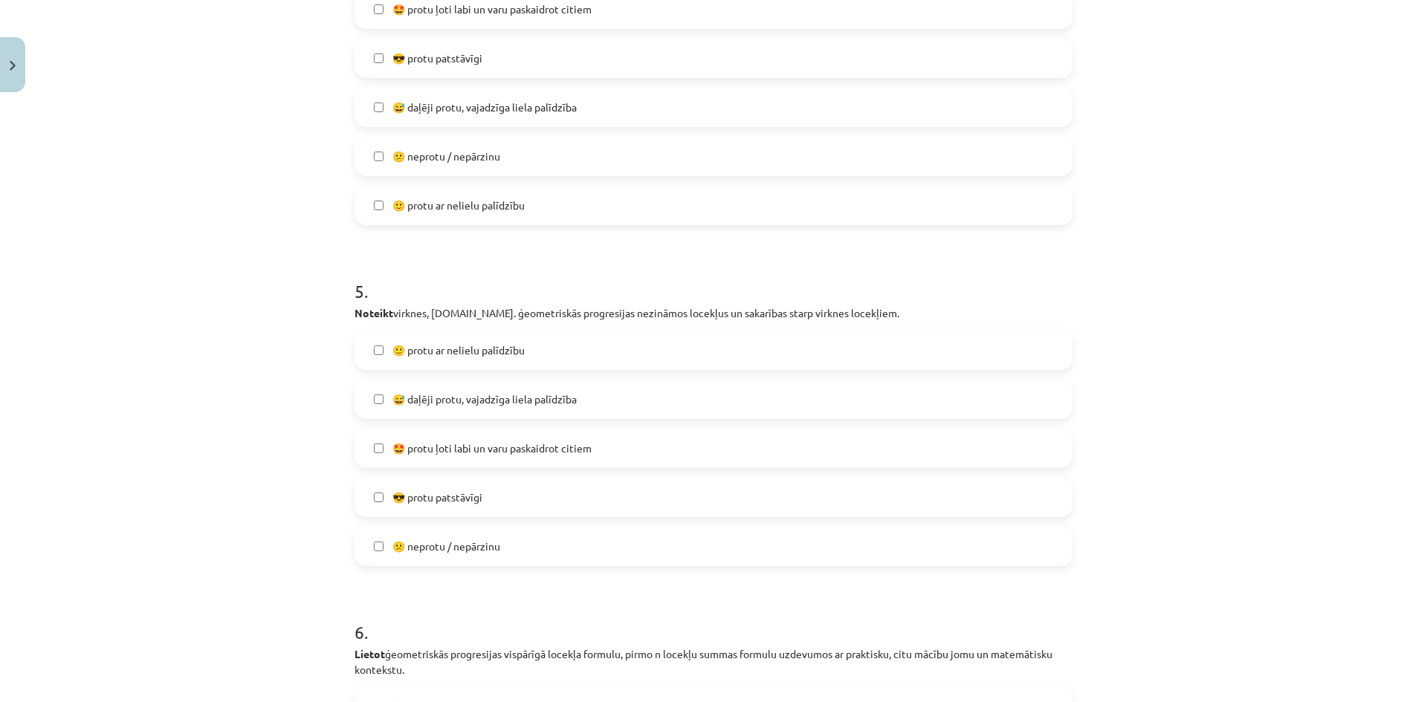
click at [509, 487] on label "😎 protu patstāvīgi" at bounding box center [713, 497] width 715 height 37
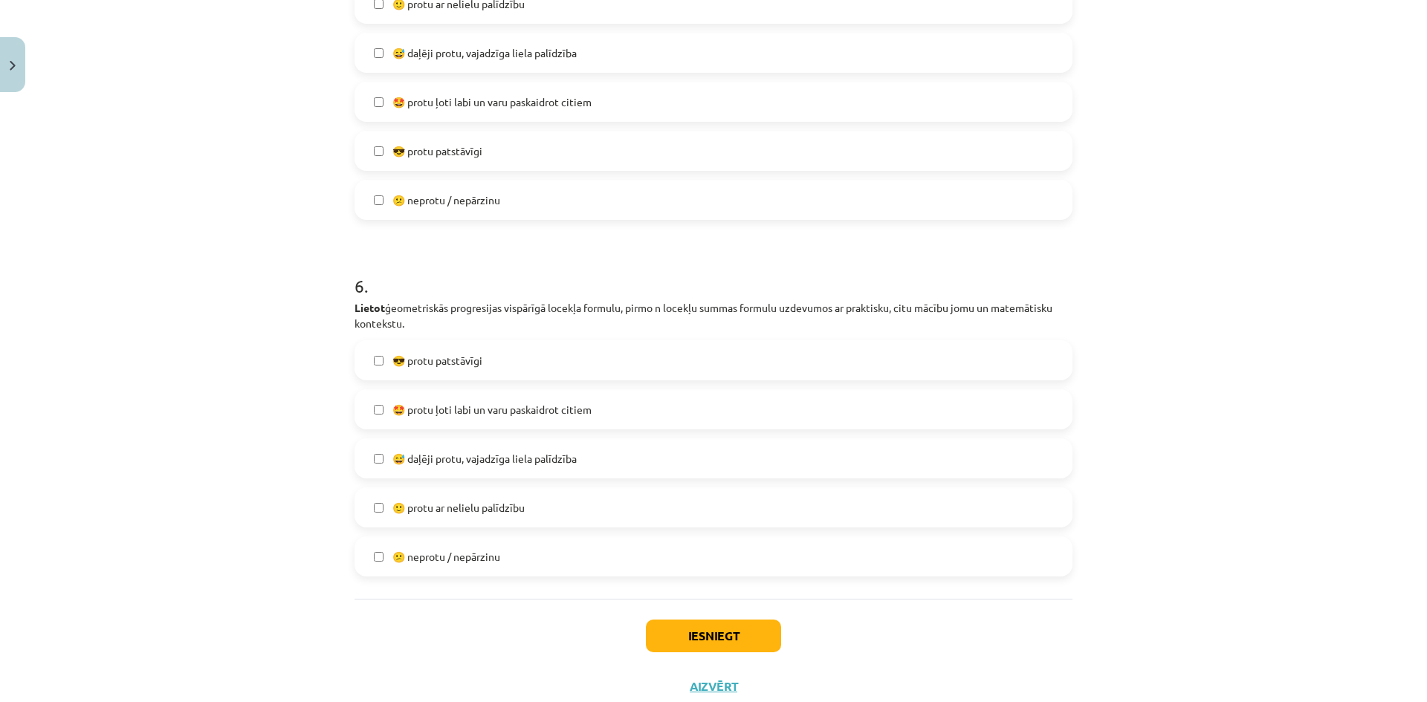
click at [505, 362] on label "😎 protu patstāvīgi" at bounding box center [713, 360] width 715 height 37
click at [750, 644] on button "Iesniegt" at bounding box center [713, 636] width 135 height 33
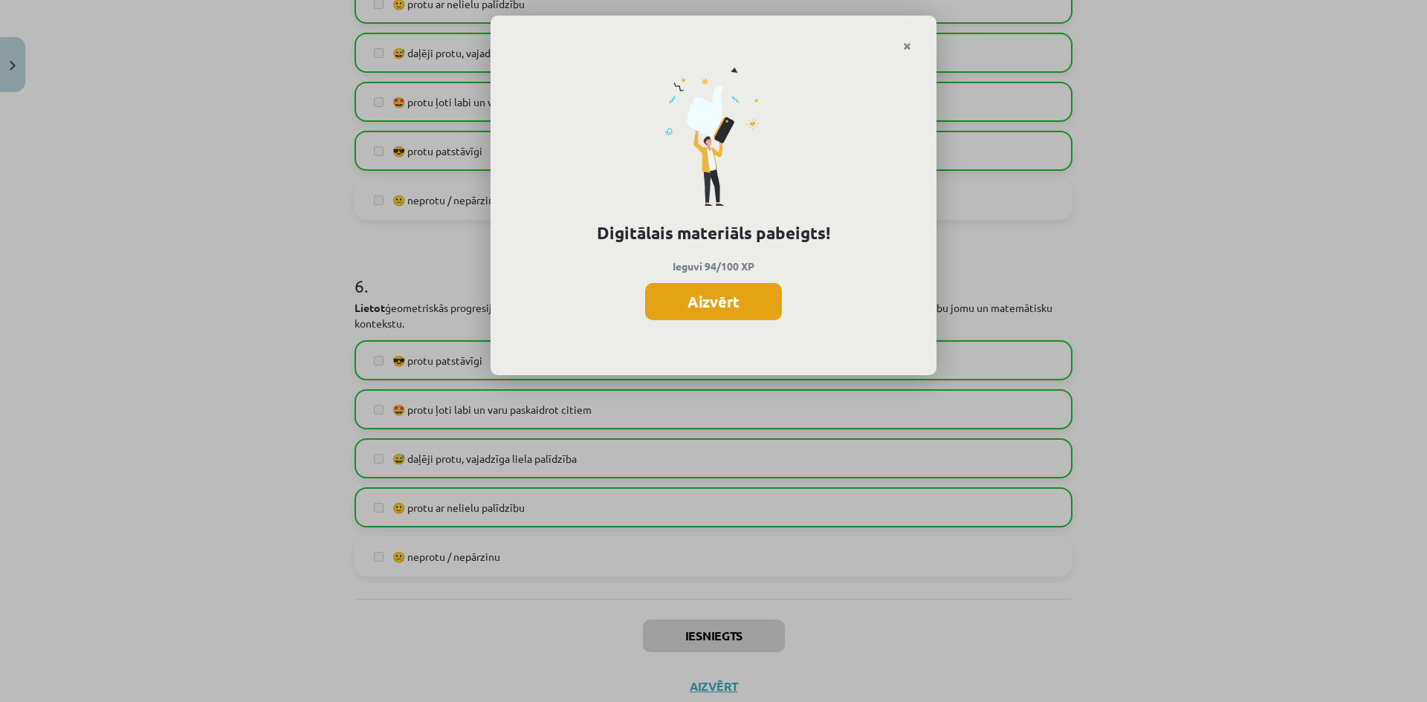
click at [745, 304] on button "Aizvērt" at bounding box center [713, 301] width 137 height 37
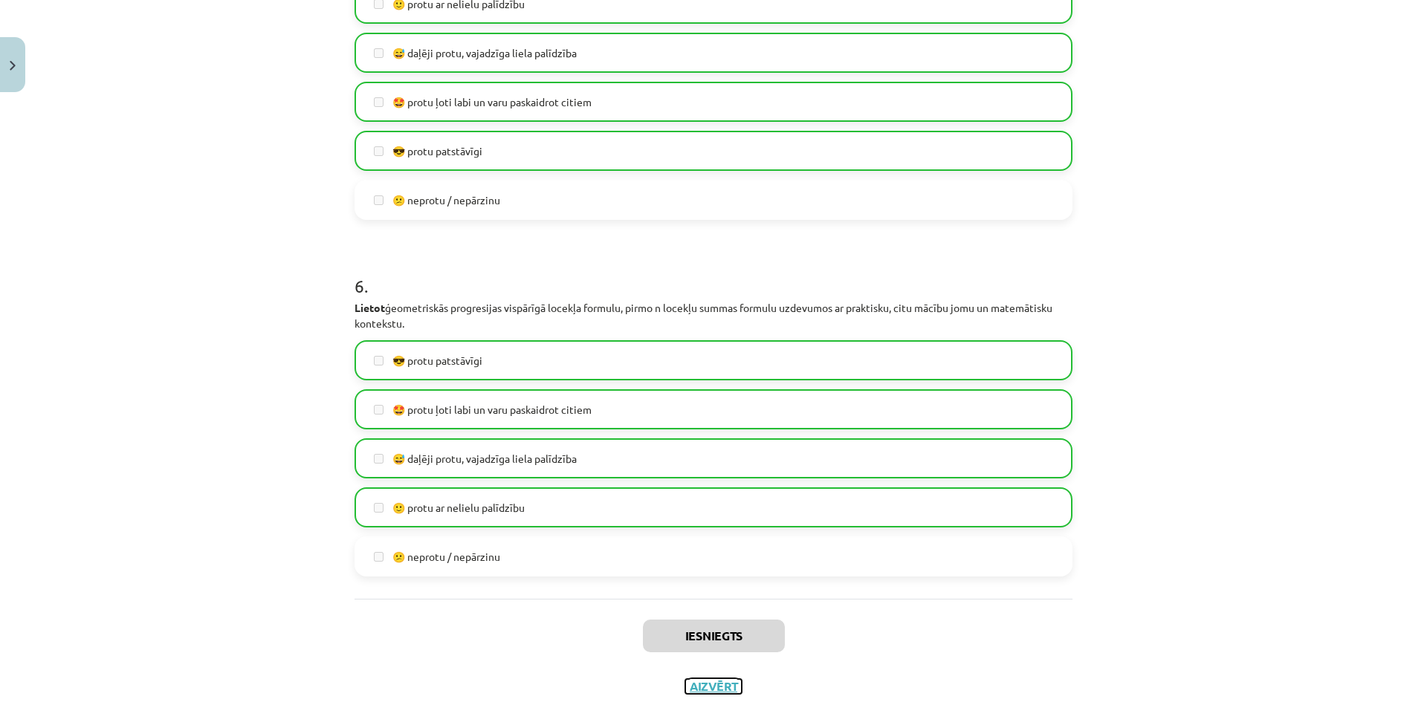
click at [707, 681] on button "Aizvērt" at bounding box center [713, 686] width 56 height 15
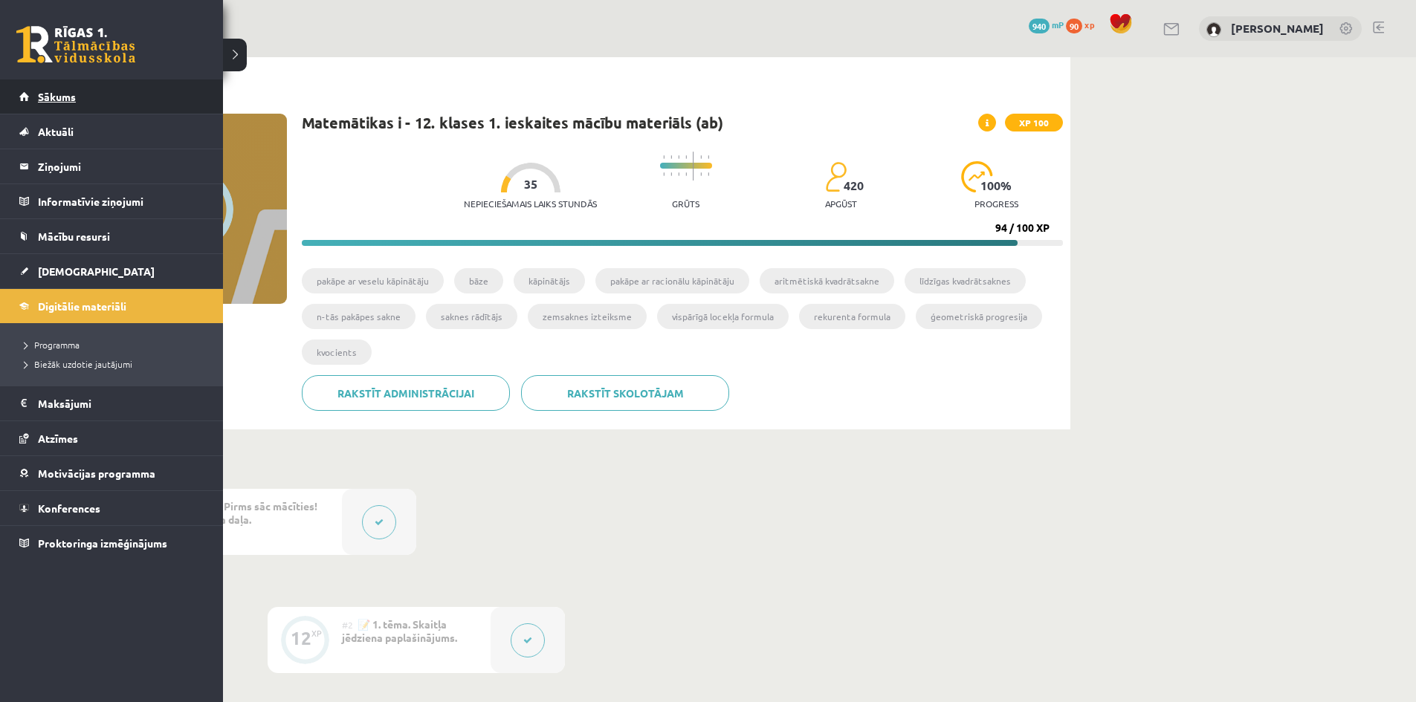
click at [40, 100] on span "Sākums" at bounding box center [57, 96] width 38 height 13
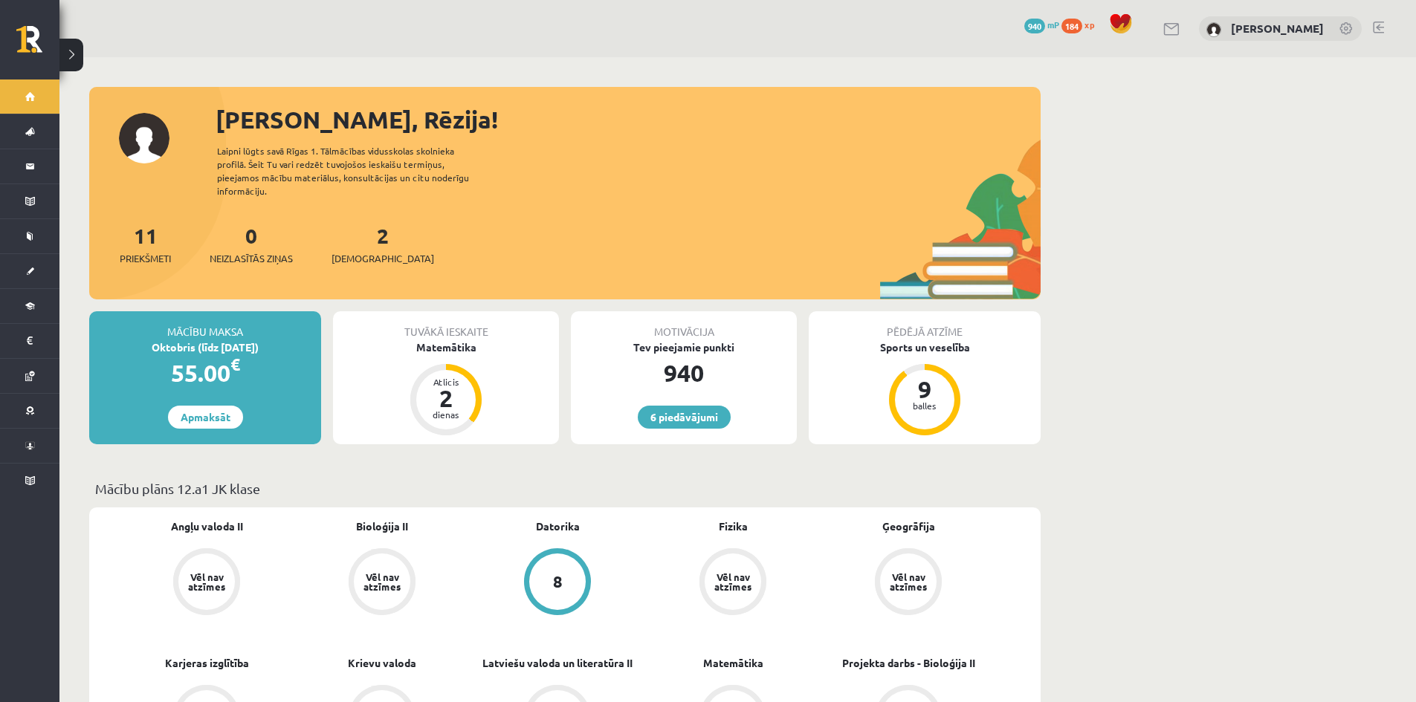
drag, startPoint x: 358, startPoint y: 247, endPoint x: 392, endPoint y: 243, distance: 34.4
click at [358, 251] on span "[DEMOGRAPHIC_DATA]" at bounding box center [382, 258] width 103 height 15
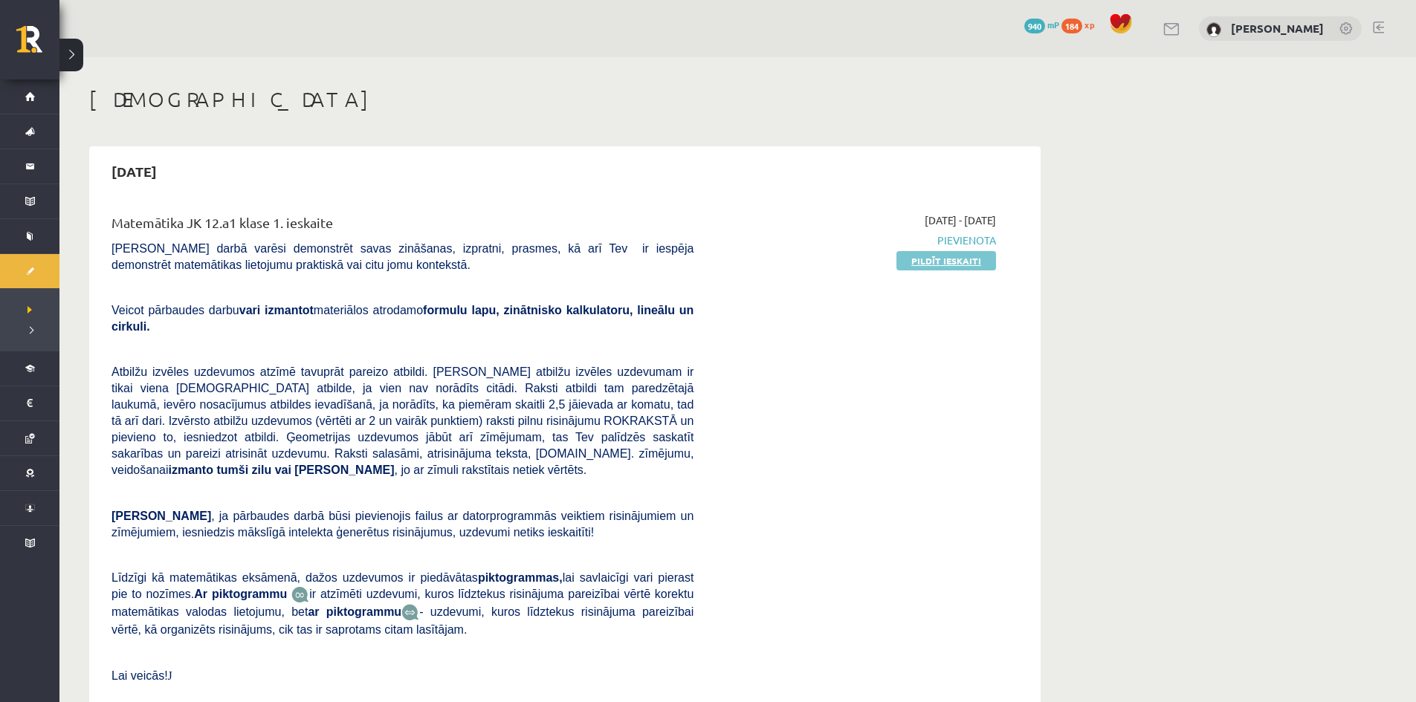
click at [968, 253] on link "Pildīt ieskaiti" at bounding box center [946, 260] width 100 height 19
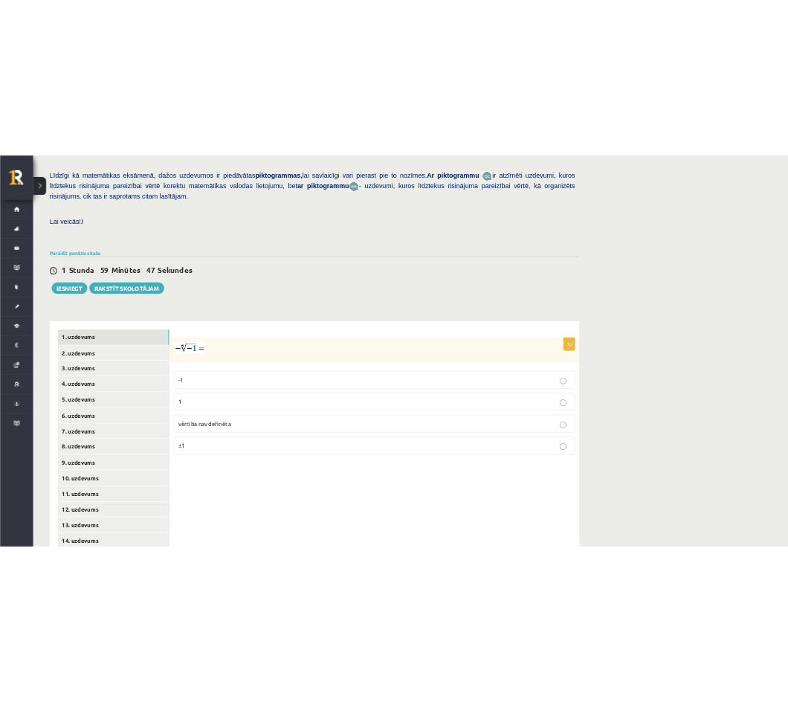
scroll to position [325, 0]
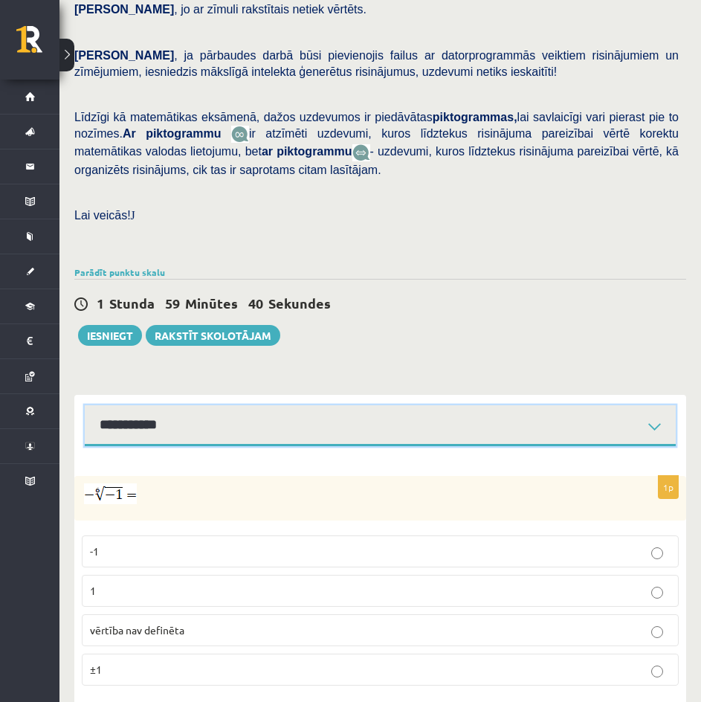
click at [291, 405] on select "**********" at bounding box center [380, 425] width 591 height 41
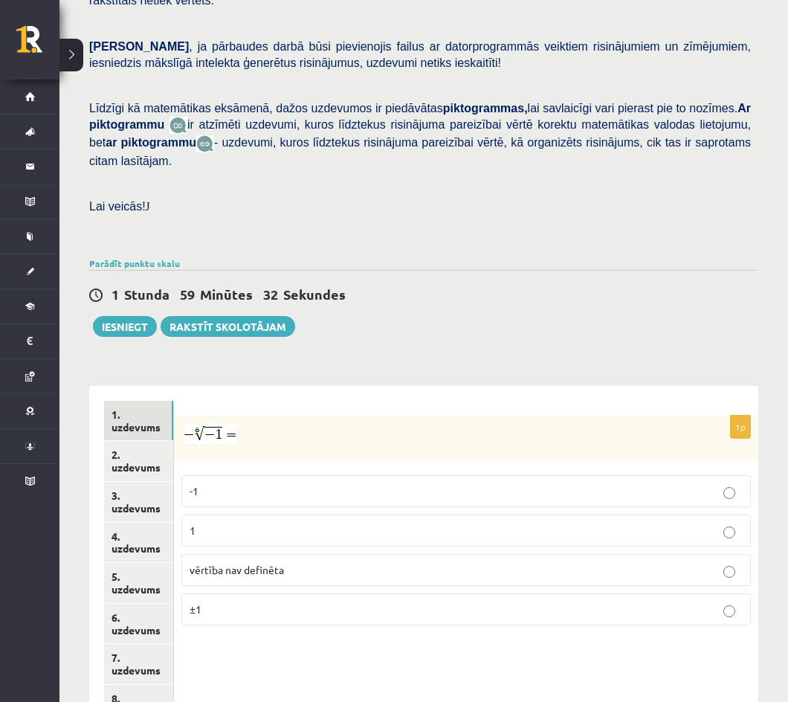
click at [293, 562] on p "vērtība nav definēta" at bounding box center [465, 570] width 553 height 16
click at [148, 441] on link "2. uzdevums" at bounding box center [138, 461] width 69 height 40
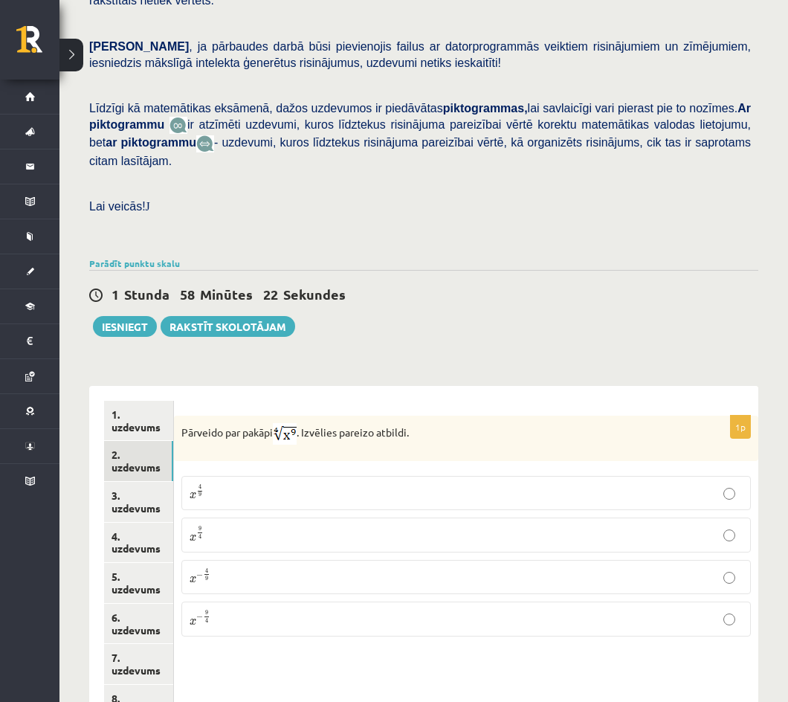
click at [254, 525] on p "x 9 4 x 9 4" at bounding box center [465, 534] width 553 height 18
click at [142, 482] on link "3. uzdevums" at bounding box center [138, 502] width 69 height 40
click at [157, 482] on link "3. uzdevums" at bounding box center [138, 502] width 69 height 40
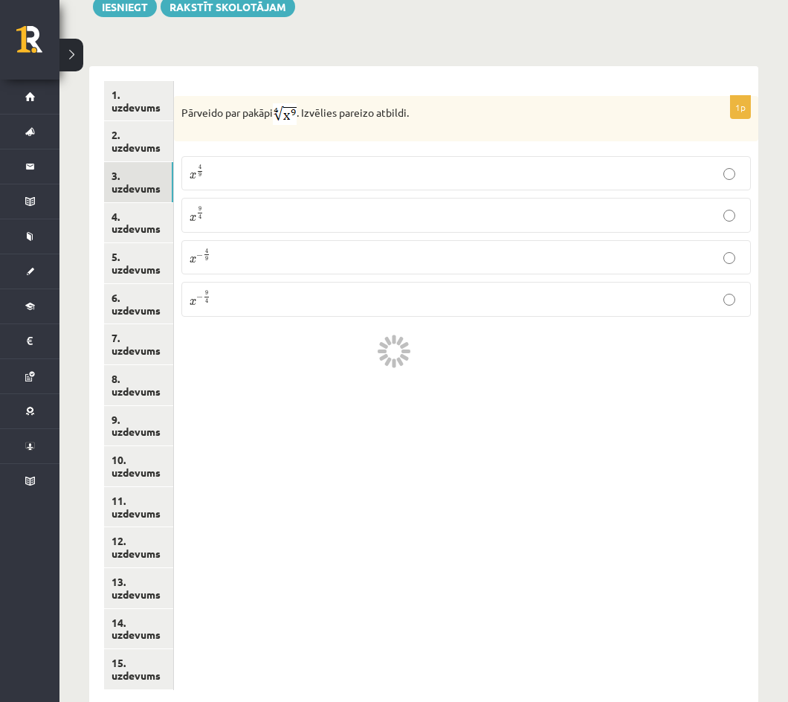
scroll to position [297, 0]
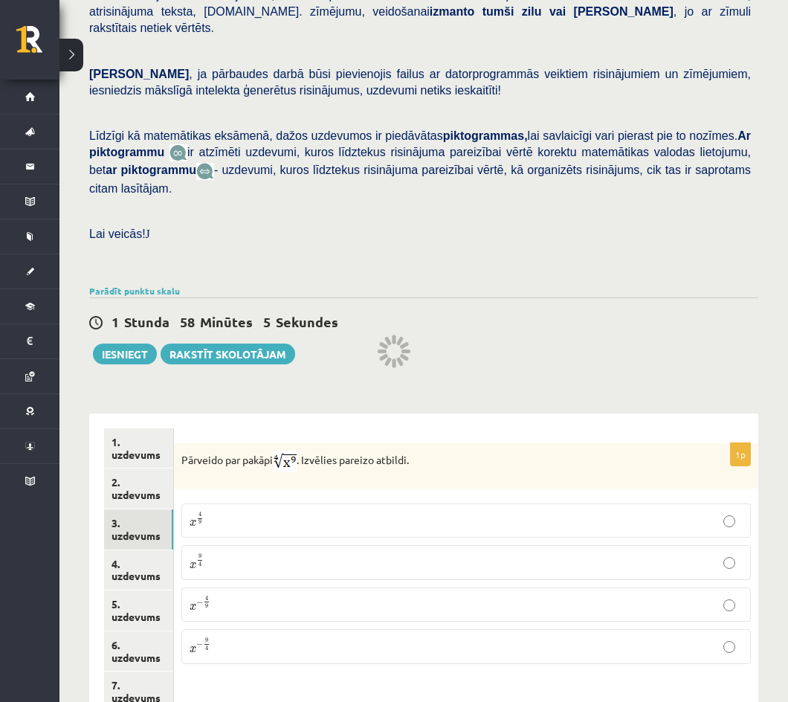
click at [140, 509] on link "3. uzdevums" at bounding box center [138, 529] width 69 height 40
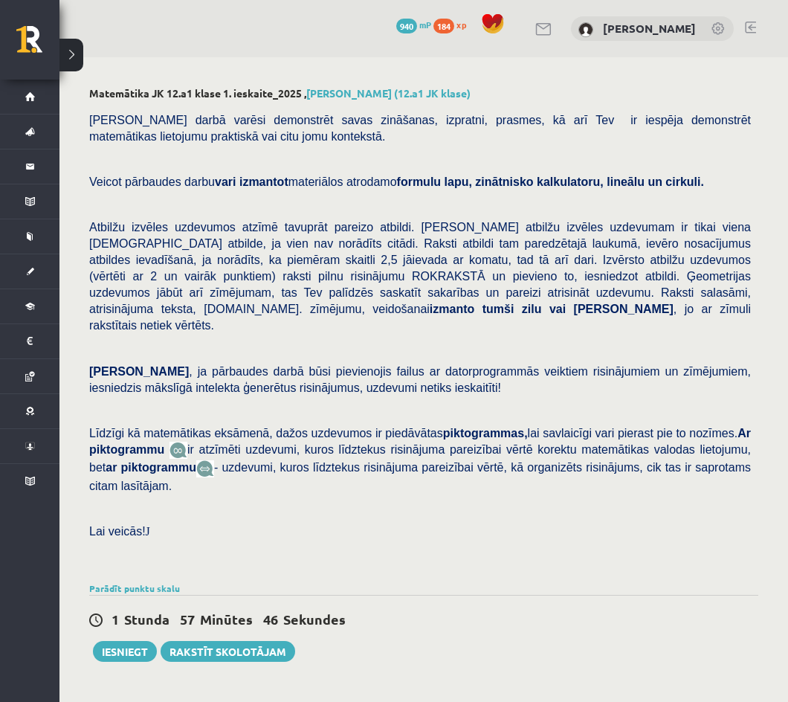
scroll to position [297, 0]
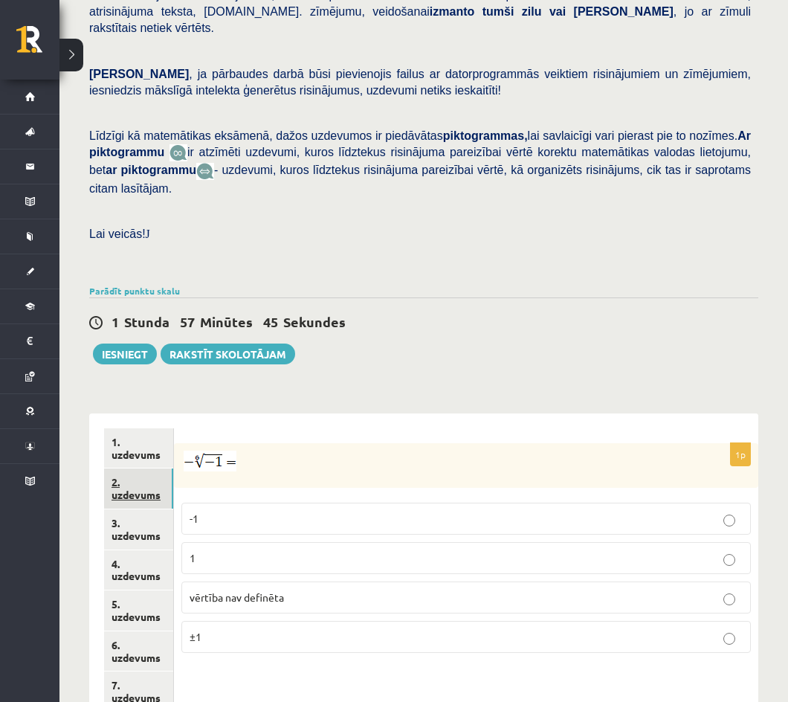
click at [149, 468] on link "2. uzdevums" at bounding box center [138, 488] width 69 height 40
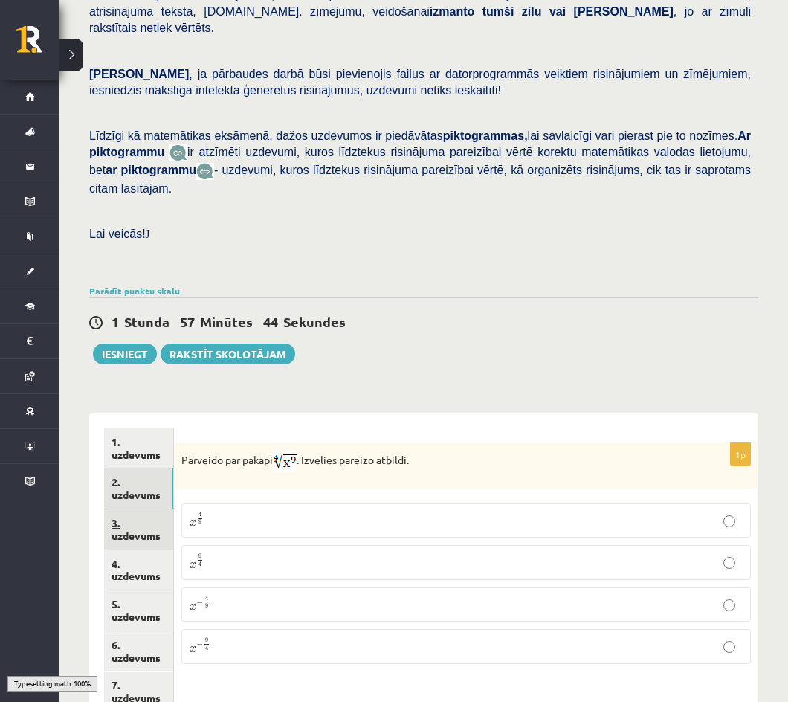
click at [151, 509] on link "3. uzdevums" at bounding box center [138, 529] width 69 height 40
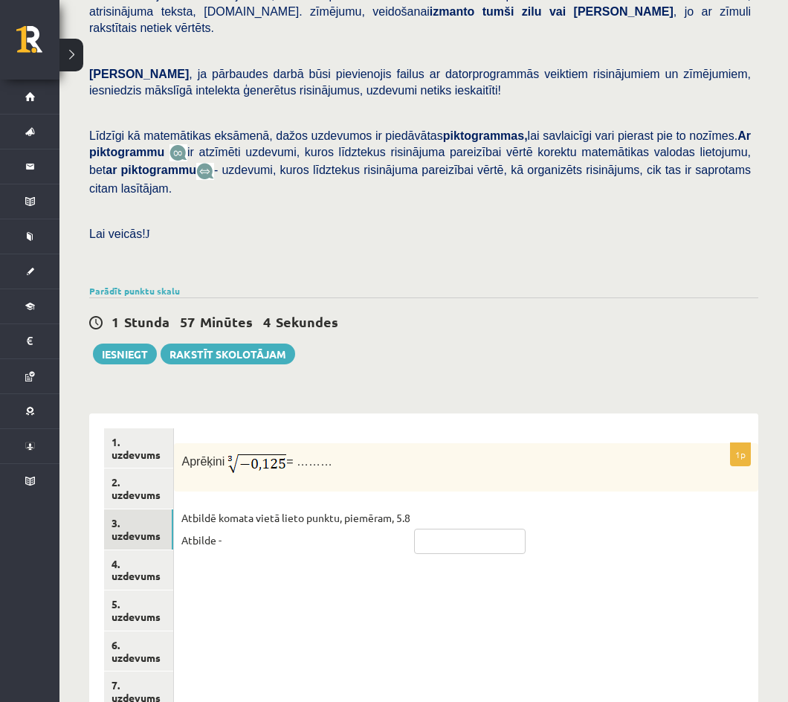
drag, startPoint x: 442, startPoint y: 505, endPoint x: 444, endPoint y: 496, distance: 9.0
click at [443, 528] on input "text" at bounding box center [469, 540] width 111 height 25
type input "****"
click at [166, 509] on link "3. uzdevums" at bounding box center [138, 529] width 69 height 40
click at [163, 550] on link "4. uzdevums" at bounding box center [138, 570] width 69 height 40
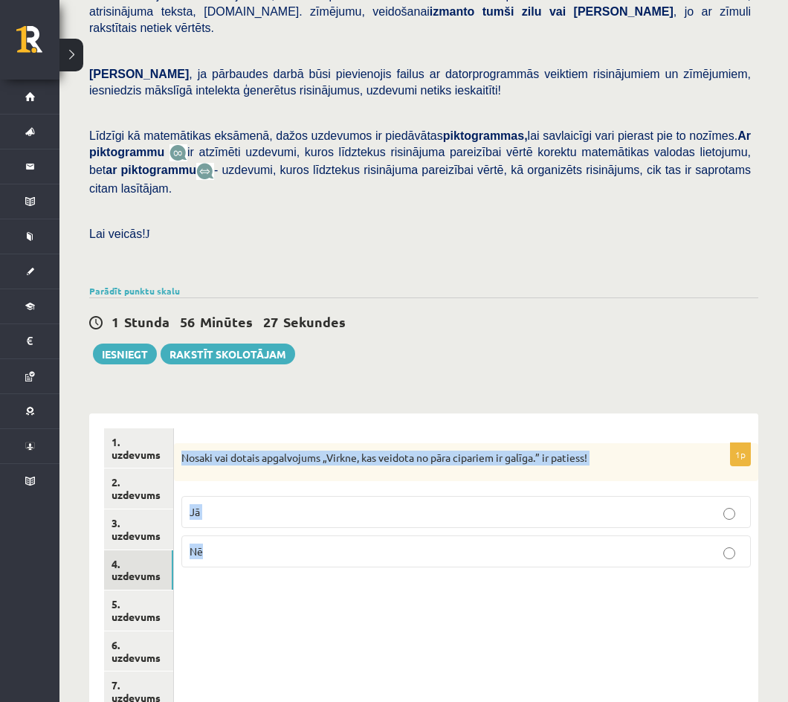
drag, startPoint x: 183, startPoint y: 427, endPoint x: 216, endPoint y: 504, distance: 83.9
click at [216, 504] on div "1p Nosaki vai dotais apgalvojums „Virkne, kas veidota no pāra cipariem ir galīg…" at bounding box center [466, 511] width 584 height 137
copy div "Nosaki vai dotais apgalvojums „Virkne, kas veidota no pāra cipariem ir galīga.”…"
click at [322, 428] on form "1p Nosaki vai dotais apgalvojums „Virkne, kas veidota no pāra cipariem ir galīg…" at bounding box center [466, 504] width 554 height 152
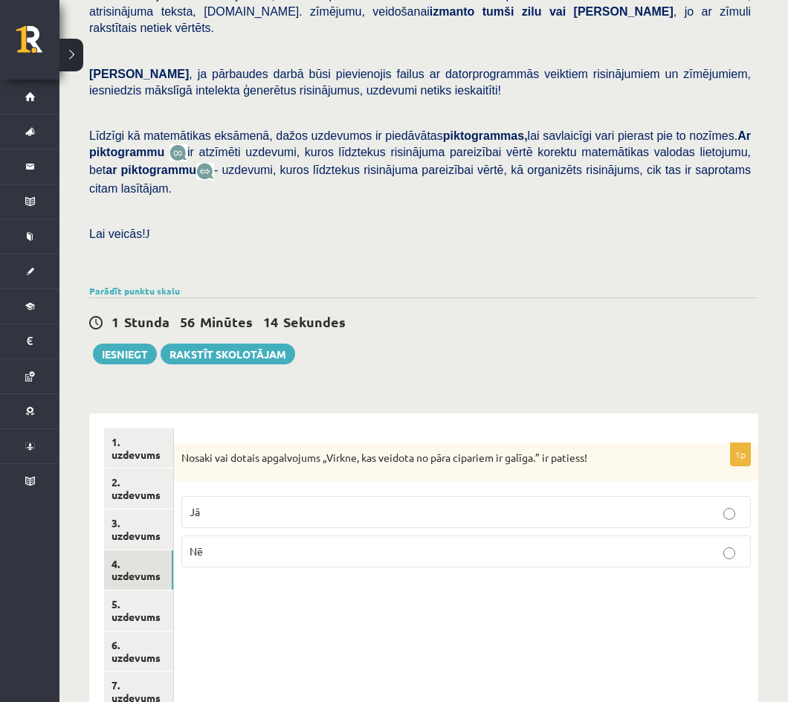
click at [221, 543] on p "Nē" at bounding box center [465, 551] width 553 height 16
click at [142, 590] on link "5. uzdevums" at bounding box center [138, 610] width 69 height 40
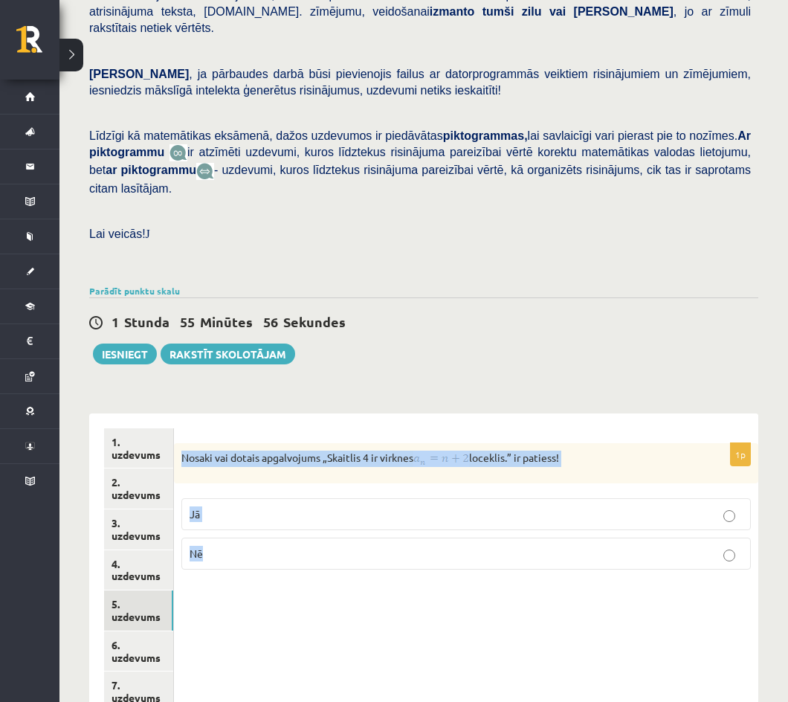
drag, startPoint x: 181, startPoint y: 424, endPoint x: 263, endPoint y: 516, distance: 123.2
click at [263, 516] on div "1p Nosaki vai dotais apgalvojums „Skaitlis 4 ir virknes loceklis.” ir patiess! …" at bounding box center [466, 512] width 584 height 138
copy div "Nosaki vai dotais apgalvojums „Skaitlis 4 ir virknes loceklis.” ir patiess! Jā …"
click at [221, 498] on label "Jā" at bounding box center [465, 514] width 569 height 32
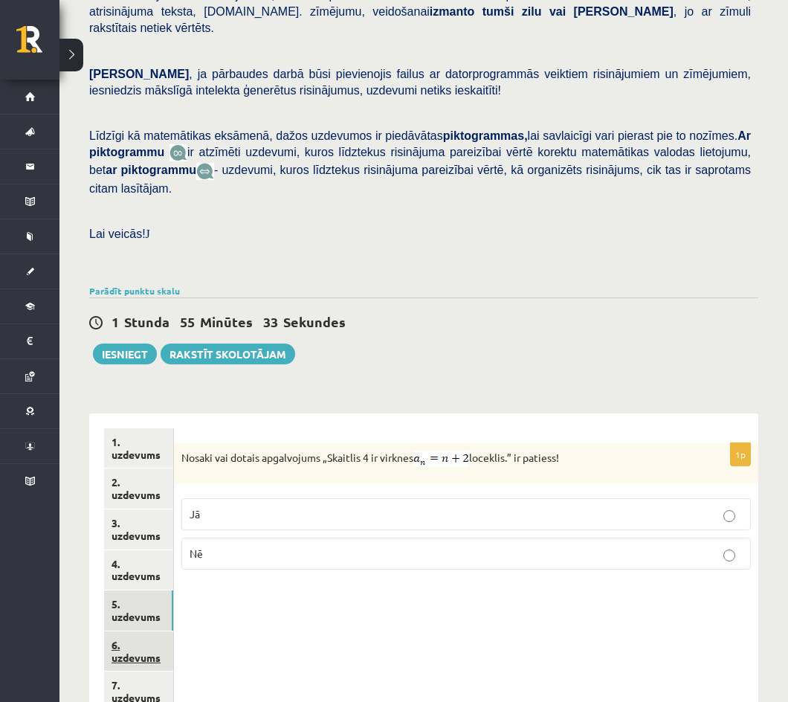
click at [134, 631] on link "6. uzdevums" at bounding box center [138, 651] width 69 height 40
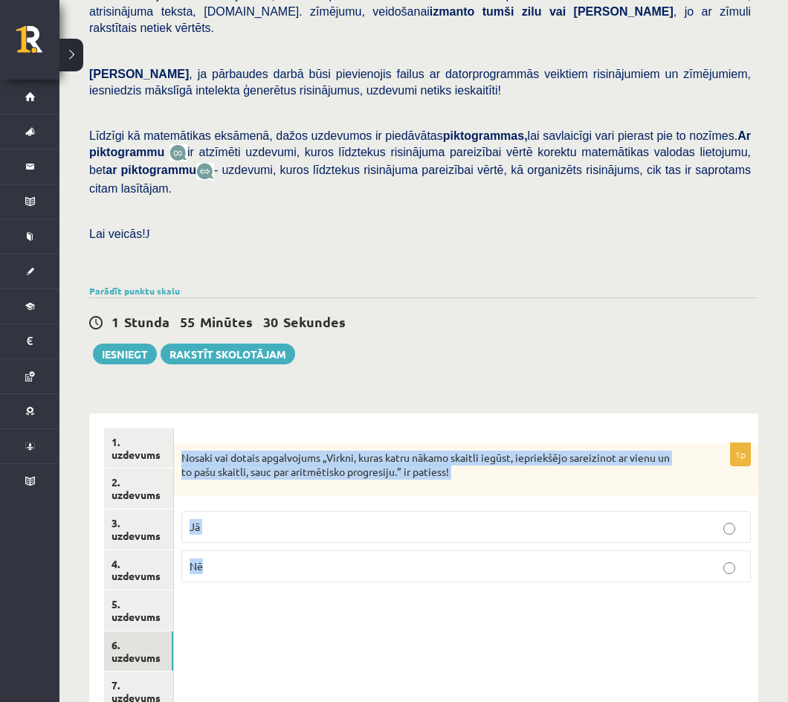
drag, startPoint x: 184, startPoint y: 422, endPoint x: 328, endPoint y: 525, distance: 177.4
click at [328, 525] on div "1p Nosaki vai dotais apgalvojums „Virkni, kuras katru nākamo skaitli iegūst, ie…" at bounding box center [466, 518] width 584 height 151
copy div "Nosaki vai dotais apgalvojums „Virkni, kuras katru nākamo skaitli iegūst, iepri…"
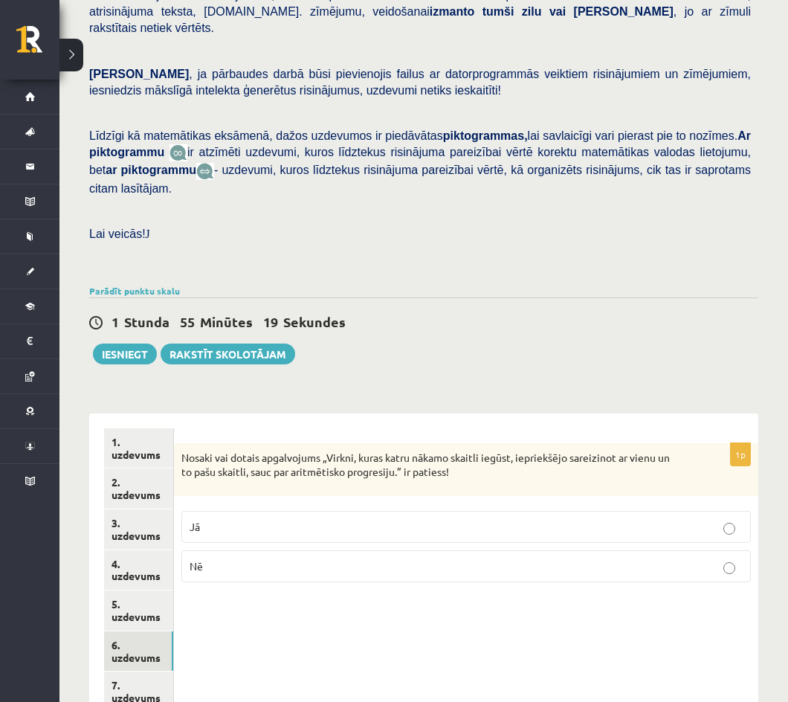
click at [236, 558] on p "Nē" at bounding box center [465, 566] width 553 height 16
click at [162, 671] on link "7. uzdevums" at bounding box center [138, 691] width 69 height 40
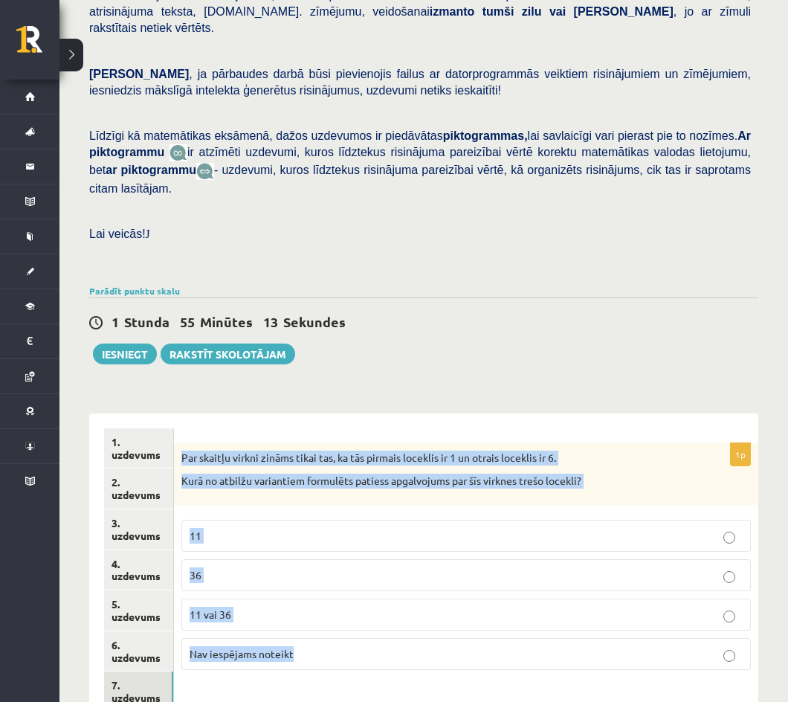
drag, startPoint x: 181, startPoint y: 424, endPoint x: 308, endPoint y: 625, distance: 237.5
click at [308, 625] on div "1p Par skaitļu virkni zināms tikai tas, ka tās pirmais loceklis ir 1 un otrais …" at bounding box center [466, 562] width 584 height 239
copy div "Par skaitļu virkni zināms tikai tas, ka tās pirmais loceklis ir 1 un otrais loc…"
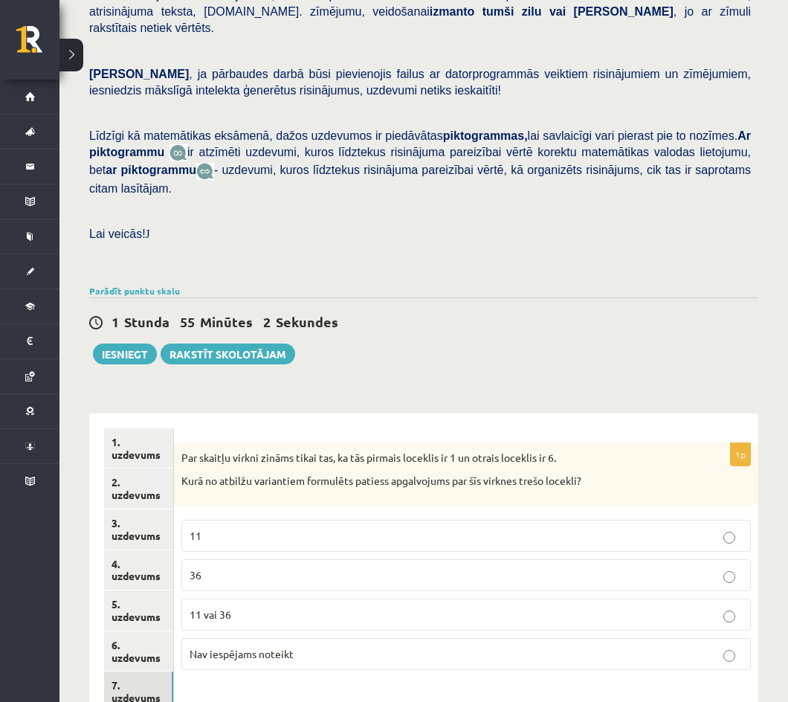
click at [284, 647] on span "Nav iespējams noteikt" at bounding box center [241, 653] width 104 height 13
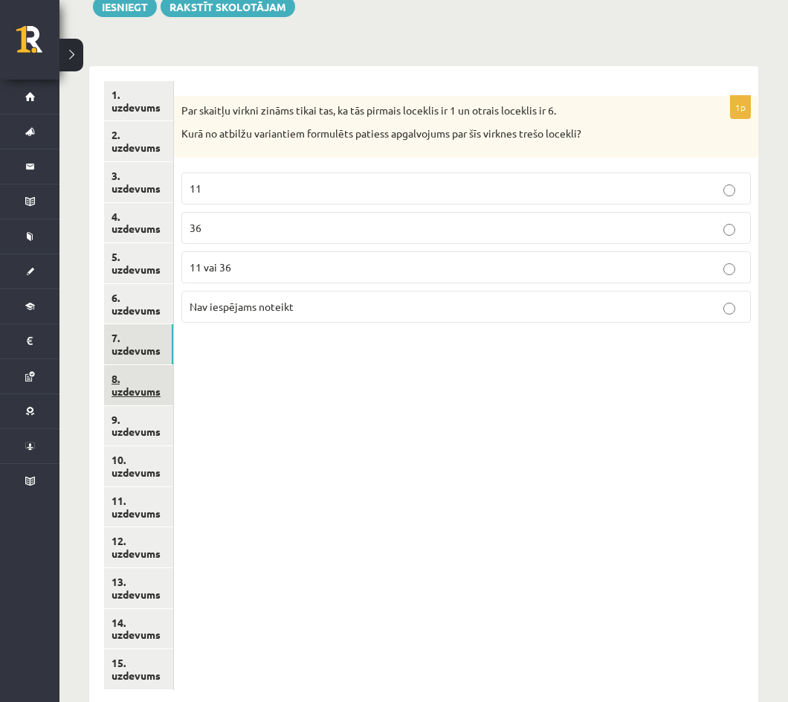
click at [137, 365] on link "8. uzdevums" at bounding box center [138, 385] width 69 height 40
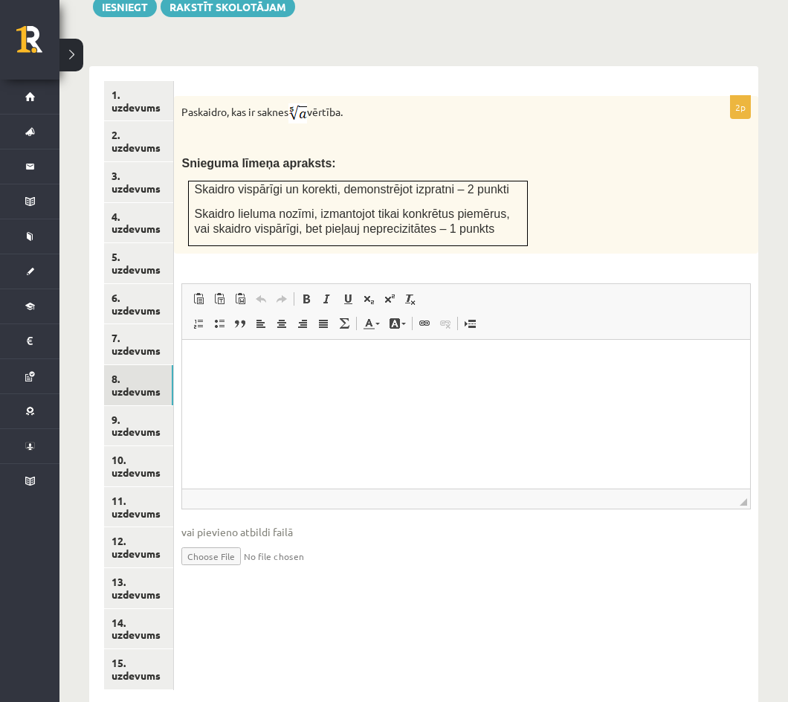
scroll to position [0, 0]
drag, startPoint x: 375, startPoint y: 84, endPoint x: 397, endPoint y: 79, distance: 22.9
click at [397, 103] on p "Paskaidro, kas ir saknes vērtība." at bounding box center [428, 113] width 495 height 20
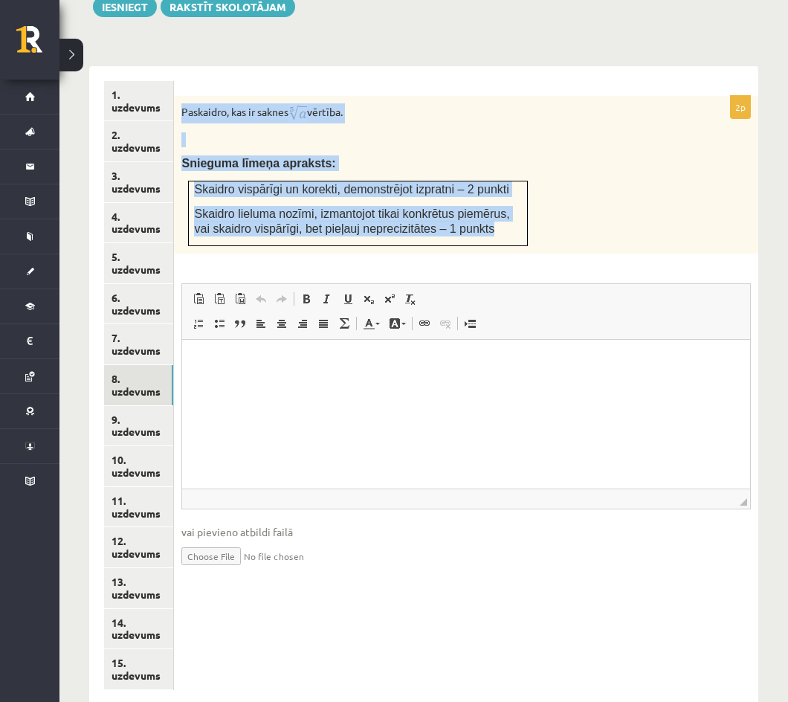
drag, startPoint x: 468, startPoint y: 201, endPoint x: 182, endPoint y: 82, distance: 309.8
click at [182, 96] on div "Paskaidro, kas ir saknes vērtība. Snieguma līmeņa apraksts: Skaidro vispārīgi u…" at bounding box center [466, 175] width 584 height 158
copy div "Paskaidro, kas ir saknes vērtība. Snieguma līmeņa apraksts: Skaidro vispārīgi u…"
click at [556, 187] on div "Paskaidro, kas ir saknes vērtība. Snieguma līmeņa apraksts: Skaidro vispārīgi u…" at bounding box center [466, 175] width 584 height 158
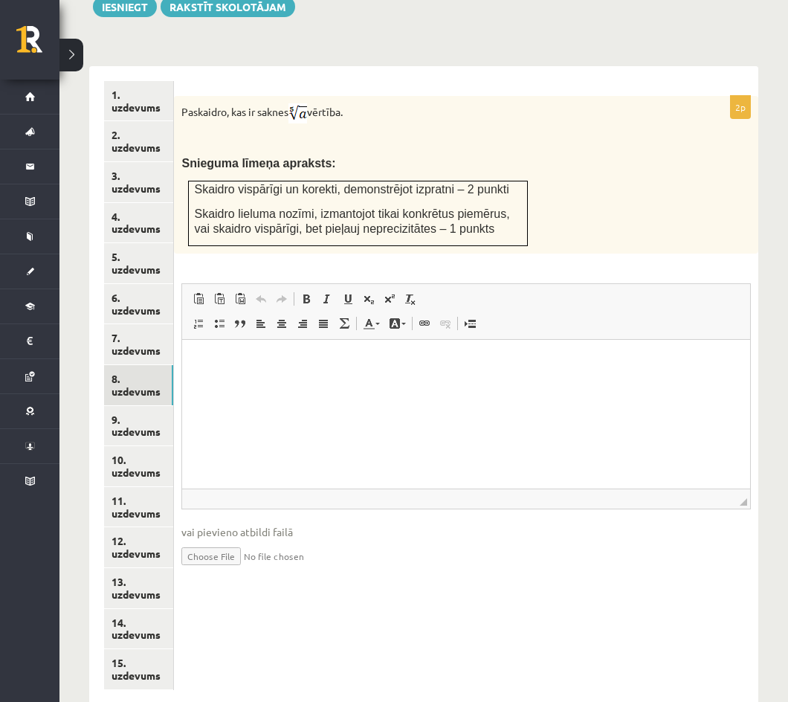
click at [269, 371] on html at bounding box center [466, 361] width 568 height 45
click at [230, 540] on input "file" at bounding box center [465, 555] width 569 height 30
type input "**********"
click at [132, 365] on link "8. uzdevums" at bounding box center [138, 385] width 69 height 40
click at [140, 406] on link "9. uzdevums" at bounding box center [138, 426] width 69 height 40
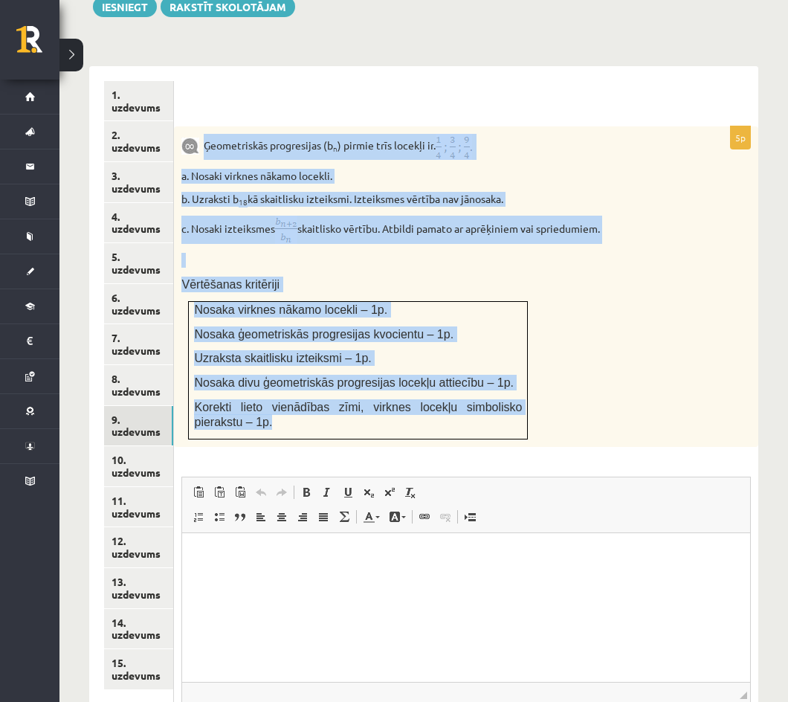
drag, startPoint x: 207, startPoint y: 112, endPoint x: 432, endPoint y: 393, distance: 360.0
click at [432, 393] on div "Ģeometriskās progresijas (b n ) pirmie trīs locekļi ir . a. Nosaki virknes nāka…" at bounding box center [466, 286] width 584 height 320
copy div "Ģeometriskās progresijas (b n ) pirmie trīs locekļi ir . a. Nosaki virknes nāka…"
click at [448, 134] on img at bounding box center [453, 147] width 36 height 26
click at [459, 134] on img at bounding box center [453, 147] width 36 height 26
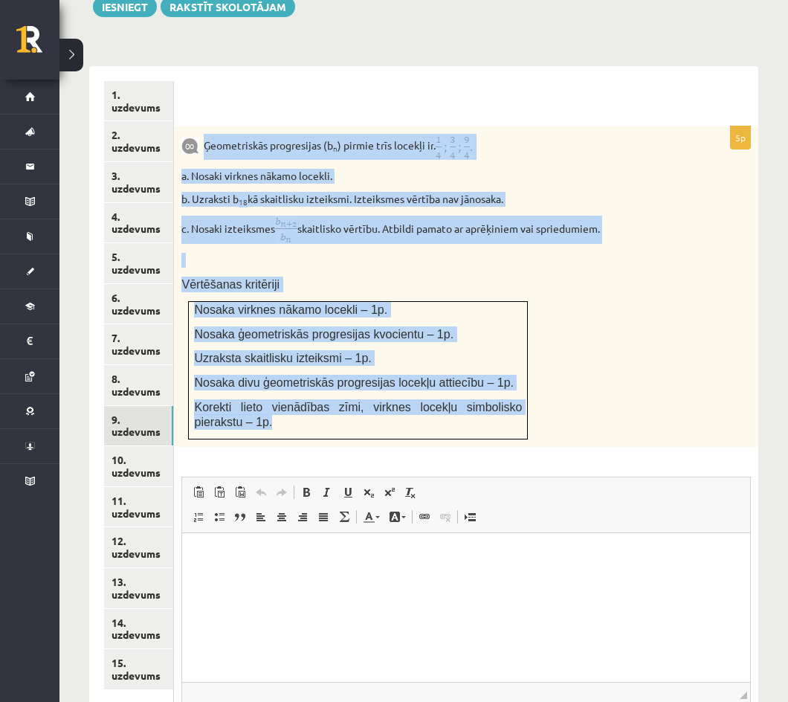
click at [562, 169] on p "a. Nosaki virknes nākamo locekli." at bounding box center [428, 176] width 495 height 15
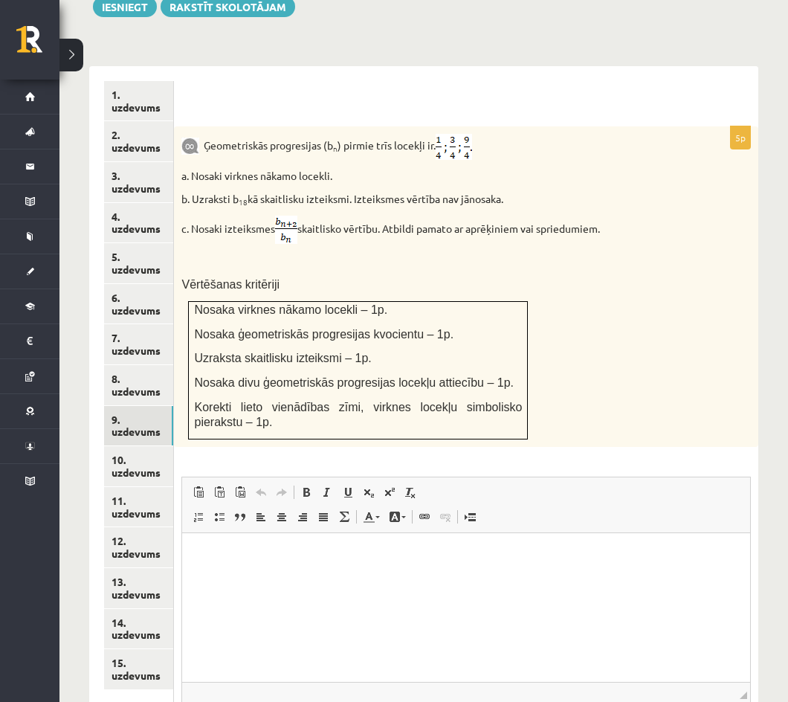
click at [236, 577] on html at bounding box center [466, 554] width 568 height 45
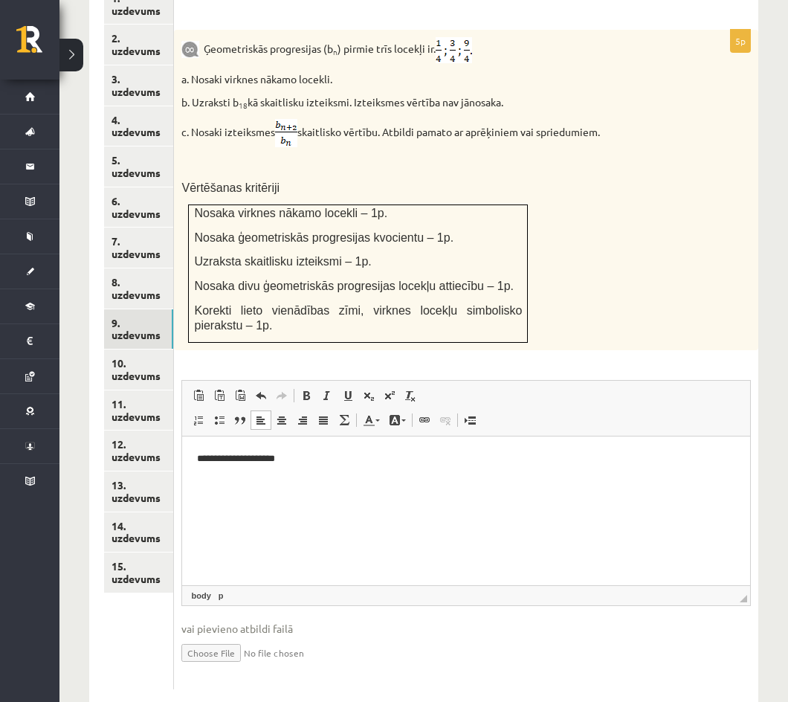
click at [235, 636] on input "file" at bounding box center [465, 651] width 569 height 30
type input "**********"
click at [165, 349] on link "10. uzdevums" at bounding box center [138, 369] width 69 height 40
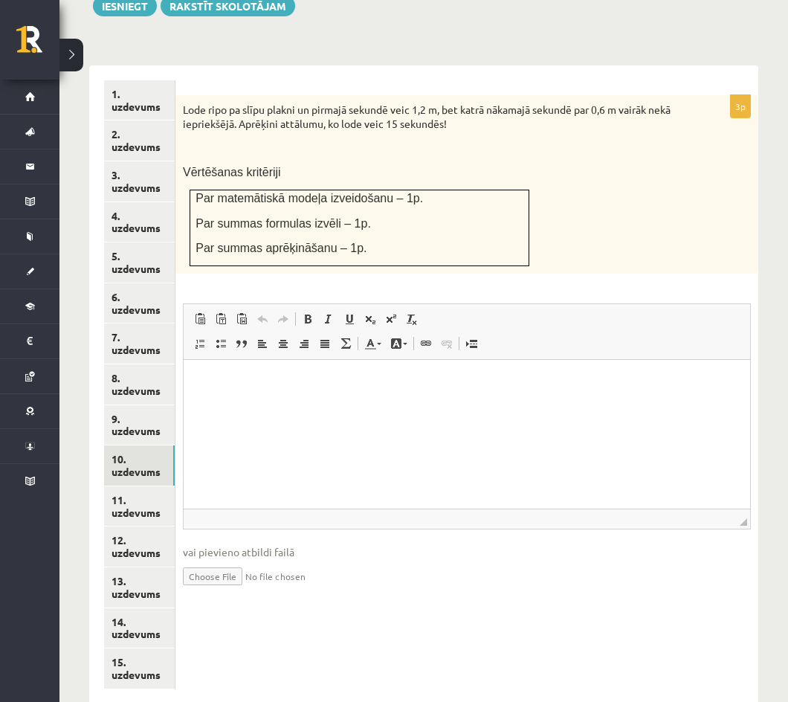
scroll to position [0, 0]
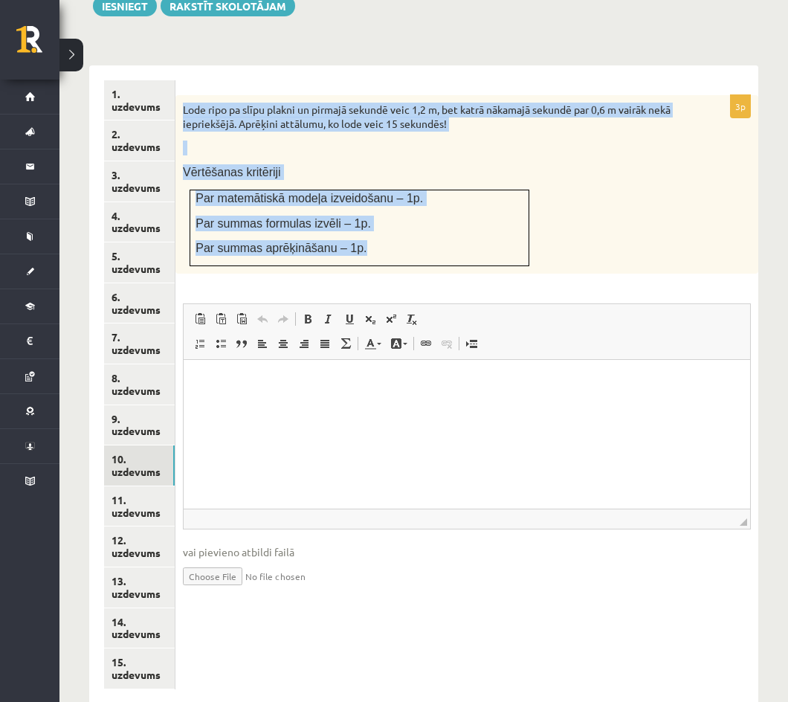
drag, startPoint x: 354, startPoint y: 212, endPoint x: 184, endPoint y: 77, distance: 216.9
click at [184, 95] on div "Lode ripo pa slīpu plakni un pirmajā sekundē veic 1,2 m, bet katrā nākamajā sek…" at bounding box center [466, 184] width 583 height 178
copy div "Lode ripo pa slīpu plakni un pirmajā sekundē veic 1,2 m, bet katrā nākamajā sek…"
click at [408, 240] on p "Par summas aprēķināšanu – 1p." at bounding box center [359, 248] width 328 height 16
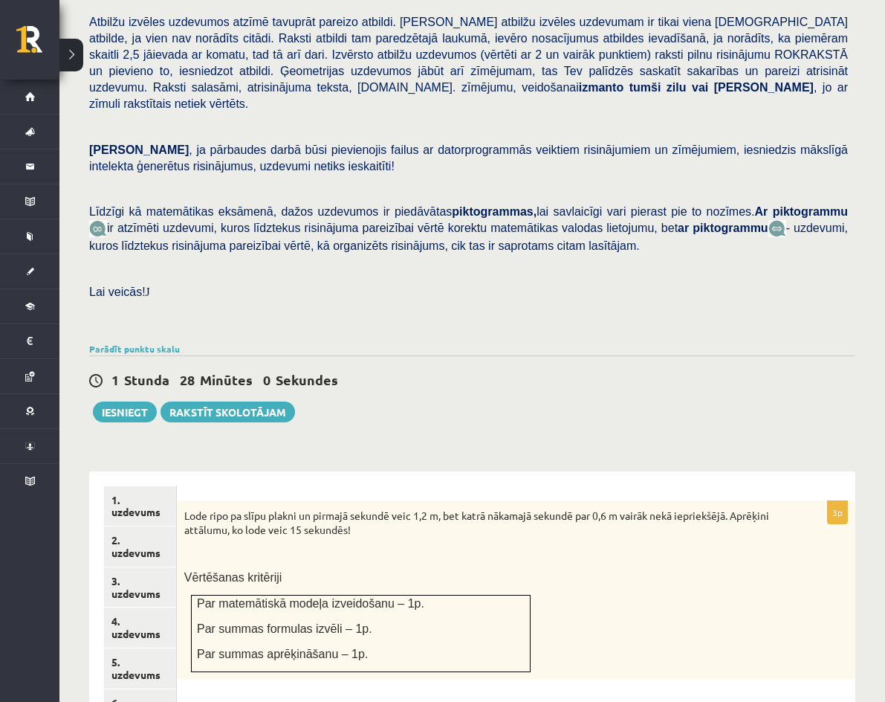
scroll to position [552, 0]
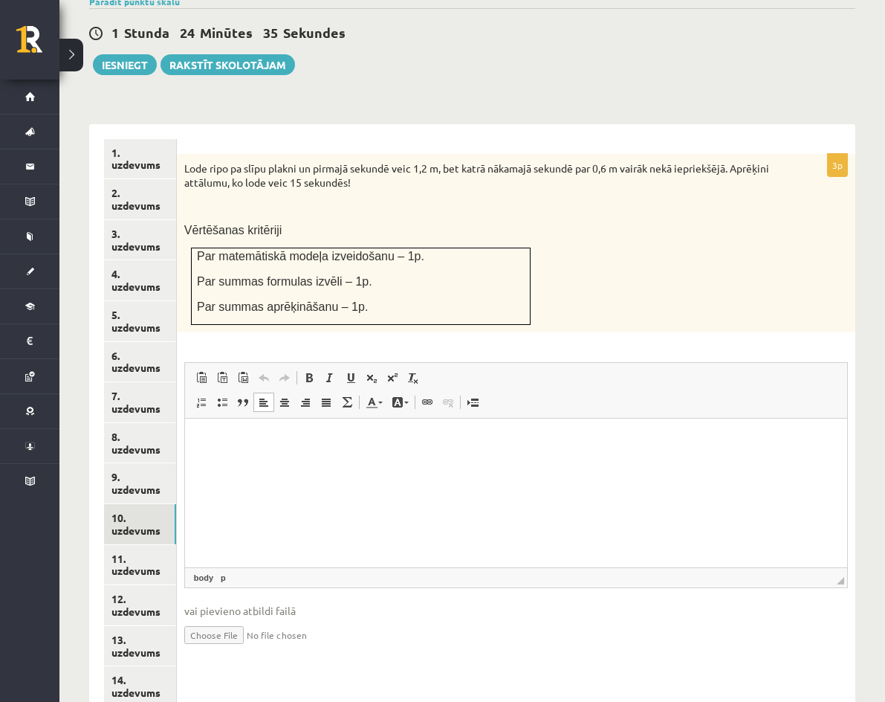
click at [242, 449] on html at bounding box center [515, 440] width 662 height 45
click at [362, 621] on input "file" at bounding box center [516, 633] width 664 height 30
type input "**********"
click at [264, 649] on link "Iesniegtā atbilde" at bounding box center [224, 657] width 80 height 16
click at [176, 545] on link "11. uzdevums" at bounding box center [140, 565] width 72 height 40
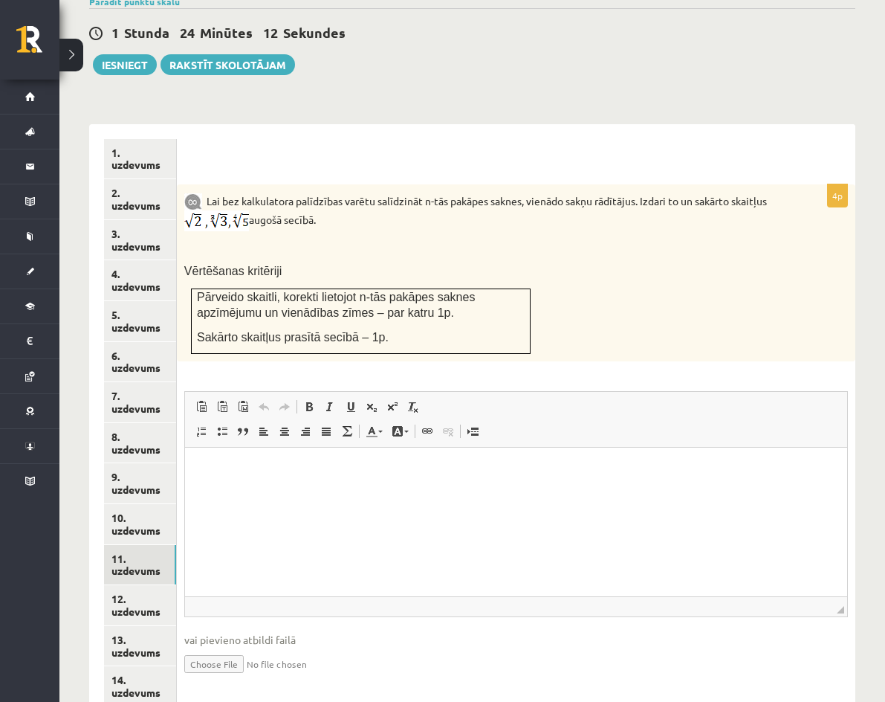
scroll to position [0, 0]
click at [238, 493] on html at bounding box center [515, 469] width 662 height 45
click at [372, 652] on input "file" at bounding box center [516, 662] width 664 height 30
type input "**********"
click at [176, 585] on link "12. uzdevums" at bounding box center [140, 605] width 72 height 40
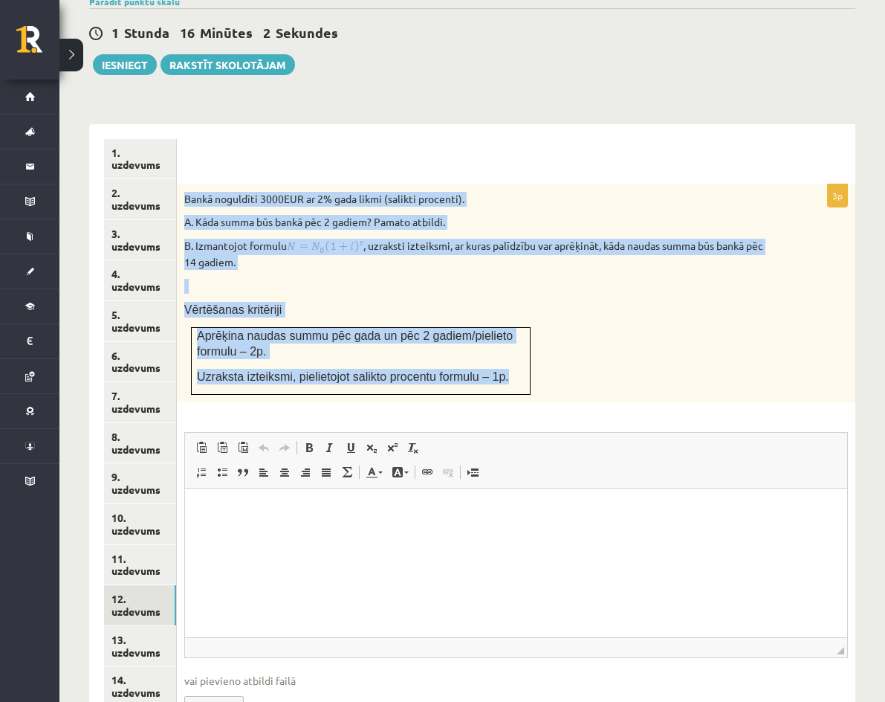
drag, startPoint x: 313, startPoint y: 184, endPoint x: 632, endPoint y: 360, distance: 364.2
click at [632, 360] on div "Bankā noguldīti 3000EUR ar 2% gada likmi (salikti procenti). A. Kāda summa būs …" at bounding box center [516, 293] width 678 height 218
copy div "Bankā noguldīti 3000EUR ar 2% gada likmi (salikti procenti). A. Kāda summa būs …"
click at [363, 239] on img at bounding box center [325, 247] width 77 height 16
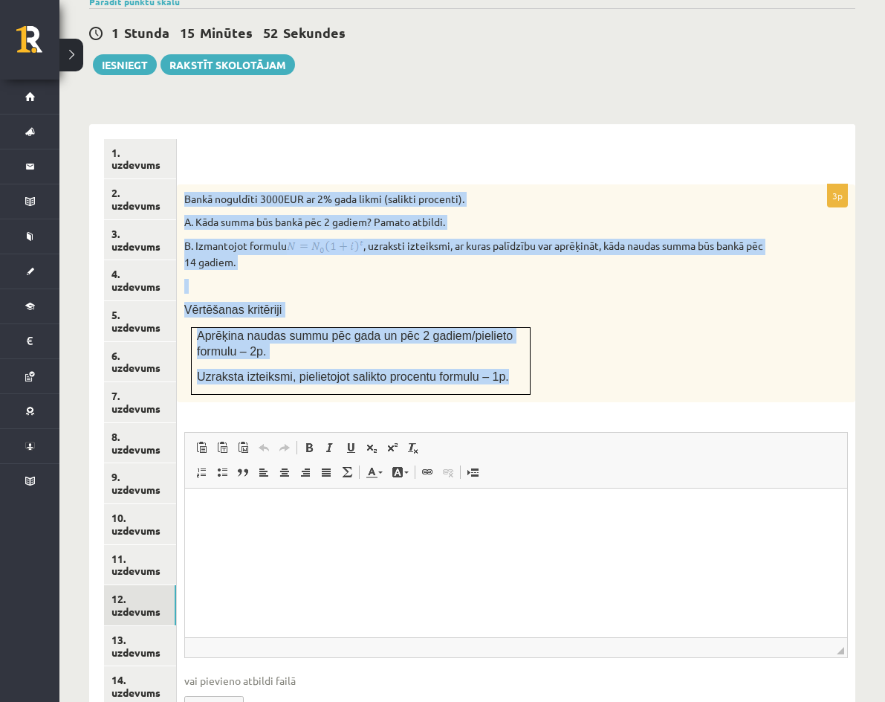
click at [567, 262] on div "Bankā noguldīti 3000EUR ar 2% gada likmi (salikti procenti). A. Kāda summa būs …" at bounding box center [516, 293] width 678 height 218
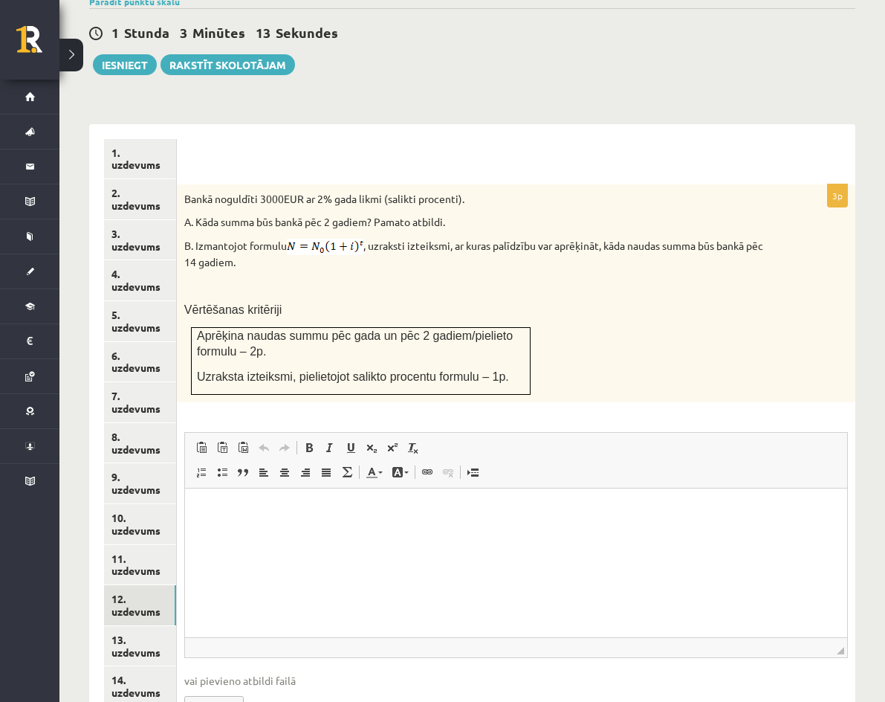
click at [268, 525] on html at bounding box center [515, 509] width 662 height 45
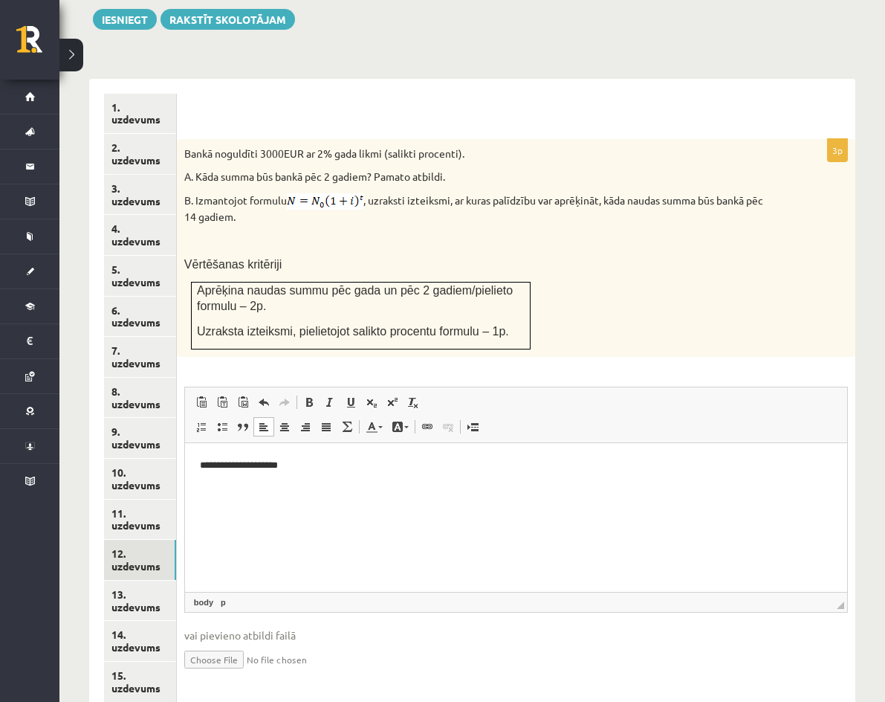
scroll to position [622, 0]
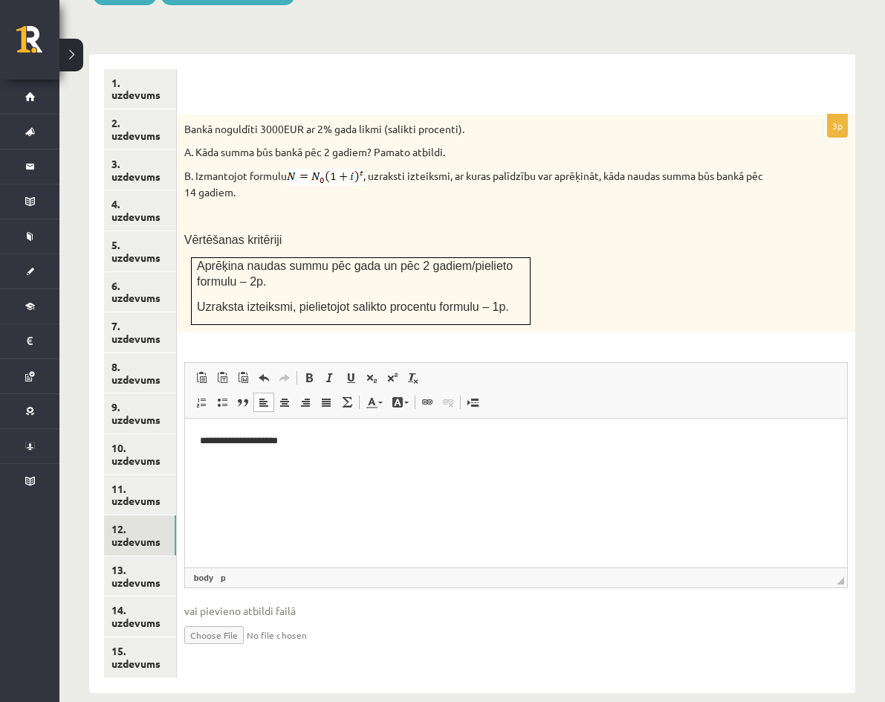
click at [354, 619] on input "file" at bounding box center [516, 633] width 664 height 30
type input "**********"
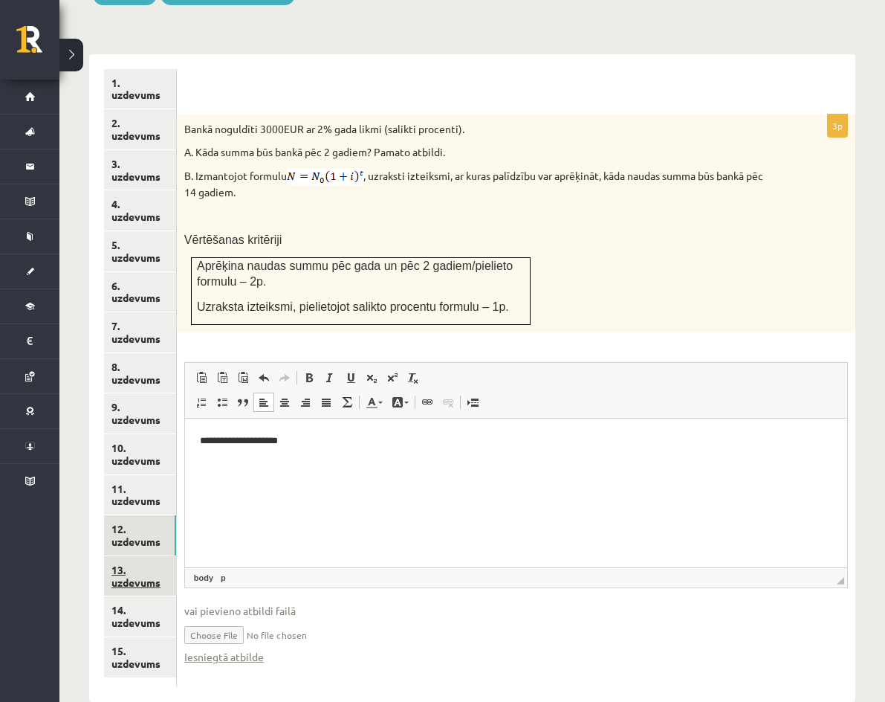
click at [176, 556] on link "13. uzdevums" at bounding box center [140, 576] width 72 height 40
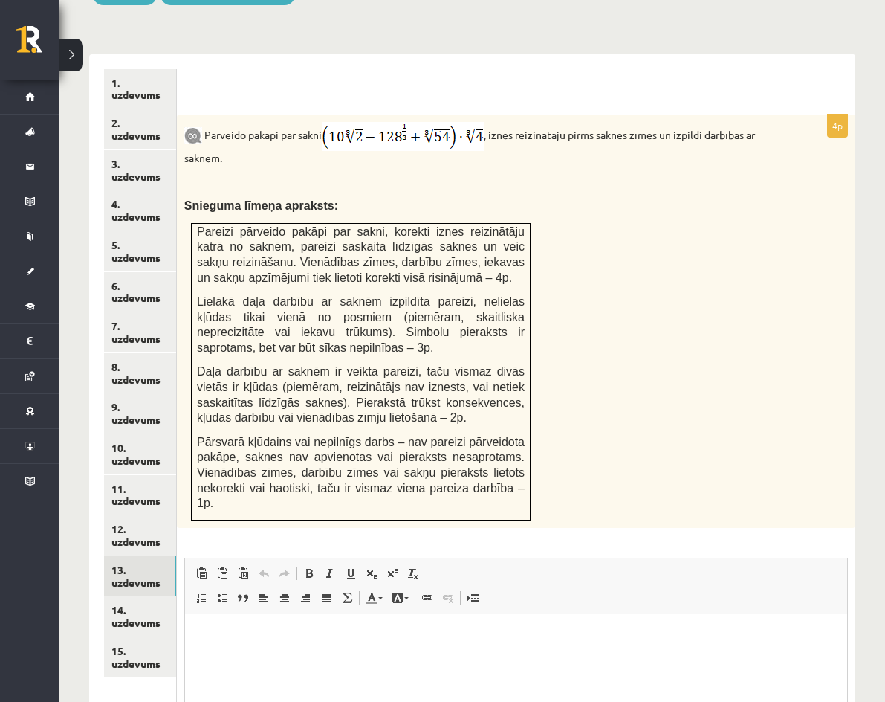
scroll to position [0, 0]
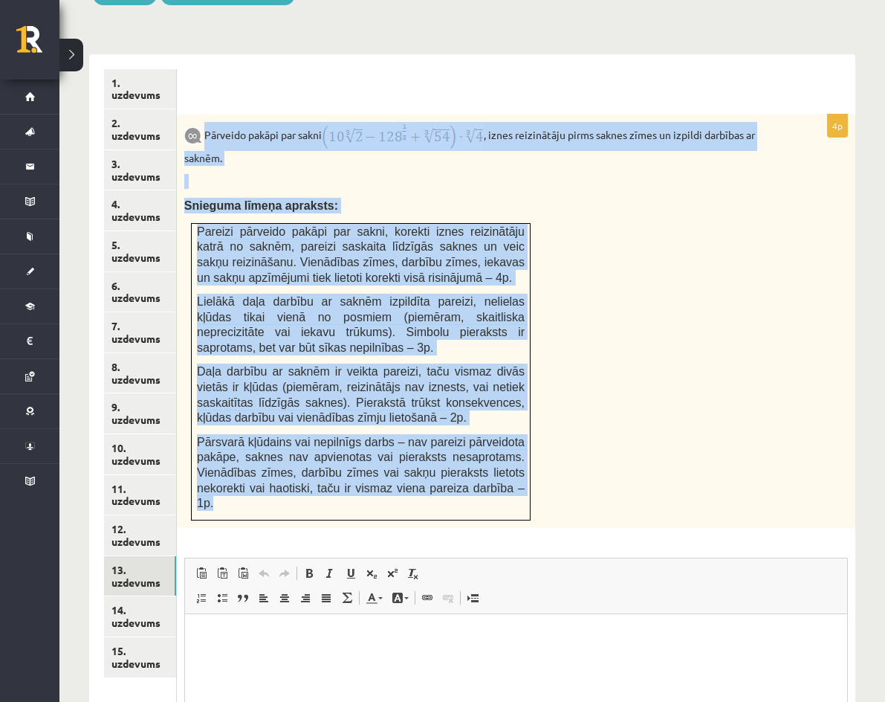
drag, startPoint x: 335, startPoint y: 118, endPoint x: 641, endPoint y: 480, distance: 474.0
click at [641, 480] on div "Pārveido pakāpi par sakni , iznes reizinātāju pirms saknes zīmes un izpildi dar…" at bounding box center [516, 320] width 678 height 413
copy div "Pārveido pakāpi par sakni , iznes reizinātāju pirms saknes zīmes un izpildi dar…"
click at [542, 154] on div "Pārveido pakāpi par sakni , iznes reizinātāju pirms saknes zīmes un izpildi dar…" at bounding box center [516, 320] width 678 height 413
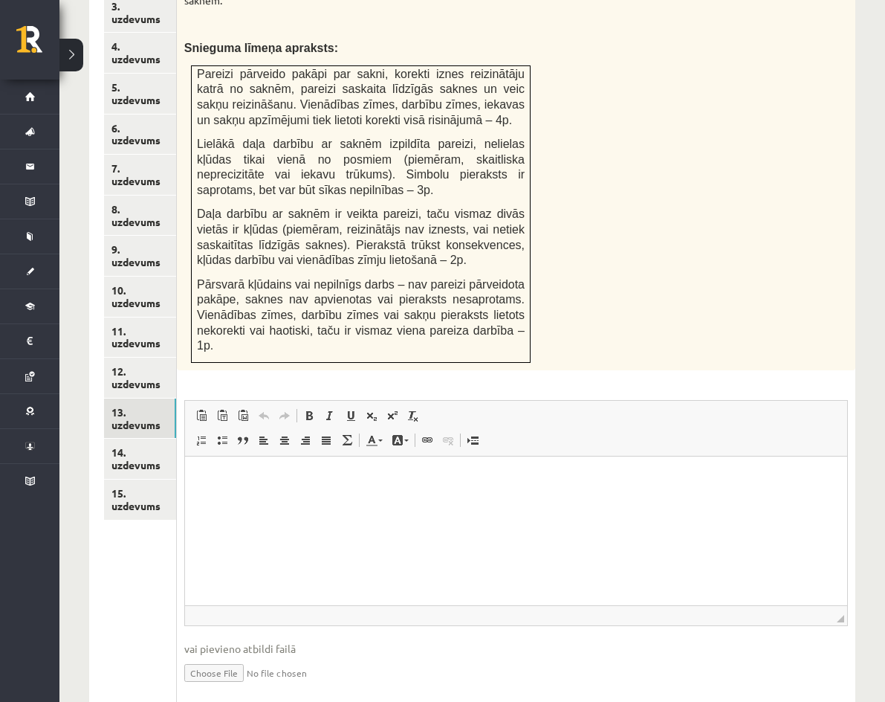
scroll to position [802, 0]
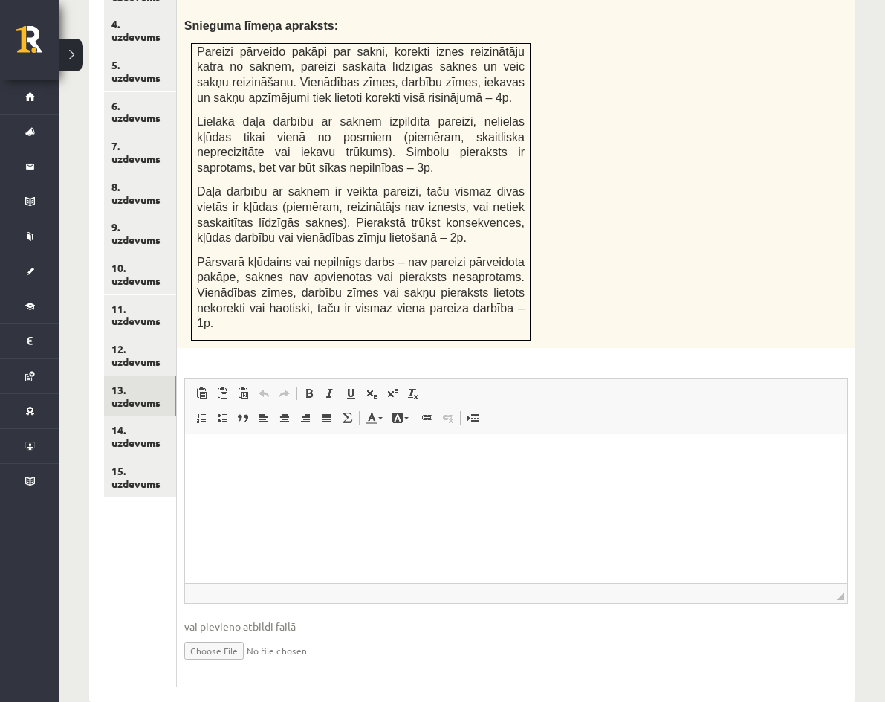
click at [332, 634] on input "file" at bounding box center [516, 649] width 664 height 30
click at [366, 634] on input "file" at bounding box center [516, 649] width 664 height 30
type input "**********"
click at [264, 664] on link "Iesniegtā atbilde" at bounding box center [224, 672] width 80 height 16
click at [242, 475] on html at bounding box center [515, 455] width 662 height 45
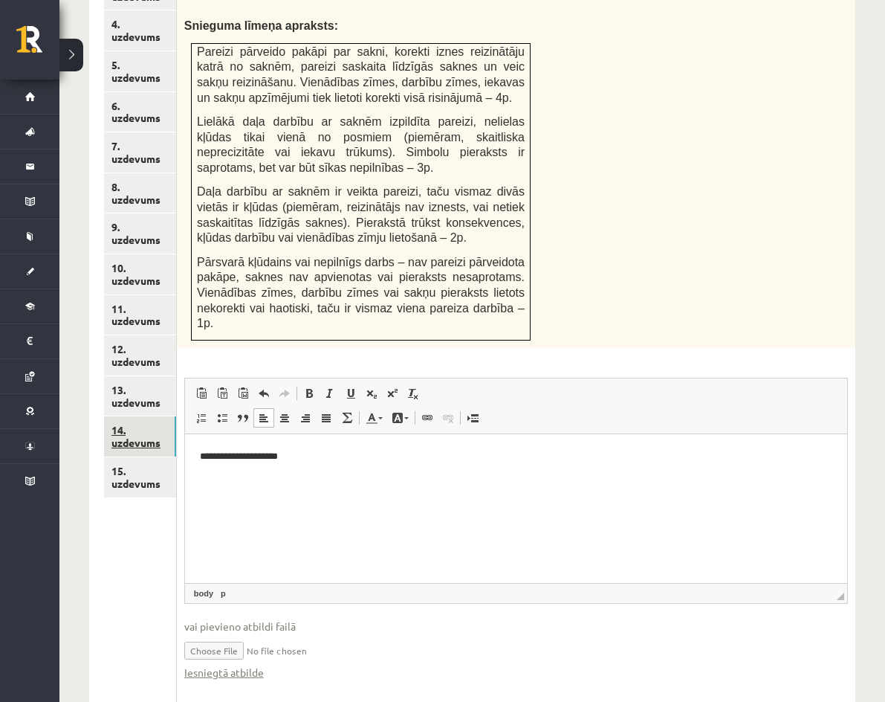
click at [176, 416] on link "14. uzdevums" at bounding box center [140, 436] width 72 height 40
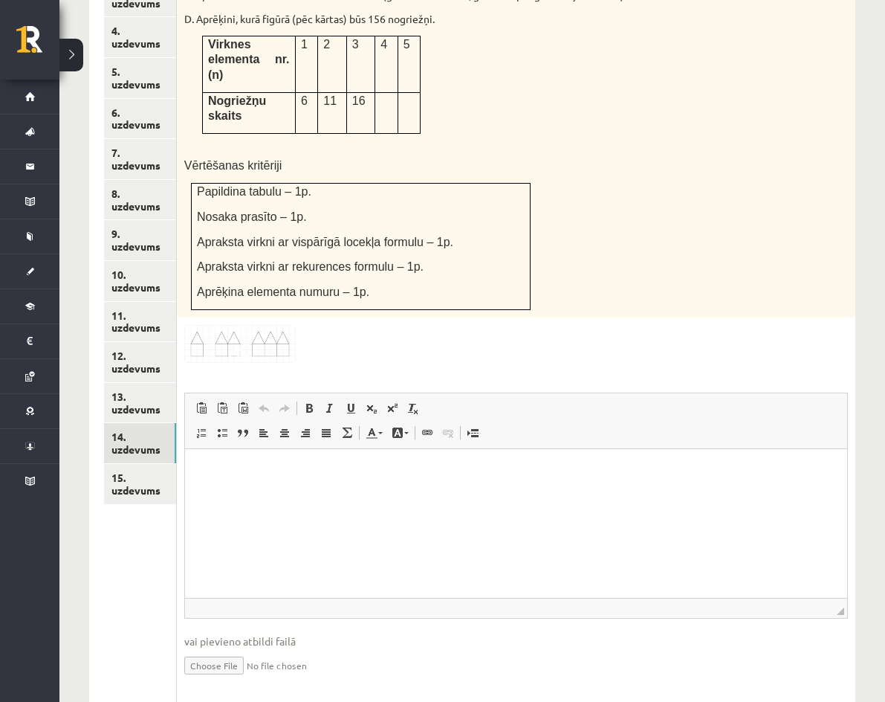
scroll to position [448, 0]
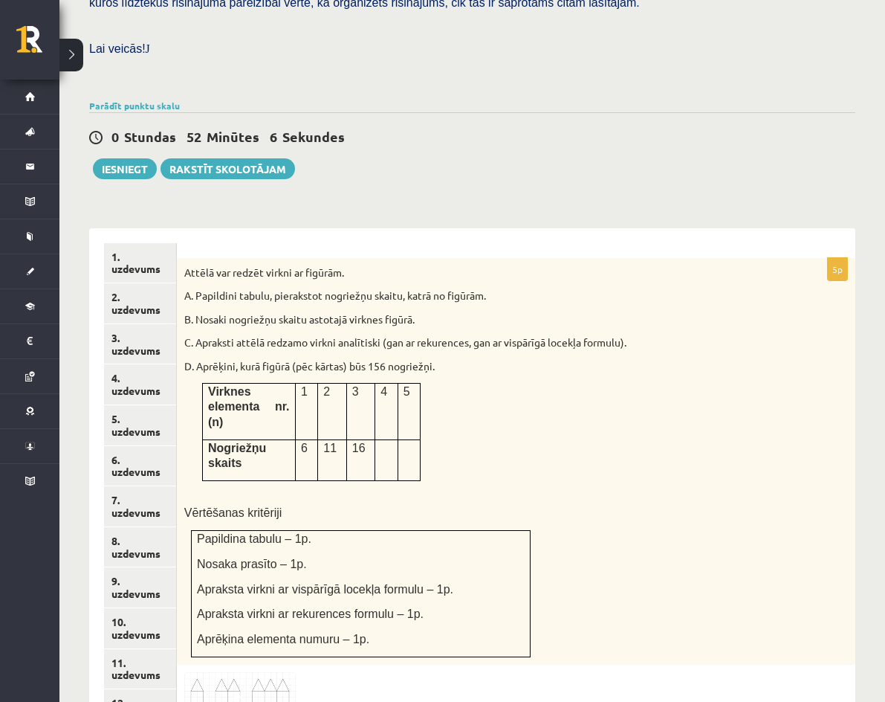
click at [296, 672] on img at bounding box center [239, 691] width 111 height 38
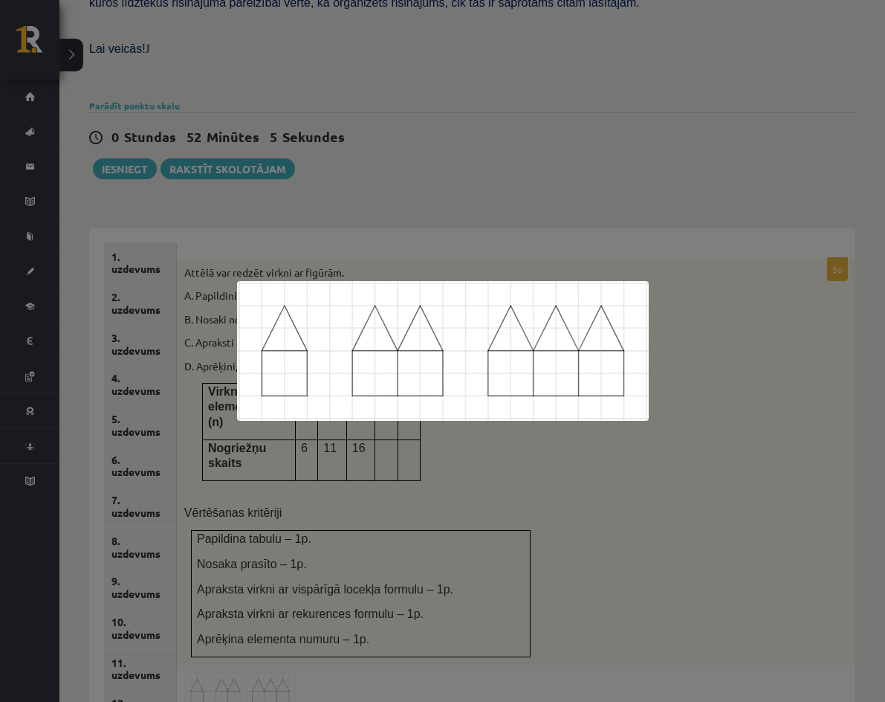
drag, startPoint x: 419, startPoint y: 373, endPoint x: 765, endPoint y: 447, distance: 354.2
click at [765, 447] on div at bounding box center [442, 351] width 885 height 702
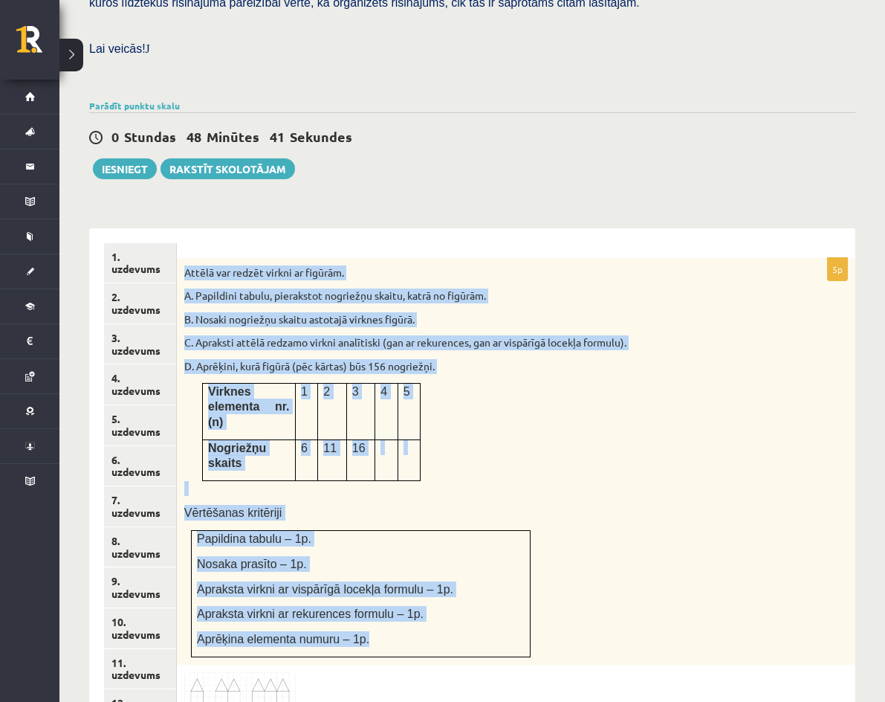
drag, startPoint x: 308, startPoint y: 253, endPoint x: 574, endPoint y: 588, distance: 427.9
click at [574, 588] on div "Attēlā var redzēt virkni ar figūrām. A. Papildini tabulu, pierakstot nogriežņu …" at bounding box center [516, 461] width 678 height 407
copy div "Attēlā var redzēt virkni ar figūrām. A. Papildini tabulu, pierakstot nogriežņu …"
click at [470, 476] on div "Attēlā var redzēt virkni ar figūrām. A. Papildini tabulu, pierakstot nogriežņu …" at bounding box center [516, 461] width 678 height 407
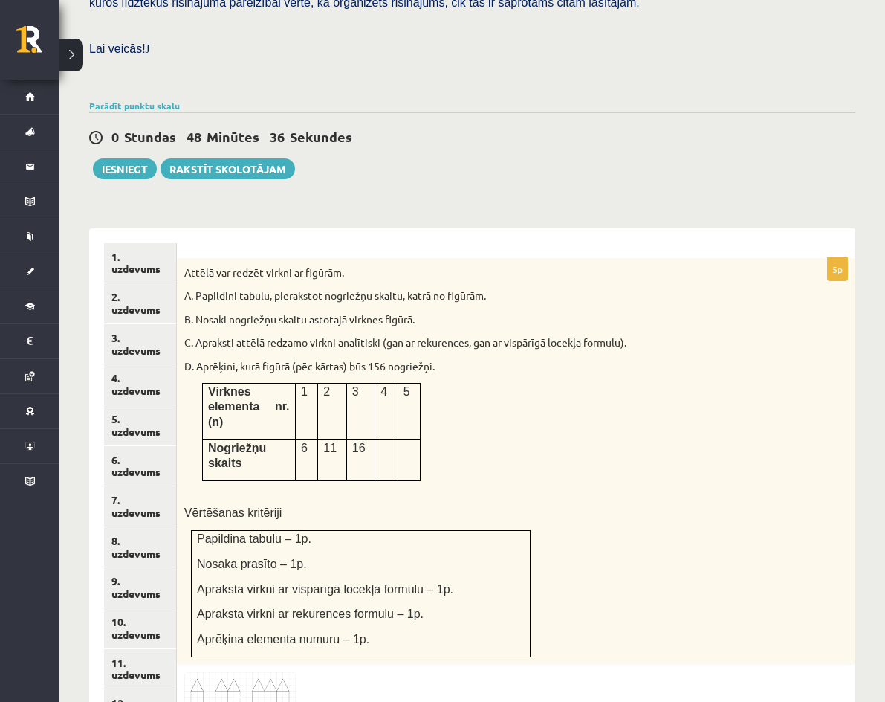
click at [296, 672] on img at bounding box center [239, 691] width 111 height 38
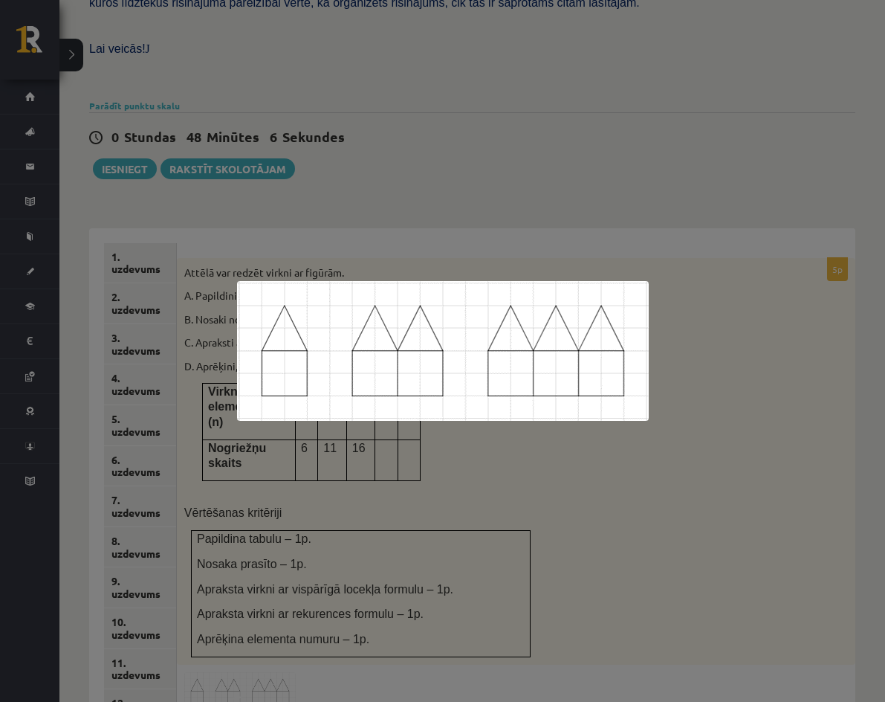
click at [476, 468] on div at bounding box center [442, 351] width 885 height 702
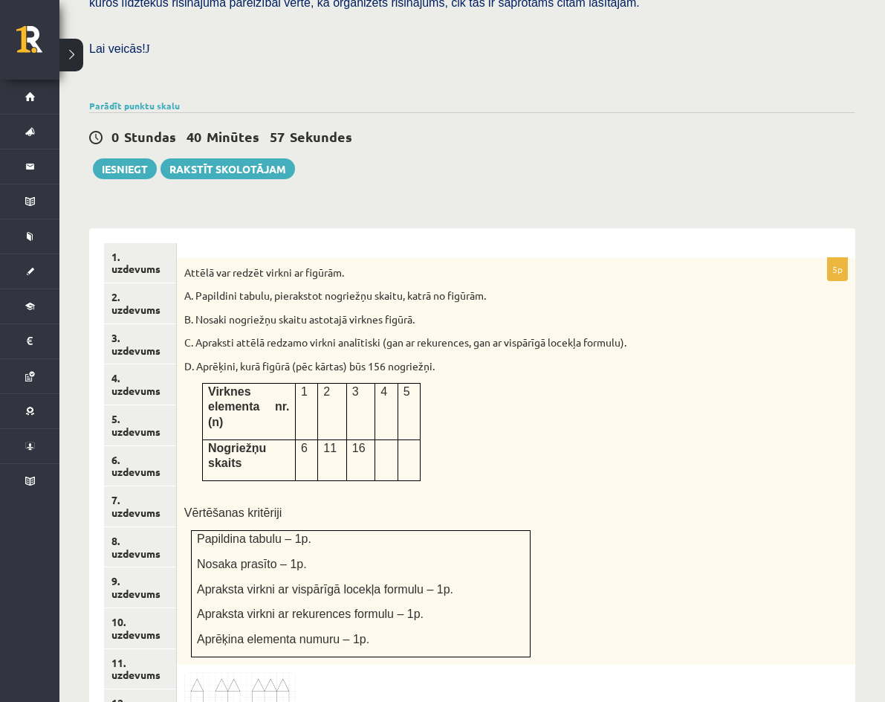
scroll to position [795, 0]
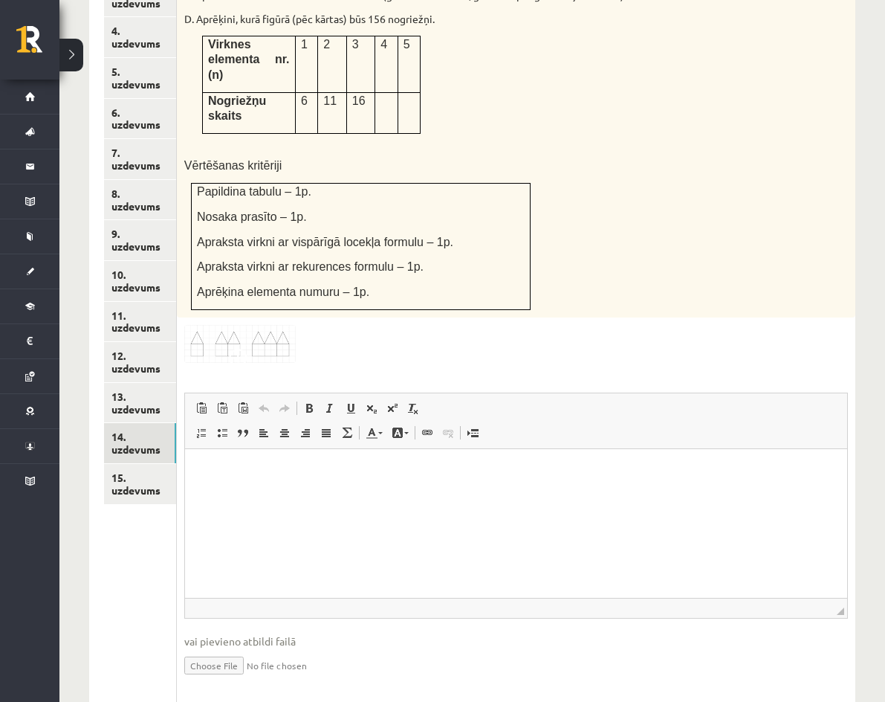
click at [358, 649] on input "file" at bounding box center [516, 664] width 664 height 30
type input "**********"
click at [264, 679] on link "Iesniegtā atbilde" at bounding box center [224, 687] width 80 height 16
click at [153, 383] on link "13. uzdevums" at bounding box center [140, 403] width 72 height 40
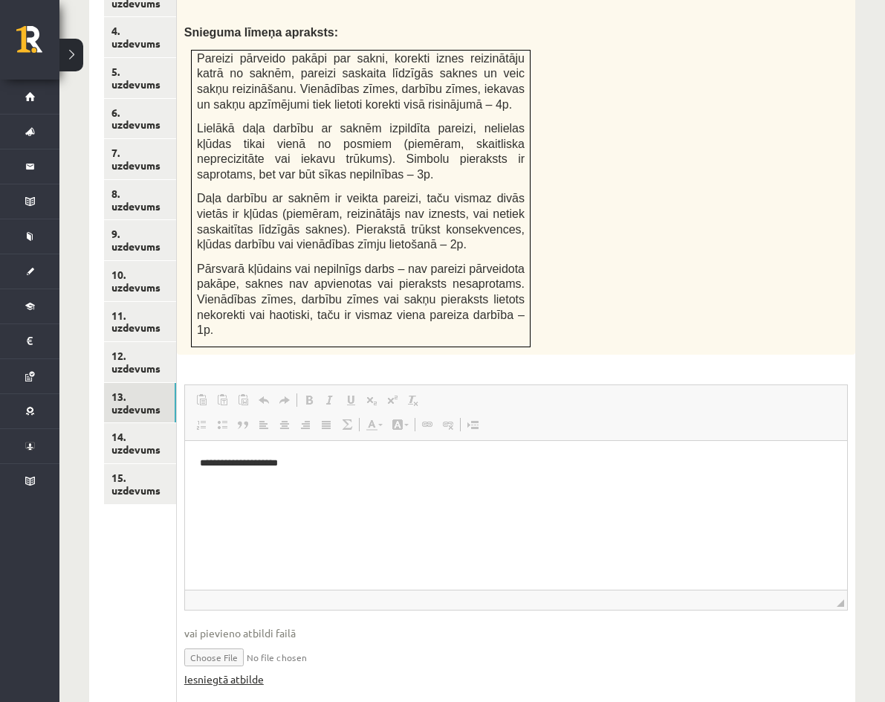
scroll to position [0, 0]
click at [264, 671] on link "Iesniegtā atbilde" at bounding box center [224, 679] width 80 height 16
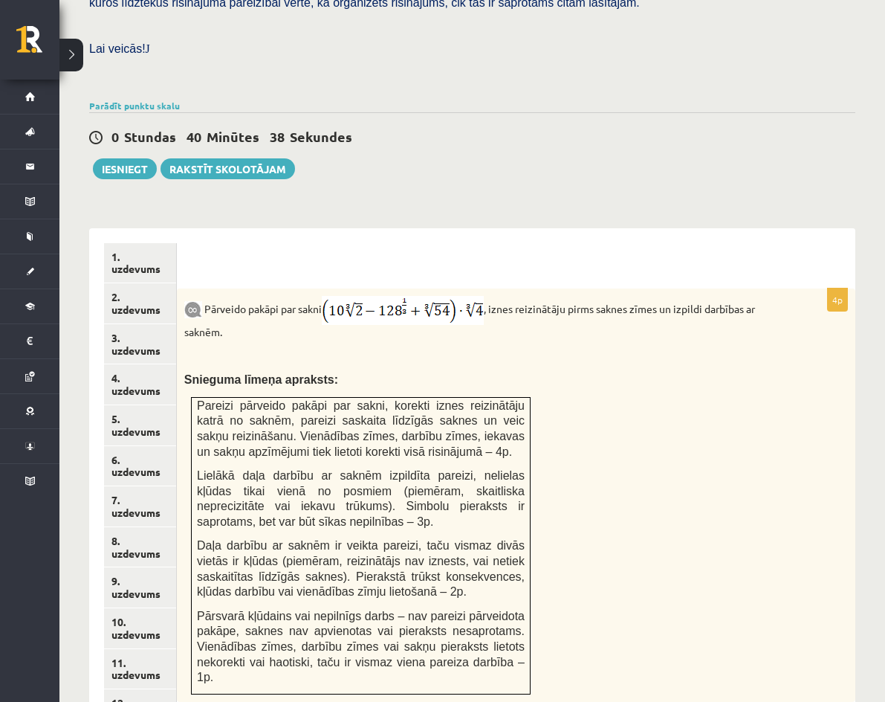
scroll to position [795, 0]
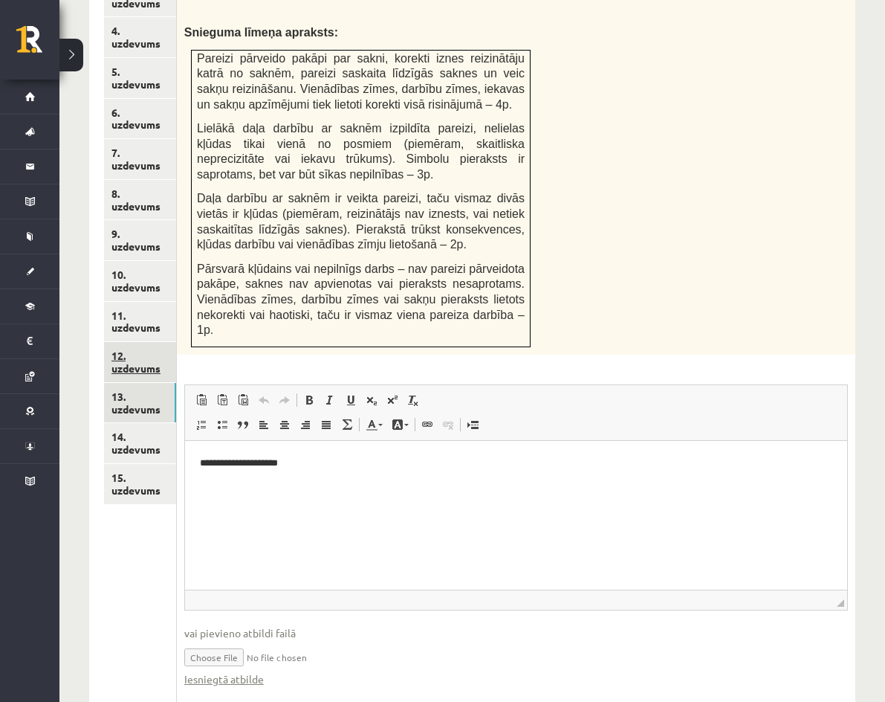
click at [176, 342] on link "12. uzdevums" at bounding box center [140, 362] width 72 height 40
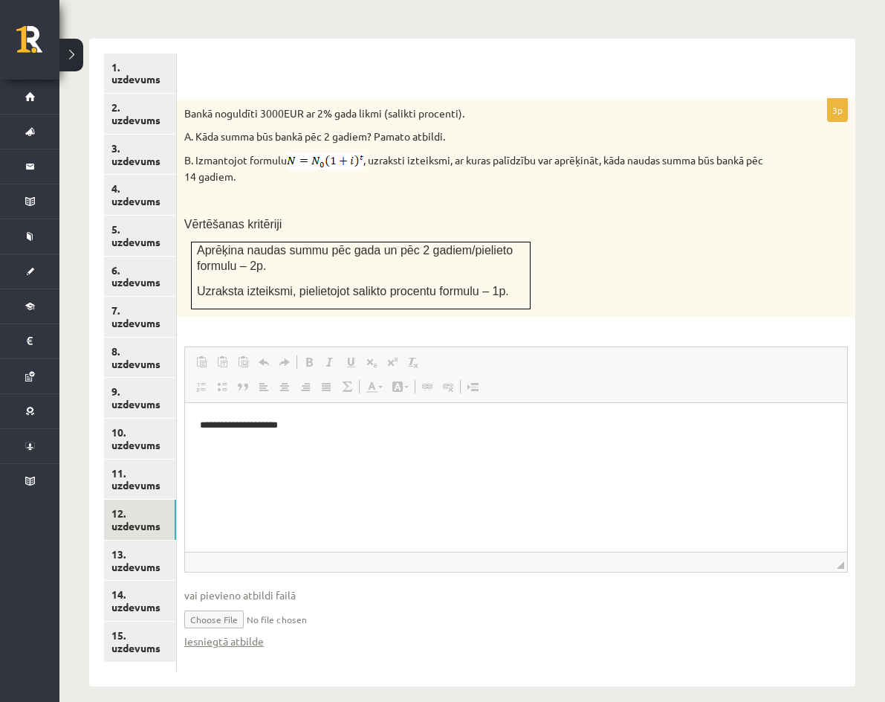
scroll to position [0, 0]
click at [264, 633] on link "Iesniegtā atbilde" at bounding box center [224, 641] width 80 height 16
click at [176, 459] on link "11. uzdevums" at bounding box center [140, 479] width 72 height 40
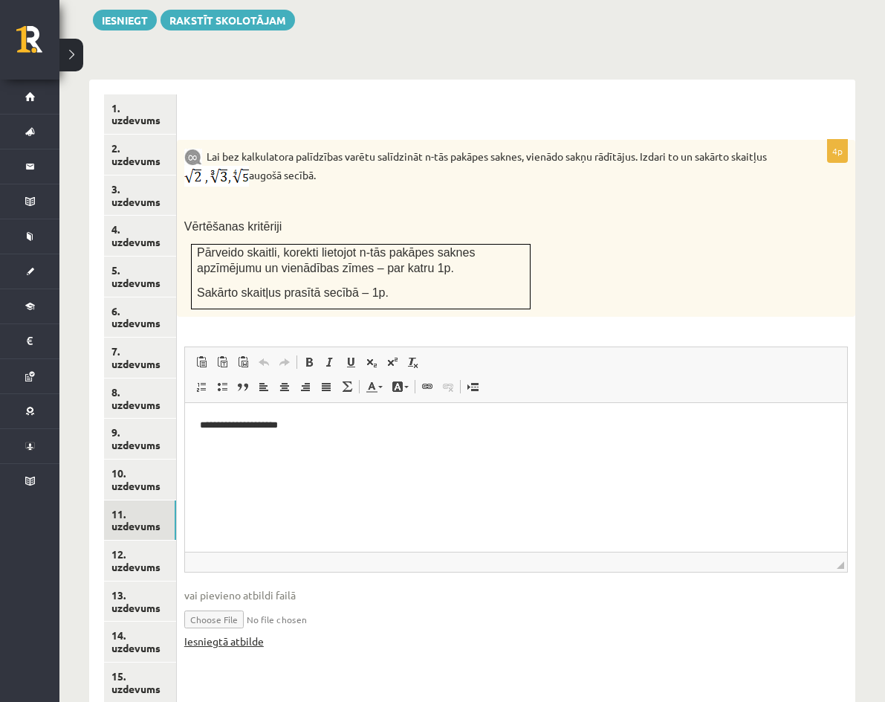
click at [264, 633] on link "Iesniegtā atbilde" at bounding box center [224, 641] width 80 height 16
click at [176, 459] on link "10. uzdevums" at bounding box center [140, 479] width 72 height 40
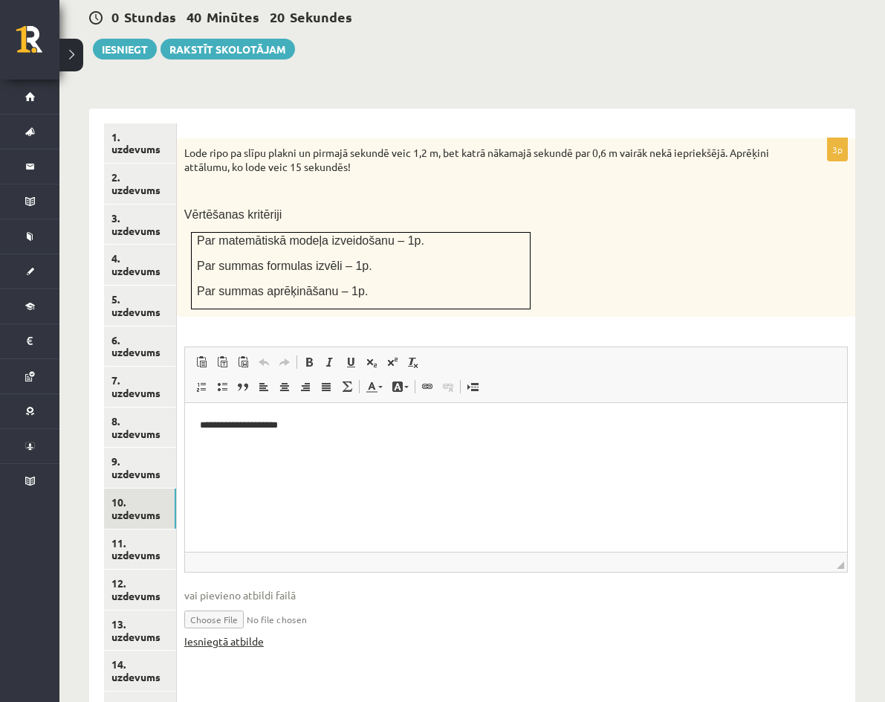
click at [264, 633] on link "Iesniegtā atbilde" at bounding box center [224, 641] width 80 height 16
click at [176, 610] on link "13. uzdevums" at bounding box center [140, 630] width 72 height 40
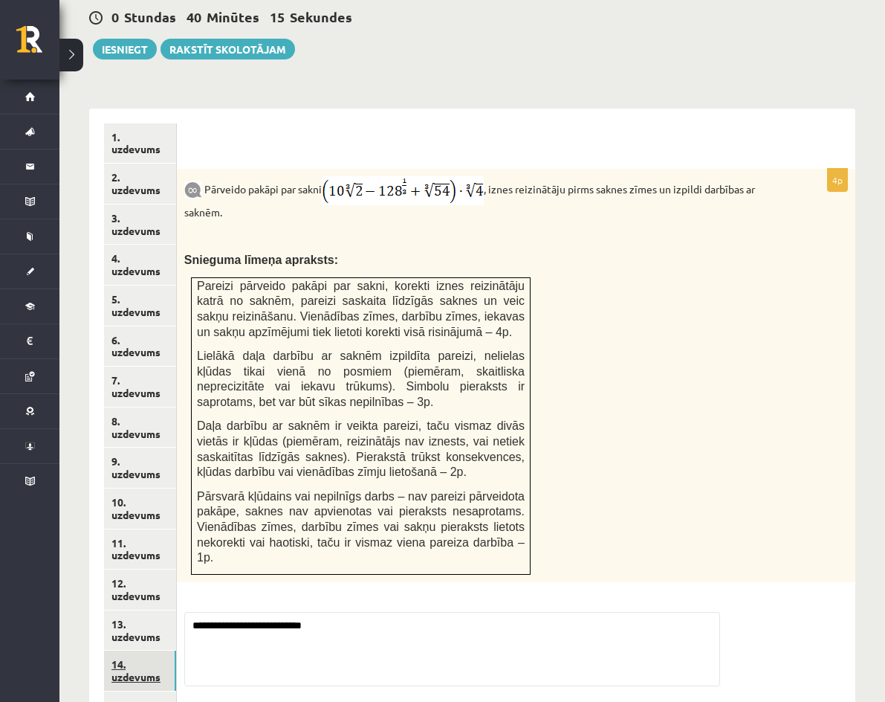
click at [176, 650] on link "14. uzdevums" at bounding box center [140, 670] width 72 height 40
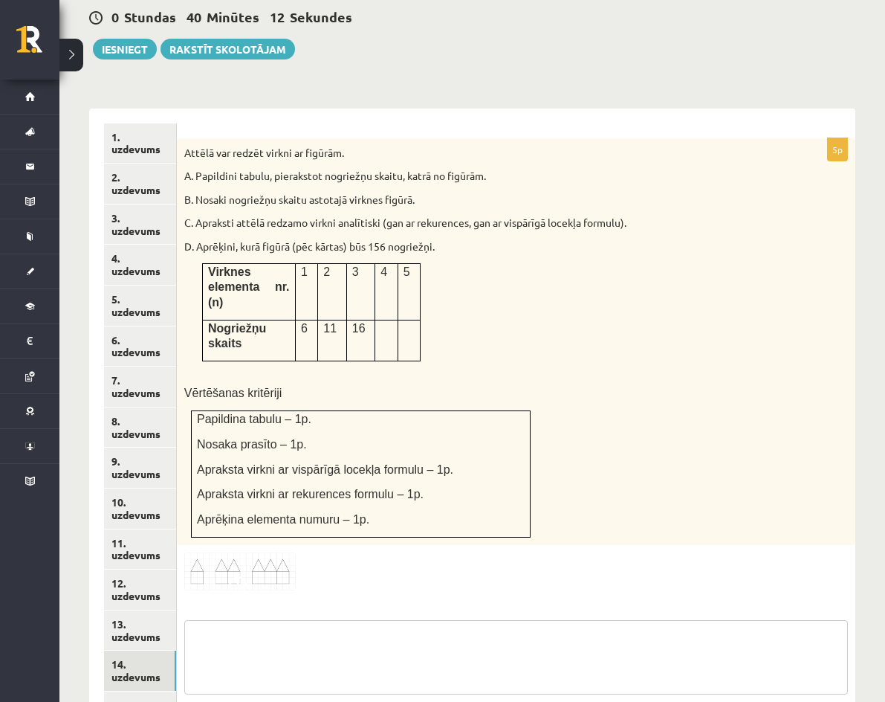
click at [413, 620] on textarea at bounding box center [516, 657] width 664 height 74
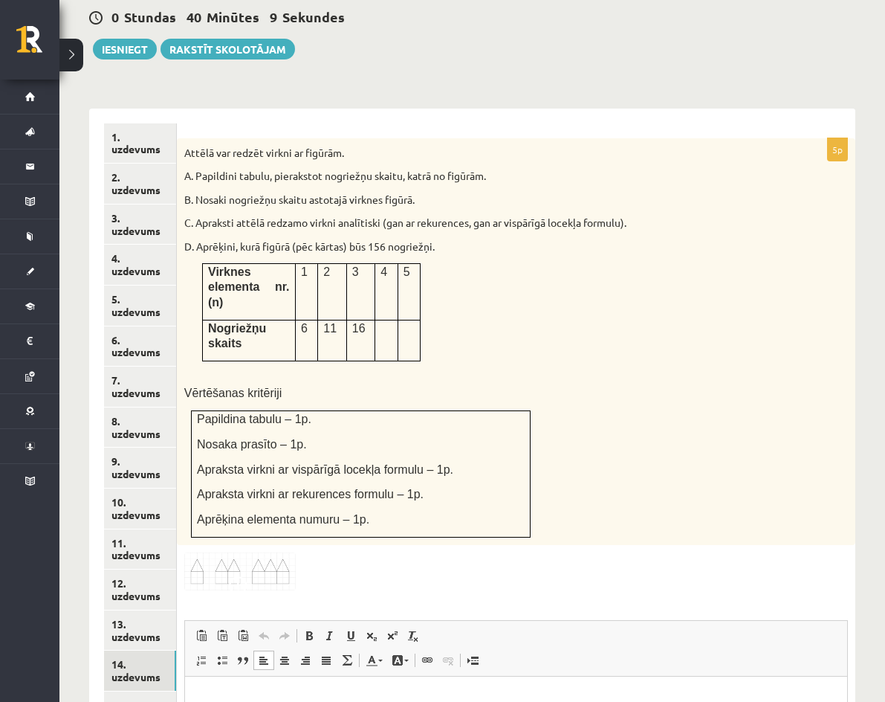
click at [311, 691] on p "Bagātinātā teksta redaktors, wiswyg-editor-user-answer-47024780900700" at bounding box center [515, 699] width 632 height 16
click at [176, 691] on link "15. uzdevums" at bounding box center [140, 711] width 72 height 40
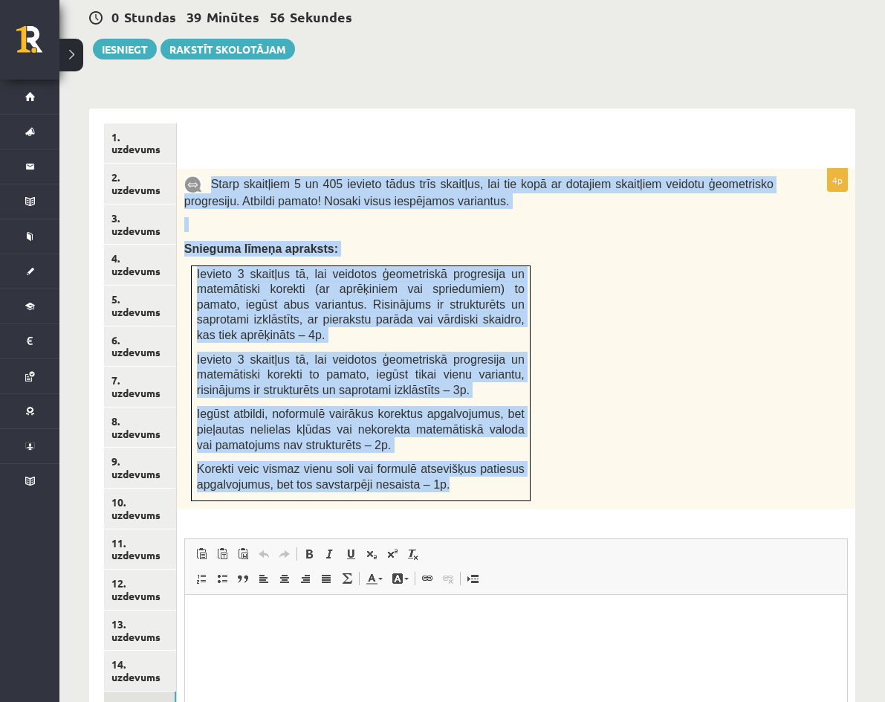
drag, startPoint x: 341, startPoint y: 165, endPoint x: 646, endPoint y: 480, distance: 438.3
click at [646, 480] on div "Starp skaitļiem 5 un 405 ievieto tādus trīs skaitļus, lai tie kopā ar dotajiem …" at bounding box center [516, 339] width 678 height 340
drag, startPoint x: 737, startPoint y: 465, endPoint x: 738, endPoint y: 486, distance: 20.8
click at [737, 465] on div "Starp skaitļiem 5 un 405 ievieto tādus trīs skaitļus, lai tie kopā ar dotajiem …" at bounding box center [516, 339] width 678 height 340
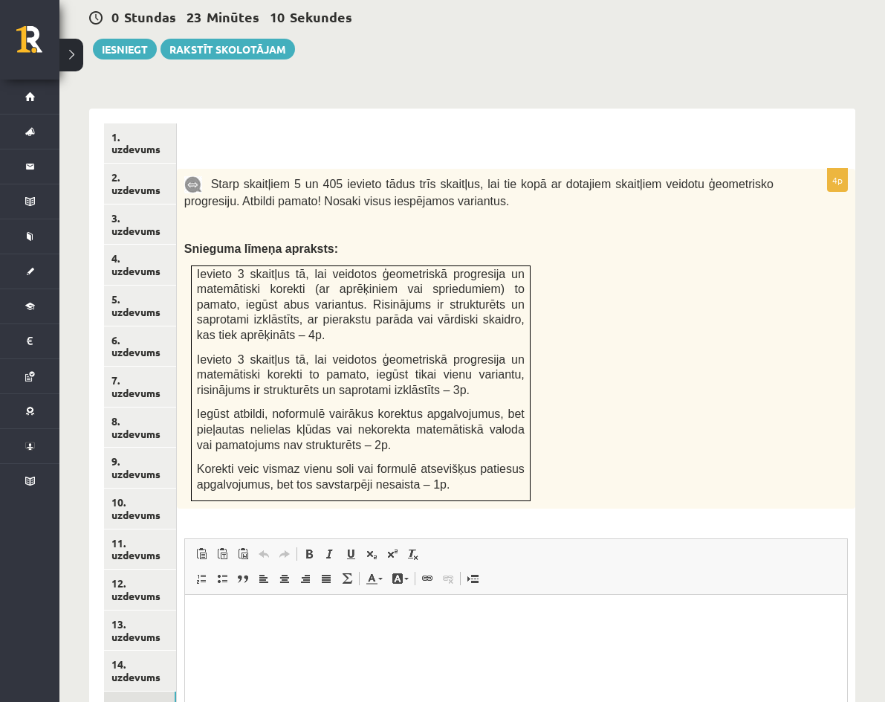
scroll to position [744, 0]
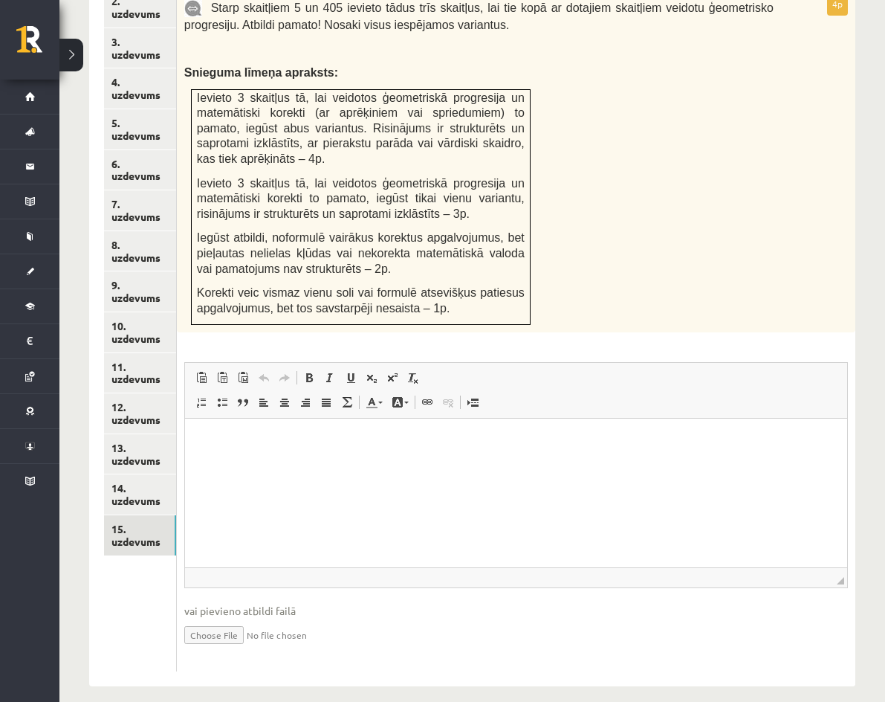
click at [349, 618] on input "file" at bounding box center [516, 633] width 664 height 30
type input "**********"
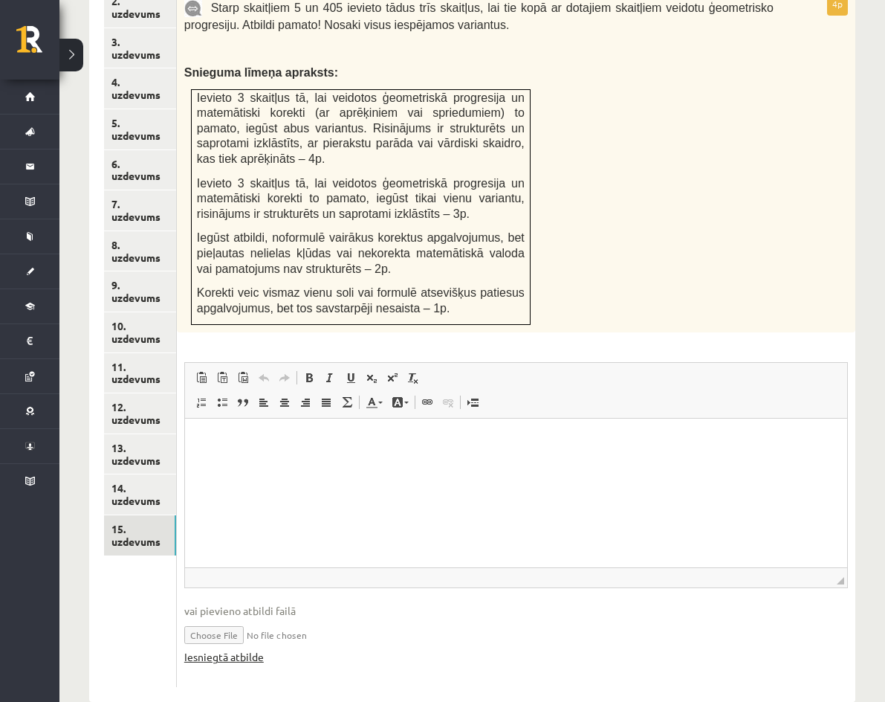
click at [264, 649] on link "Iesniegtā atbilde" at bounding box center [224, 657] width 80 height 16
click at [309, 464] on html at bounding box center [515, 440] width 662 height 45
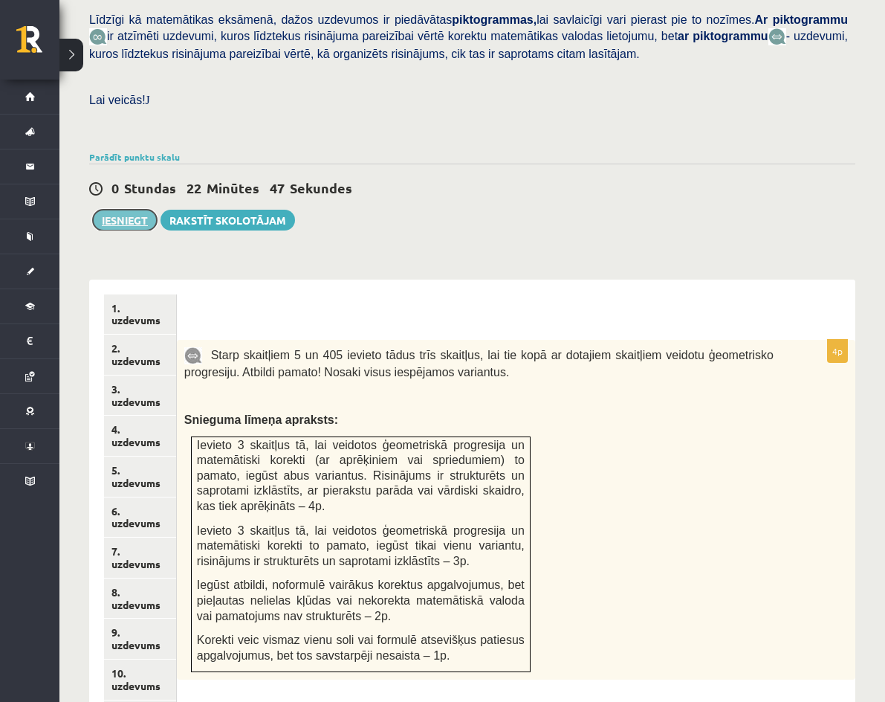
click at [143, 210] on button "Iesniegt" at bounding box center [125, 220] width 64 height 21
